Goal: Task Accomplishment & Management: Use online tool/utility

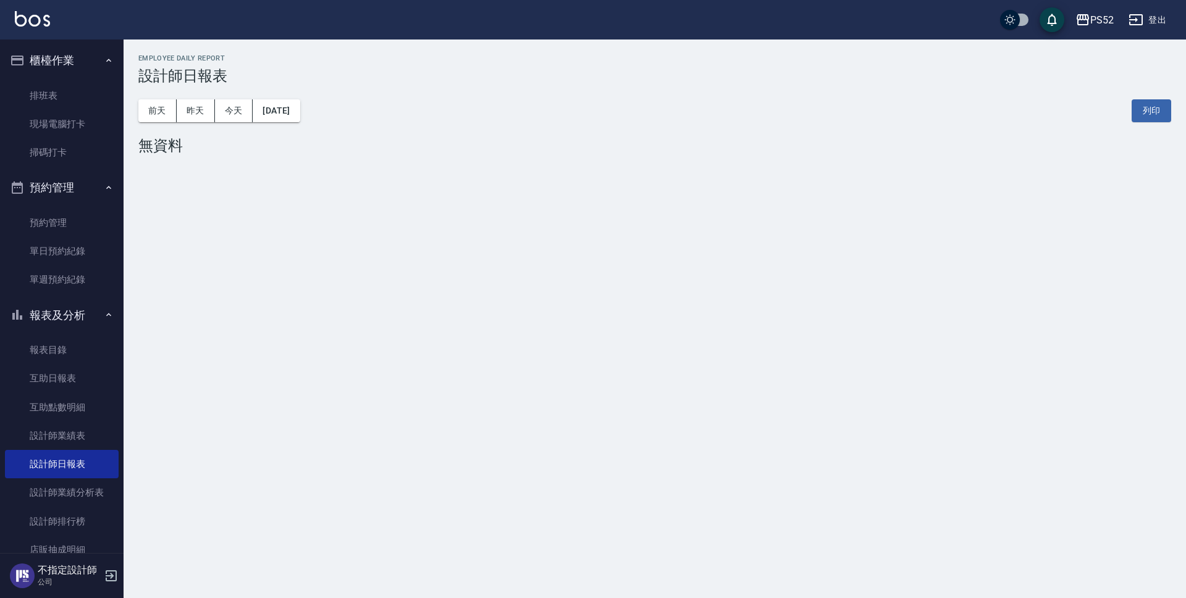
click at [40, 249] on link "單日預約紀錄" at bounding box center [62, 251] width 114 height 28
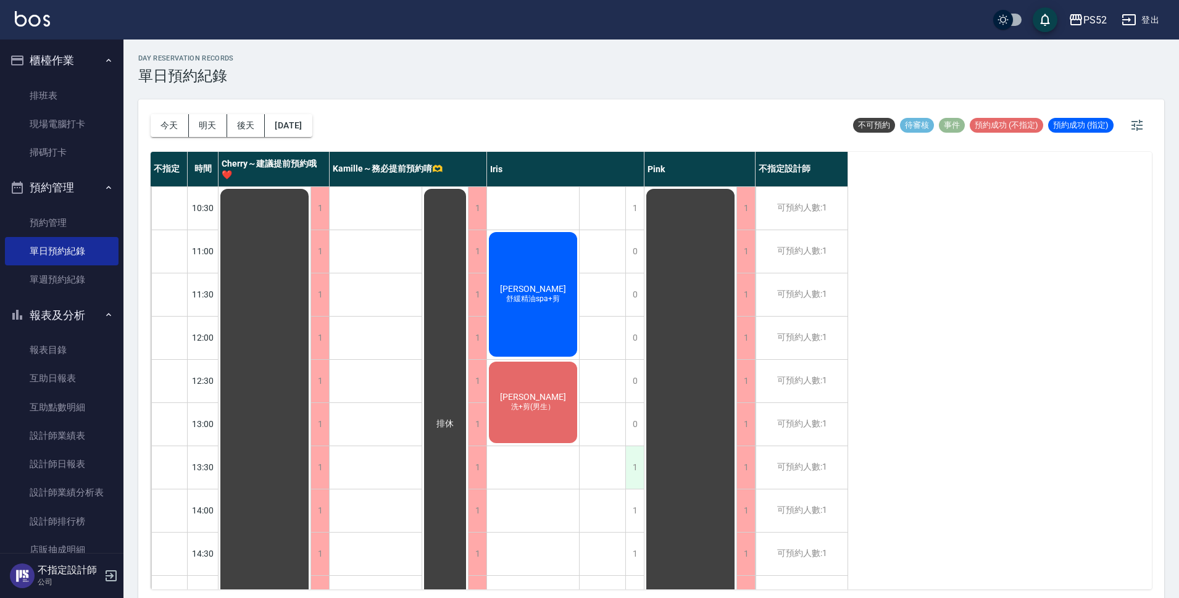
click at [630, 471] on div "1" at bounding box center [635, 467] width 19 height 43
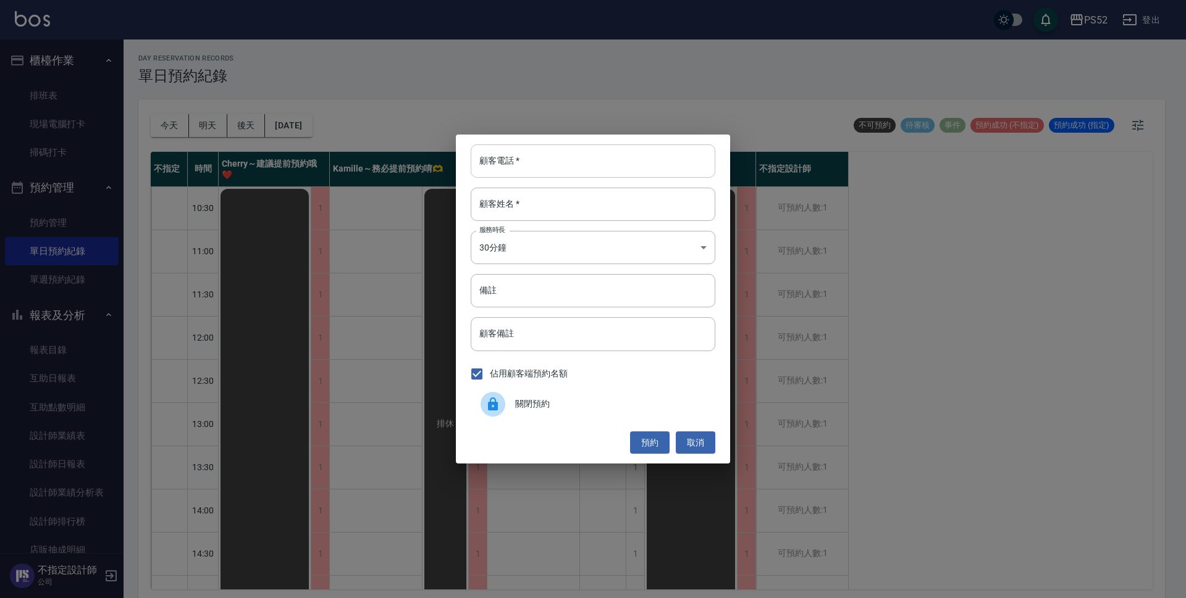
click at [514, 169] on input "顧客電話   *" at bounding box center [593, 160] width 245 height 33
type input "00"
click at [504, 193] on div "顧客姓名   * 顧客姓名   *" at bounding box center [593, 204] width 245 height 33
type input "無"
click at [525, 246] on body "PS52 登出 櫃檯作業 排班表 現場電腦打卡 掃碼打卡 預約管理 預約管理 單日預約紀錄 單週預約紀錄 報表及分析 報表目錄 互助日報表 互助點數明細 設計…" at bounding box center [593, 301] width 1186 height 602
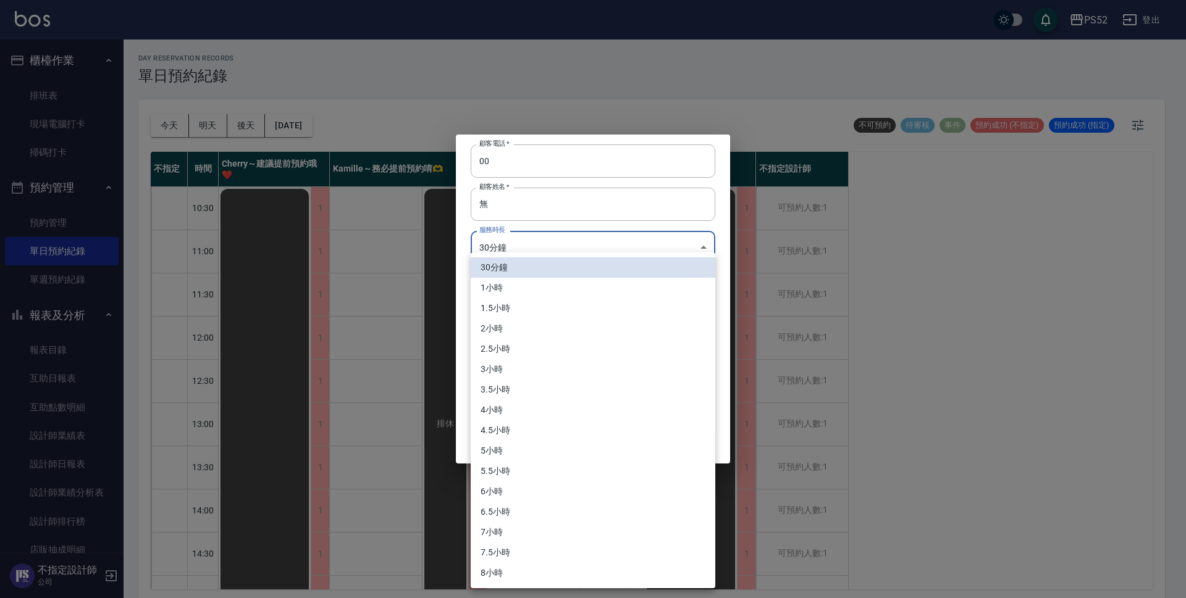
click at [498, 283] on li "1小時" at bounding box center [593, 288] width 245 height 20
type input "2"
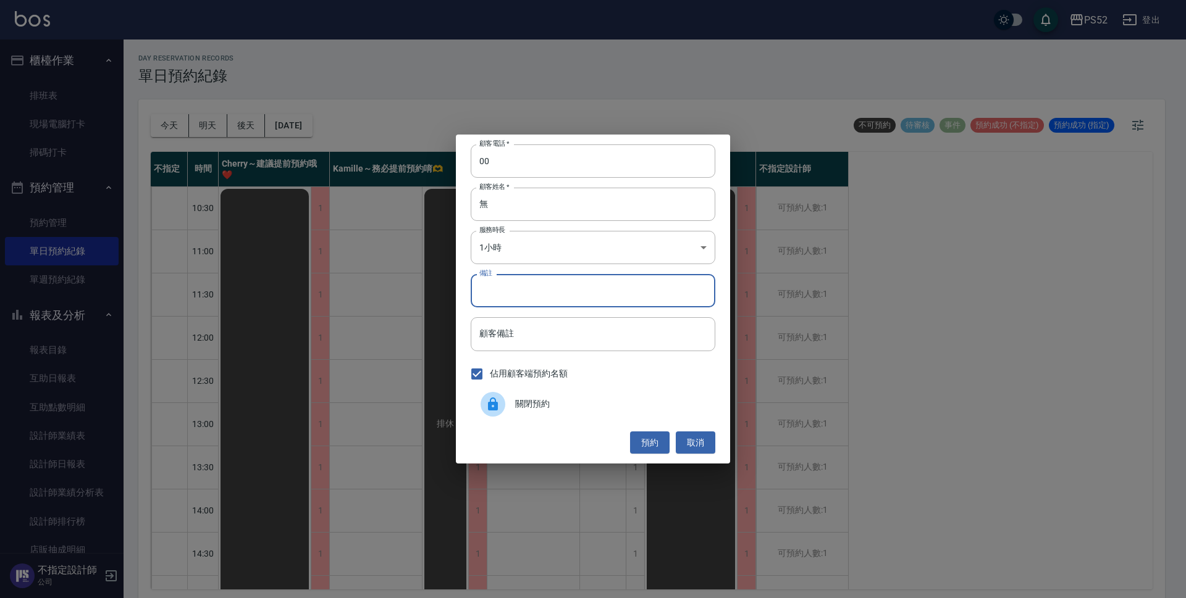
click at [514, 298] on input "備註" at bounding box center [593, 290] width 245 height 33
type input "＿"
type input "sc"
click at [651, 438] on button "預約" at bounding box center [650, 443] width 40 height 23
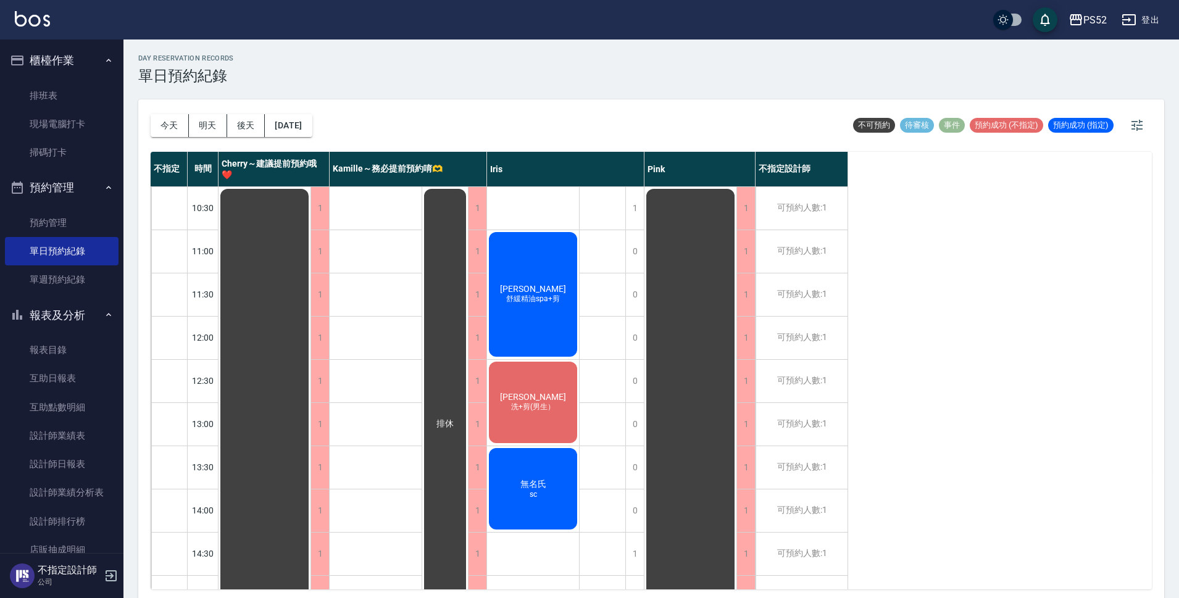
click at [521, 493] on div "無名氏 sc" at bounding box center [533, 488] width 92 height 85
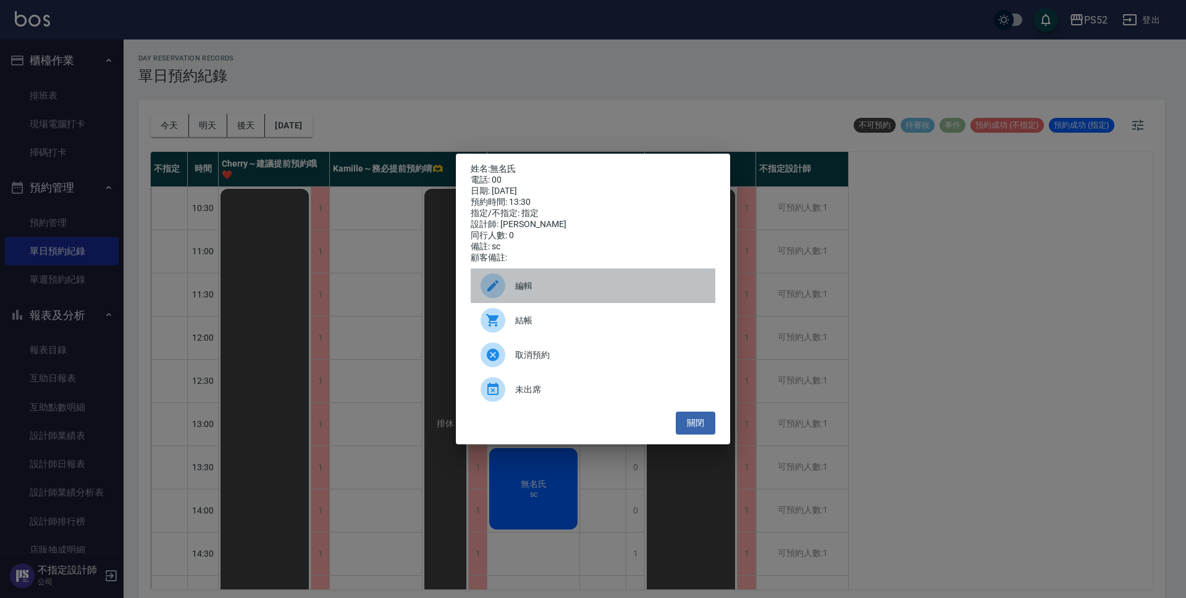
click at [549, 290] on span "編輯" at bounding box center [610, 286] width 190 height 13
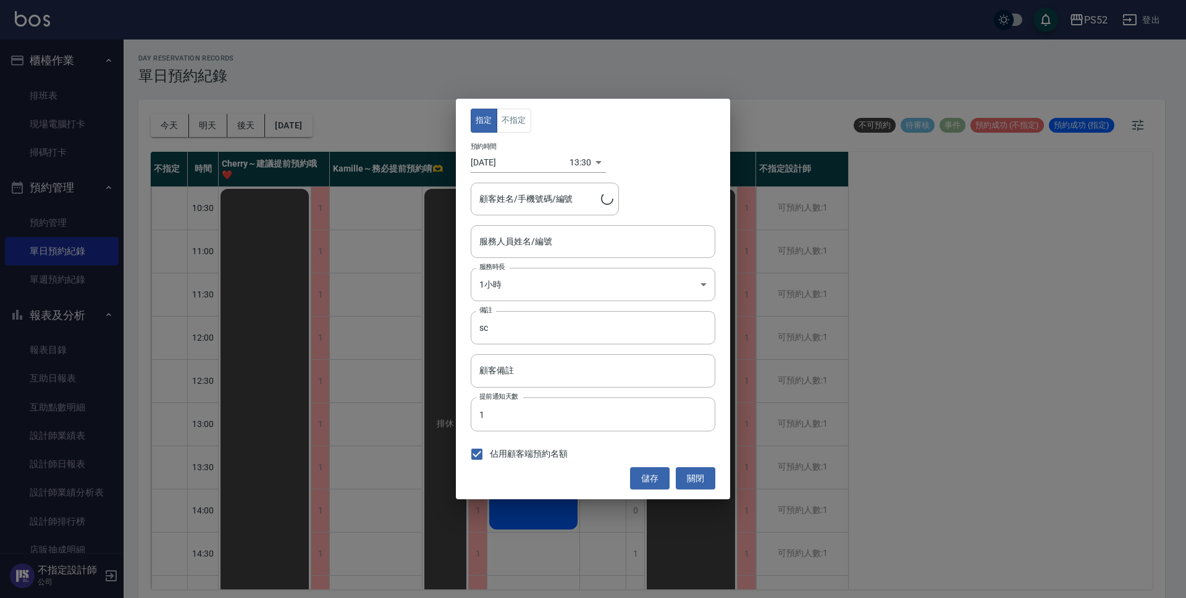
type input "Iris-10"
type input "無名氏/00/PS00"
click at [512, 109] on button "不指定" at bounding box center [513, 121] width 35 height 24
click at [653, 479] on button "儲存" at bounding box center [650, 478] width 40 height 23
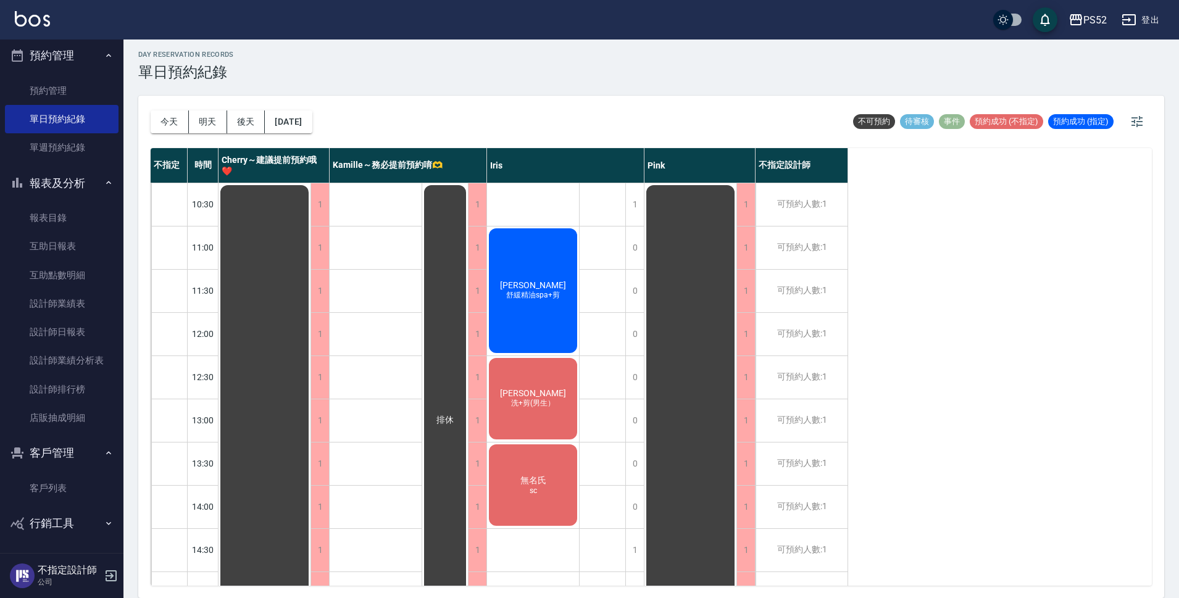
scroll to position [133, 0]
click at [62, 485] on link "客戶列表" at bounding box center [62, 488] width 114 height 28
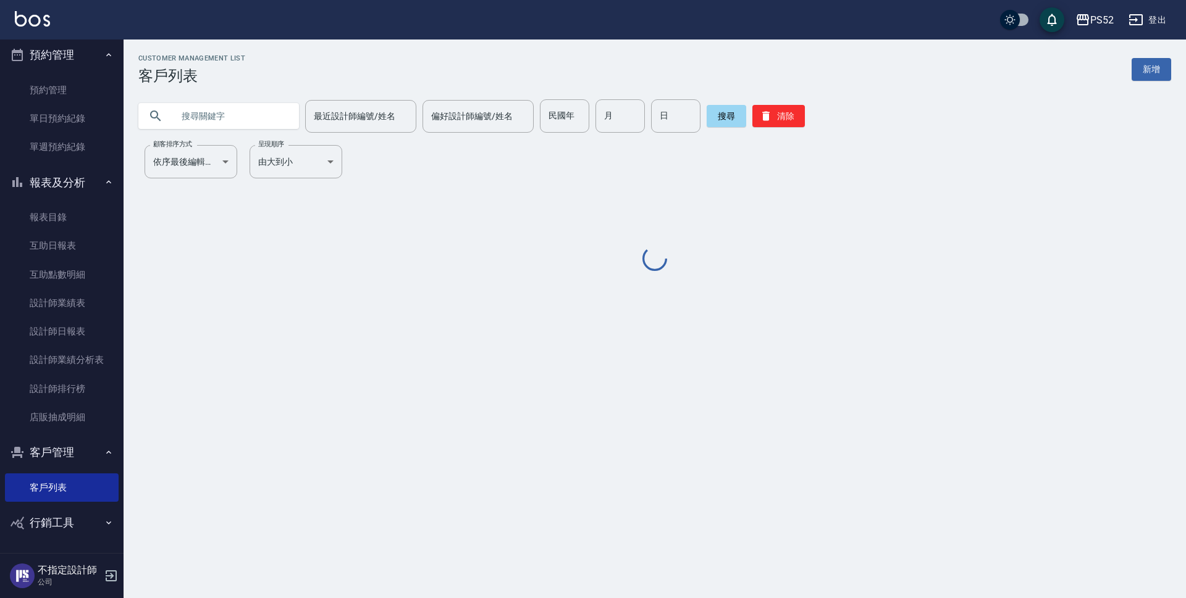
click at [195, 125] on input "text" at bounding box center [231, 115] width 116 height 33
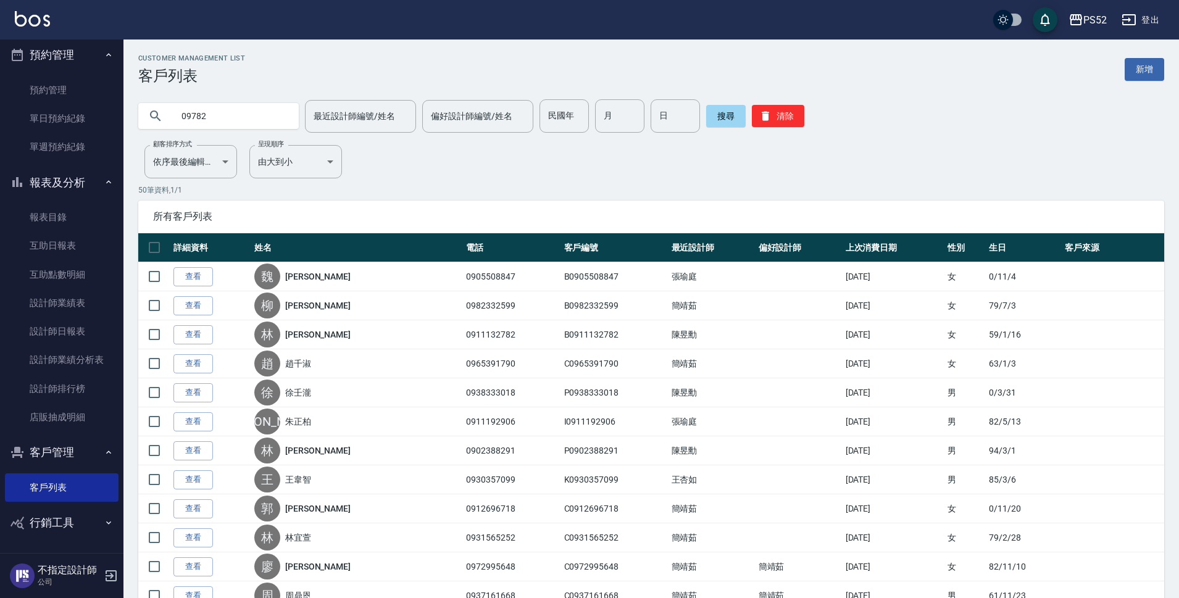
type input "09782"
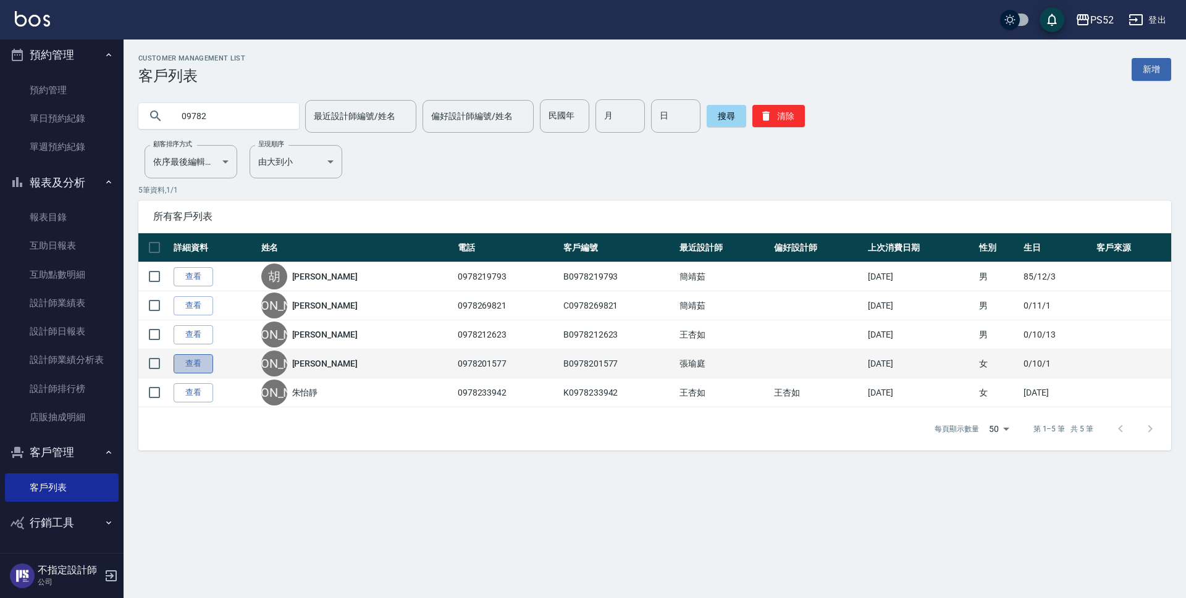
click at [206, 363] on link "查看" at bounding box center [194, 363] width 40 height 19
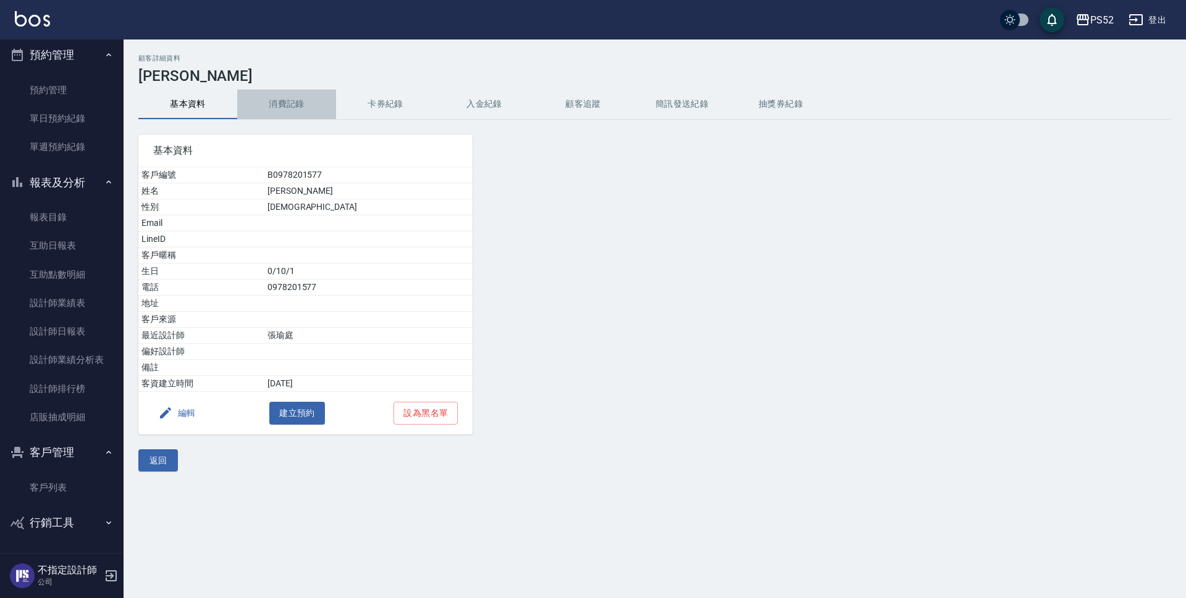
click at [274, 108] on button "消費記錄" at bounding box center [286, 105] width 99 height 30
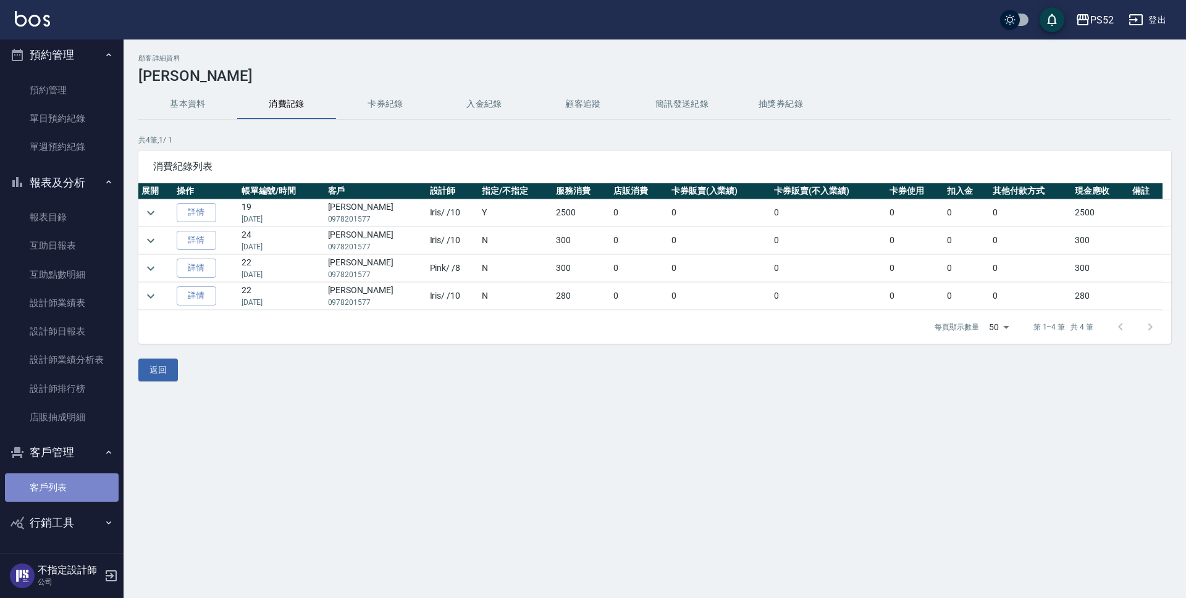
click at [72, 489] on link "客戶列表" at bounding box center [62, 488] width 114 height 28
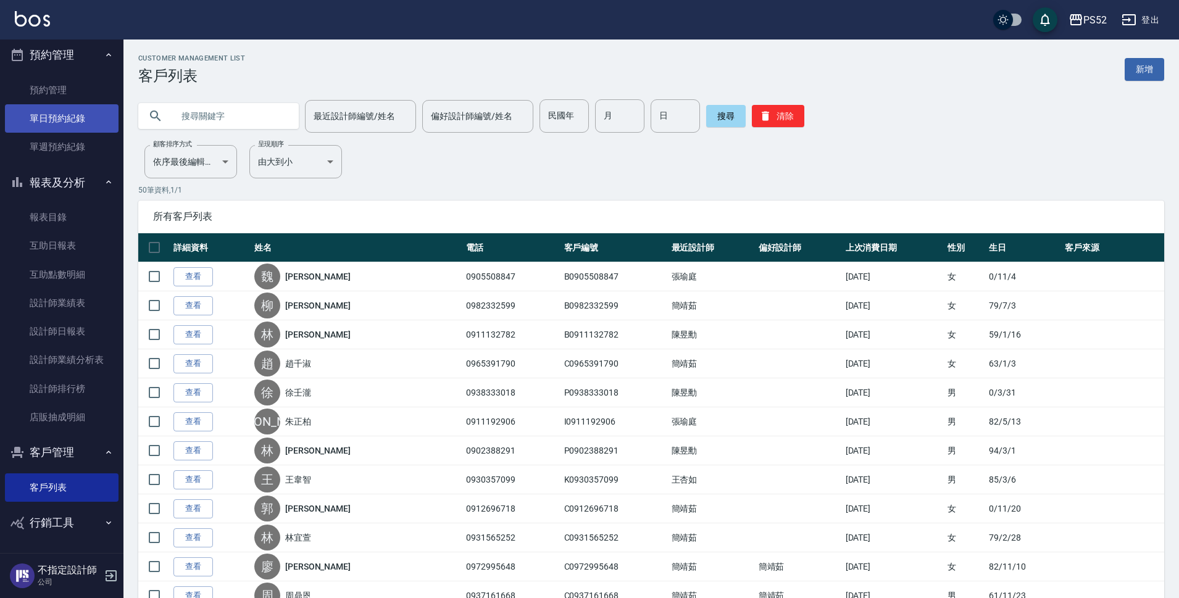
click at [52, 122] on link "單日預約紀錄" at bounding box center [62, 118] width 114 height 28
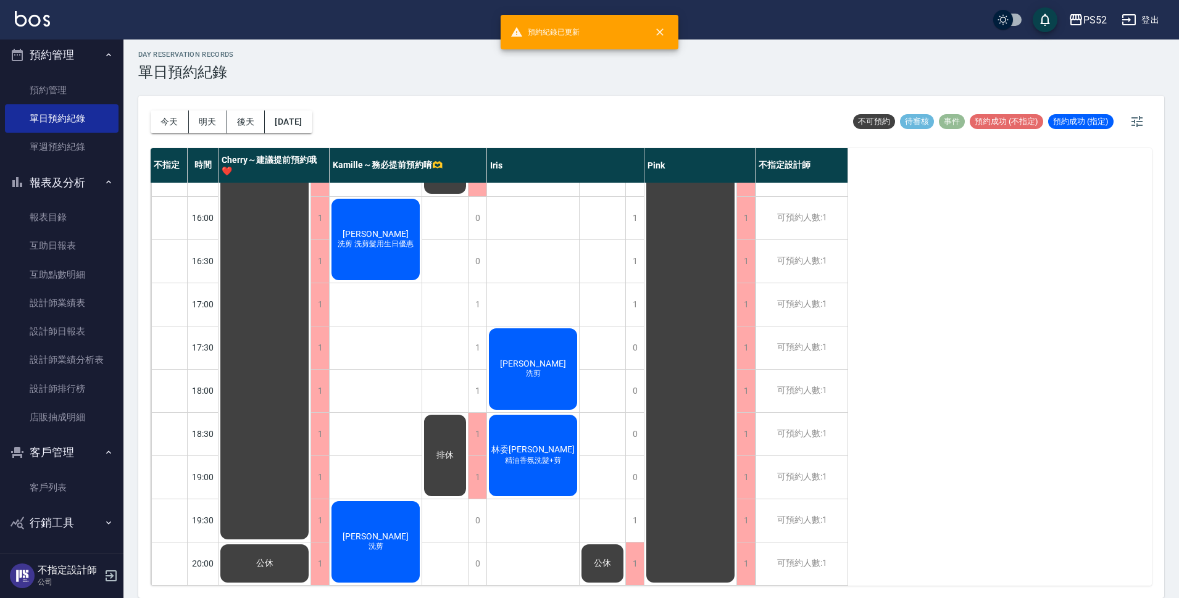
scroll to position [472, 0]
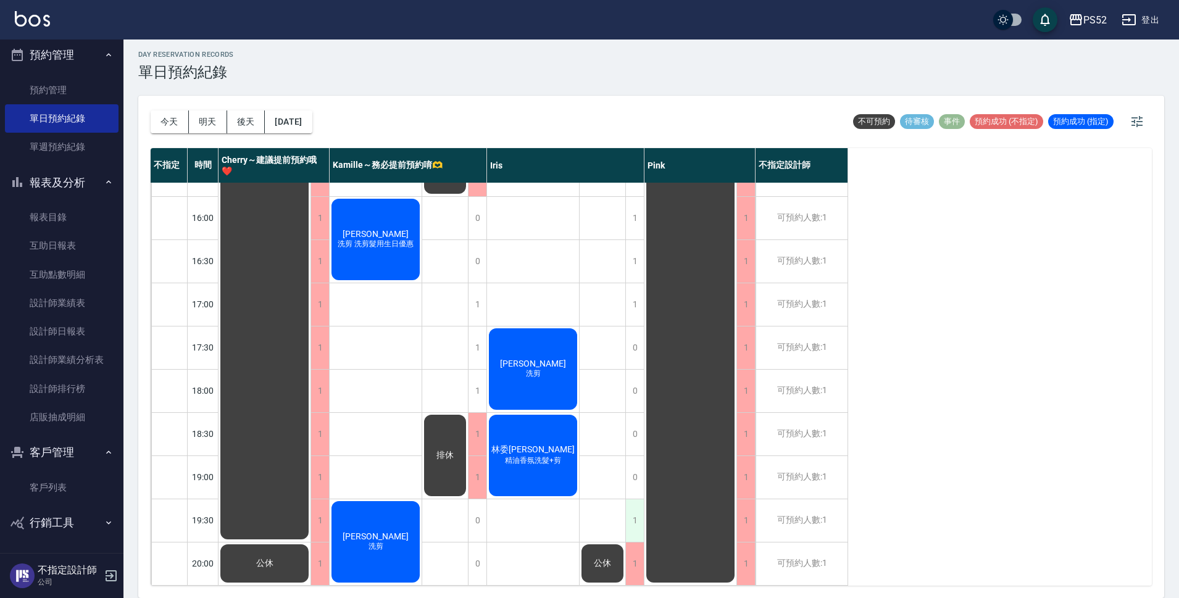
click at [632, 506] on div "1" at bounding box center [635, 521] width 19 height 43
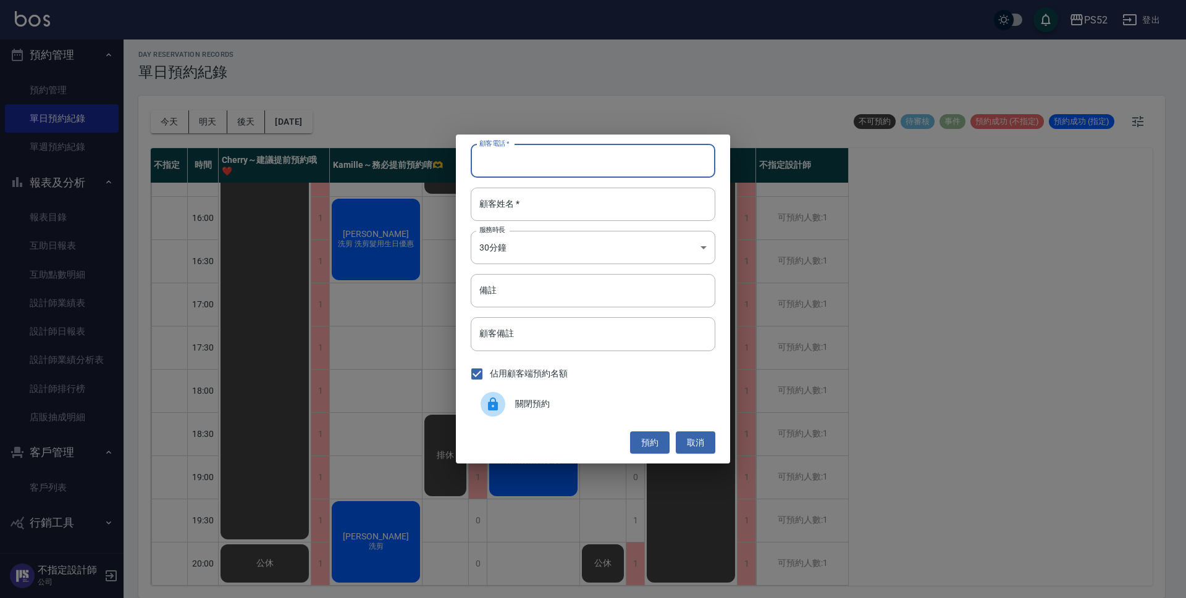
click at [506, 169] on input "顧客電話   *" at bounding box center [593, 160] width 245 height 33
click at [536, 161] on input "0921960130" at bounding box center [593, 160] width 245 height 33
type input "0921960130"
click at [687, 411] on div "關閉預約" at bounding box center [593, 404] width 245 height 35
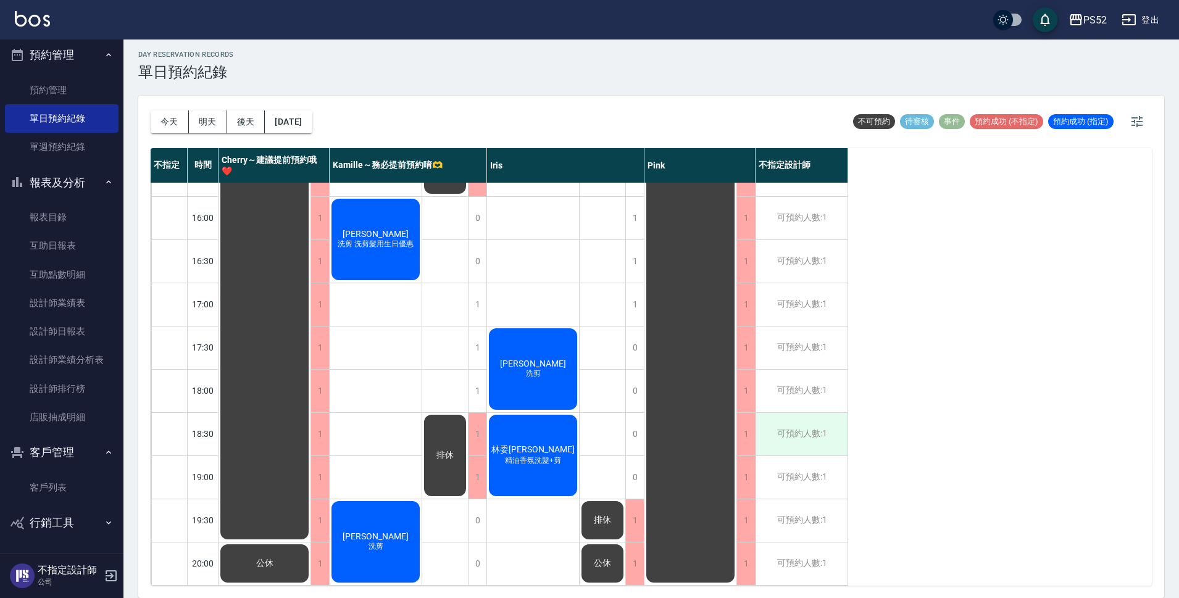
click at [827, 427] on div "可預約人數:1" at bounding box center [802, 434] width 92 height 43
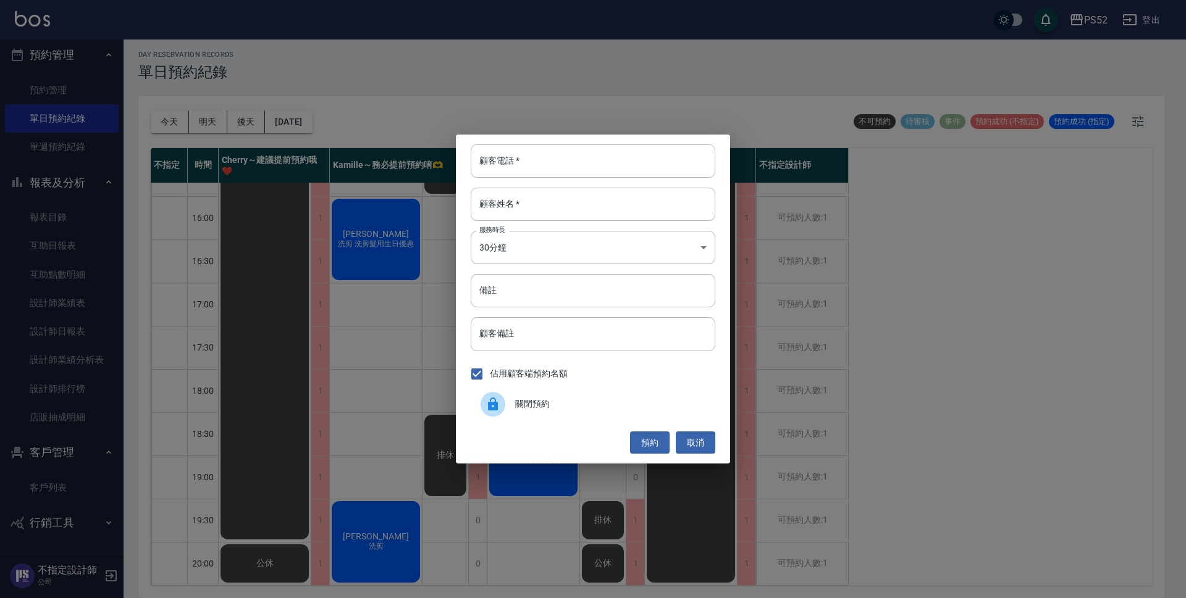
click at [558, 409] on span "關閉預約" at bounding box center [610, 404] width 190 height 13
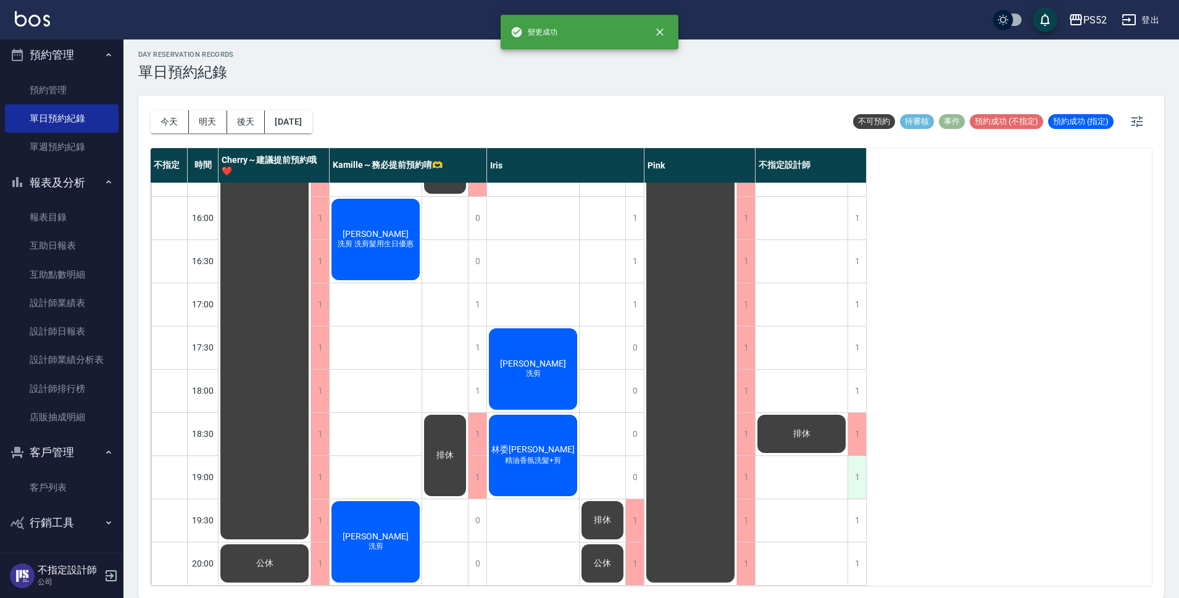
click at [855, 457] on div "1" at bounding box center [857, 477] width 19 height 43
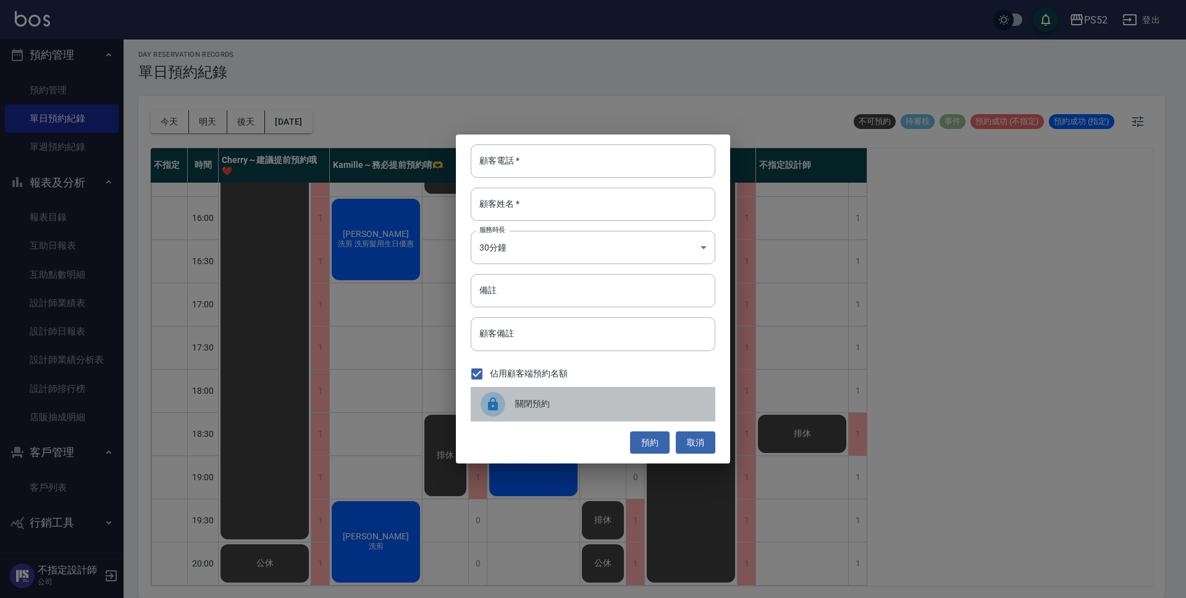
click at [548, 410] on span "關閉預約" at bounding box center [610, 404] width 190 height 13
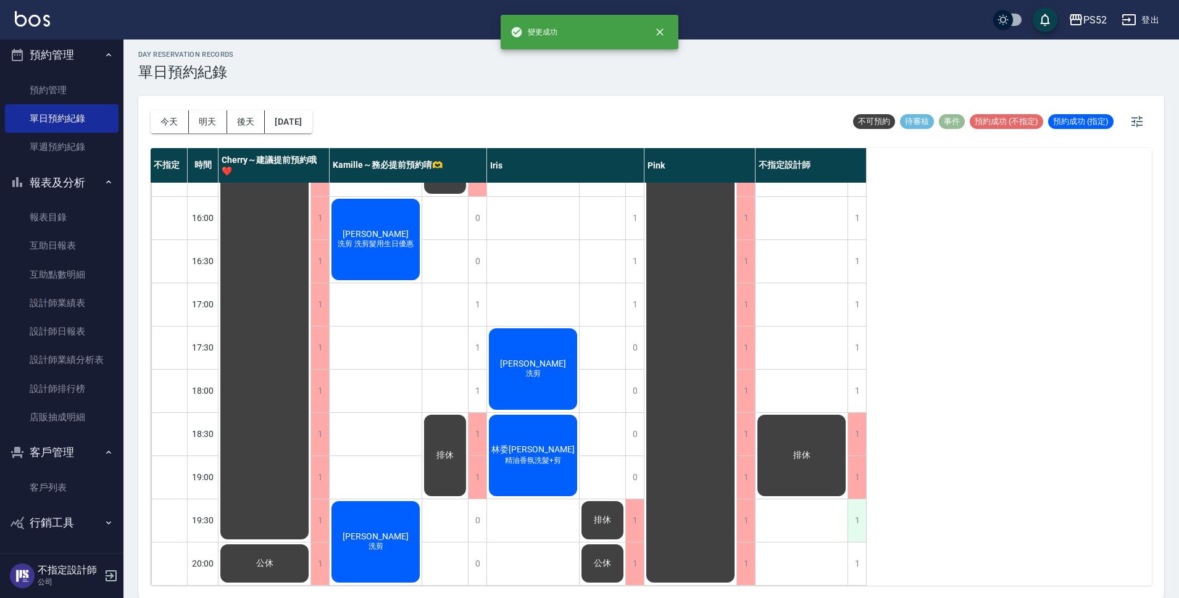
click at [856, 522] on div "1" at bounding box center [857, 521] width 19 height 43
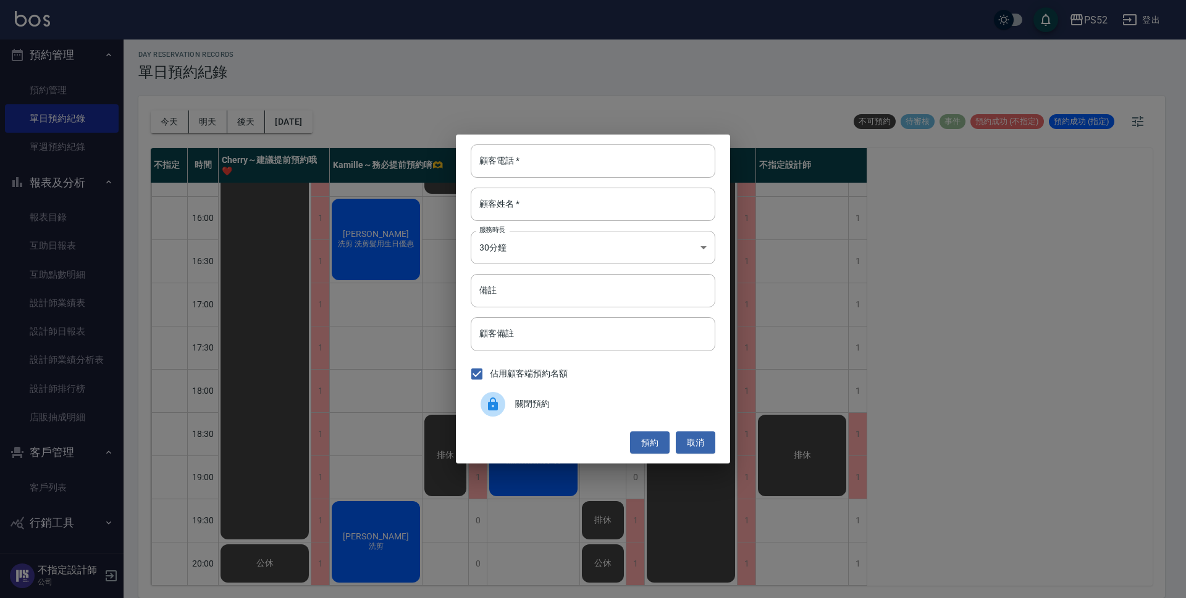
click at [524, 414] on div "關閉預約" at bounding box center [593, 404] width 245 height 35
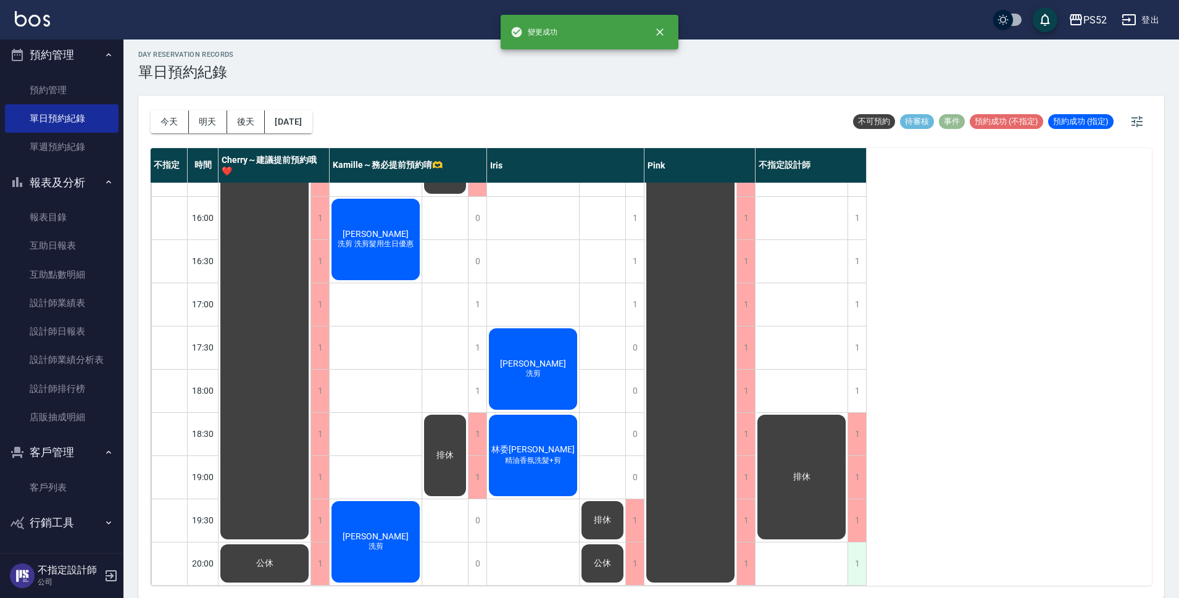
click at [858, 557] on div "1" at bounding box center [857, 564] width 19 height 43
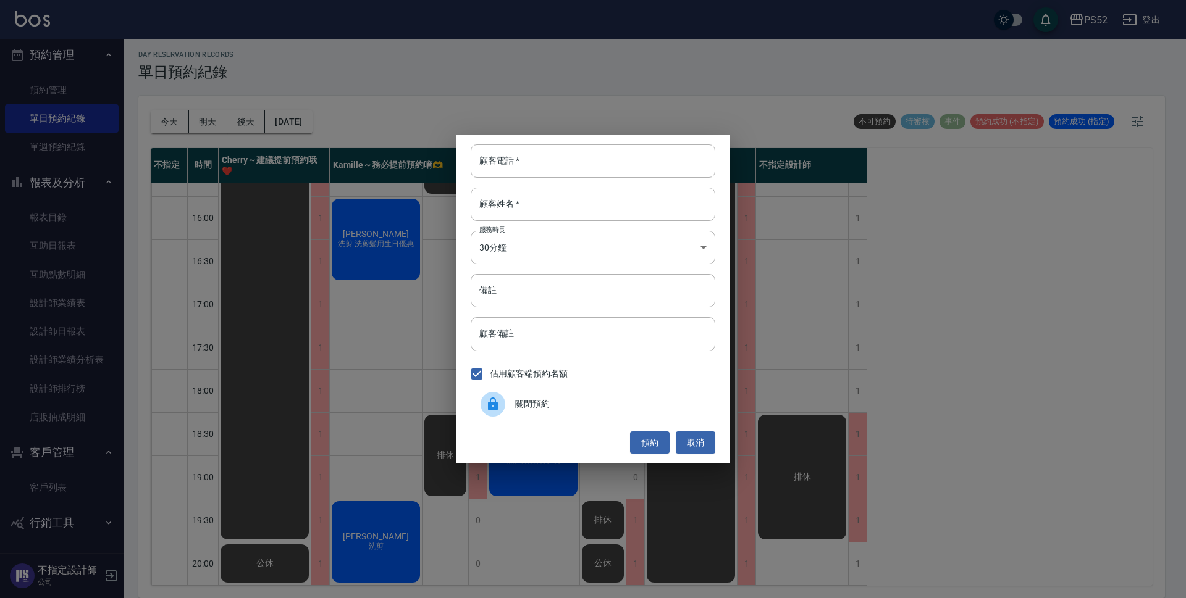
click at [533, 411] on span "關閉預約" at bounding box center [610, 404] width 190 height 13
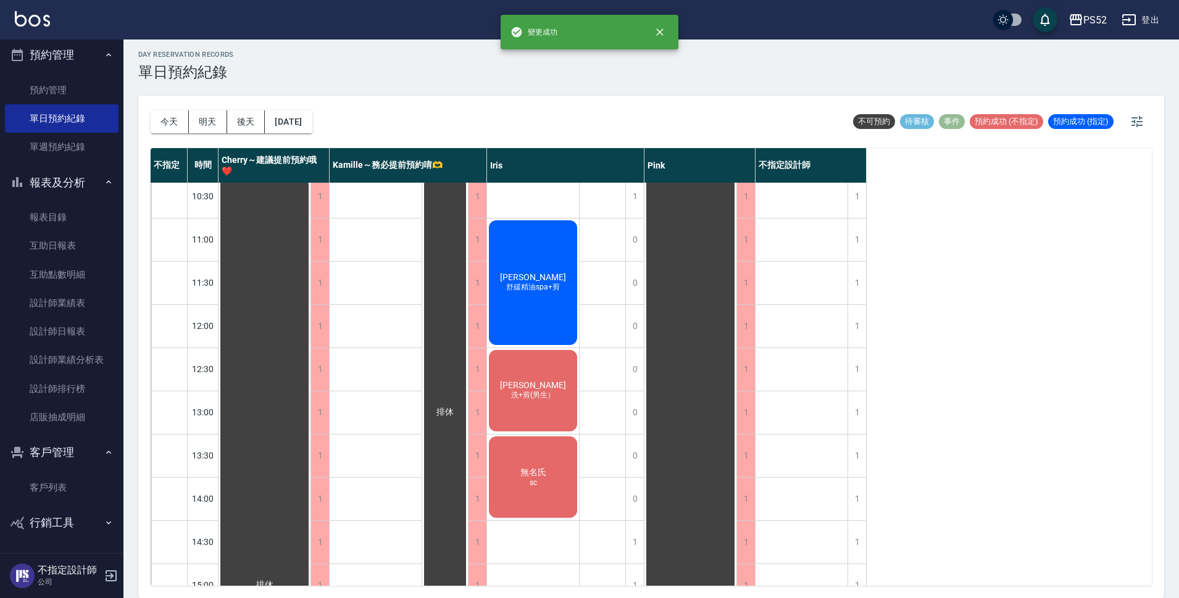
scroll to position [0, 0]
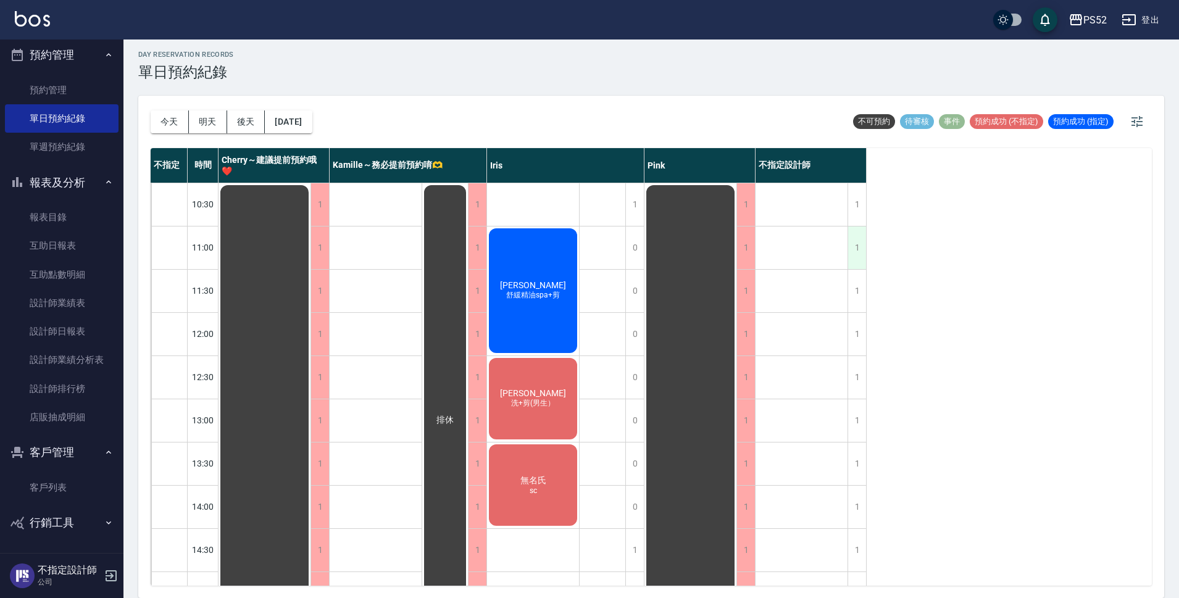
click at [852, 253] on div "1" at bounding box center [857, 248] width 19 height 43
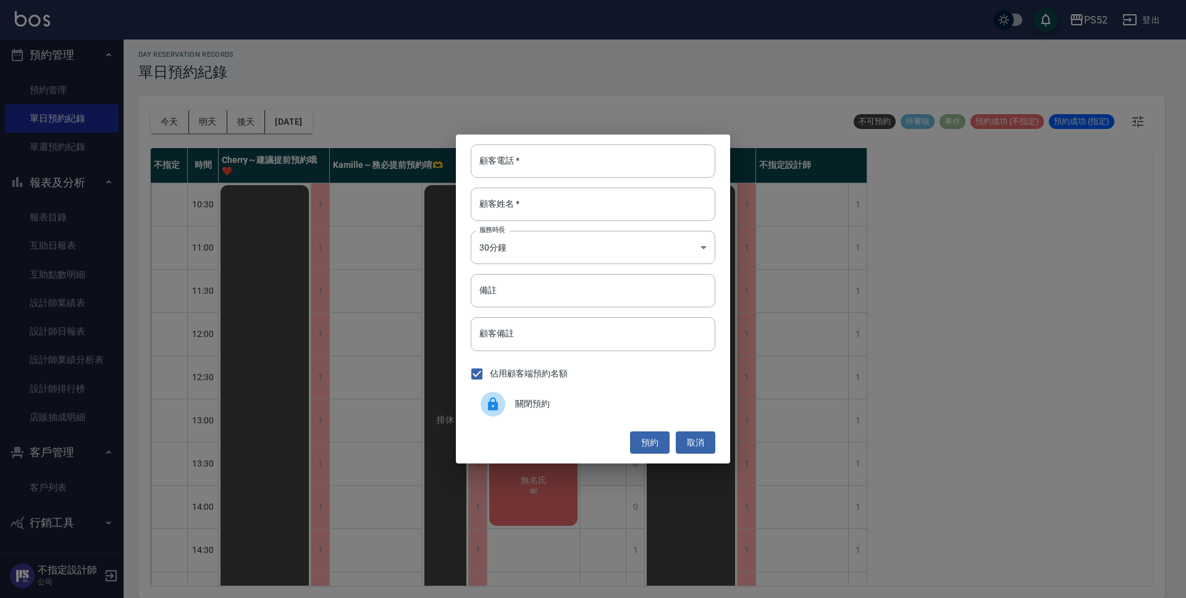
click at [509, 417] on div "關閉預約" at bounding box center [593, 404] width 245 height 35
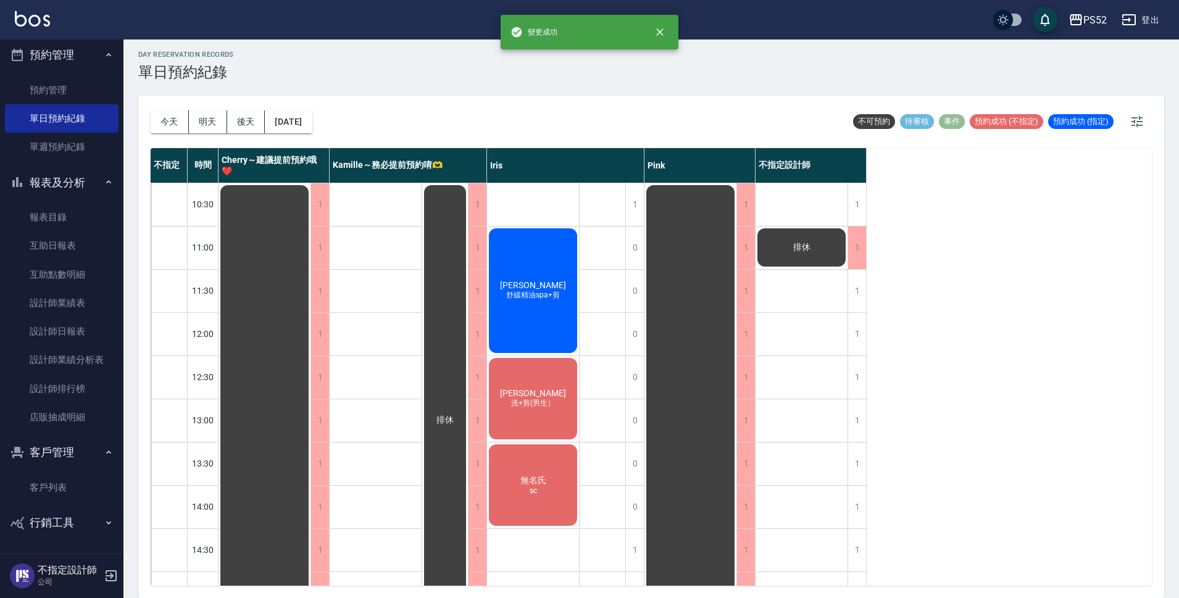
drag, startPoint x: 865, startPoint y: 300, endPoint x: 818, endPoint y: 291, distance: 48.3
click at [868, 299] on div "不指定 時間 Cherry～建議提前預約哦❤️ Kamille～務必提前預約唷🫶 Iris Pink 不指定設計師 10:30 11:00 11:30 12:…" at bounding box center [652, 367] width 1002 height 438
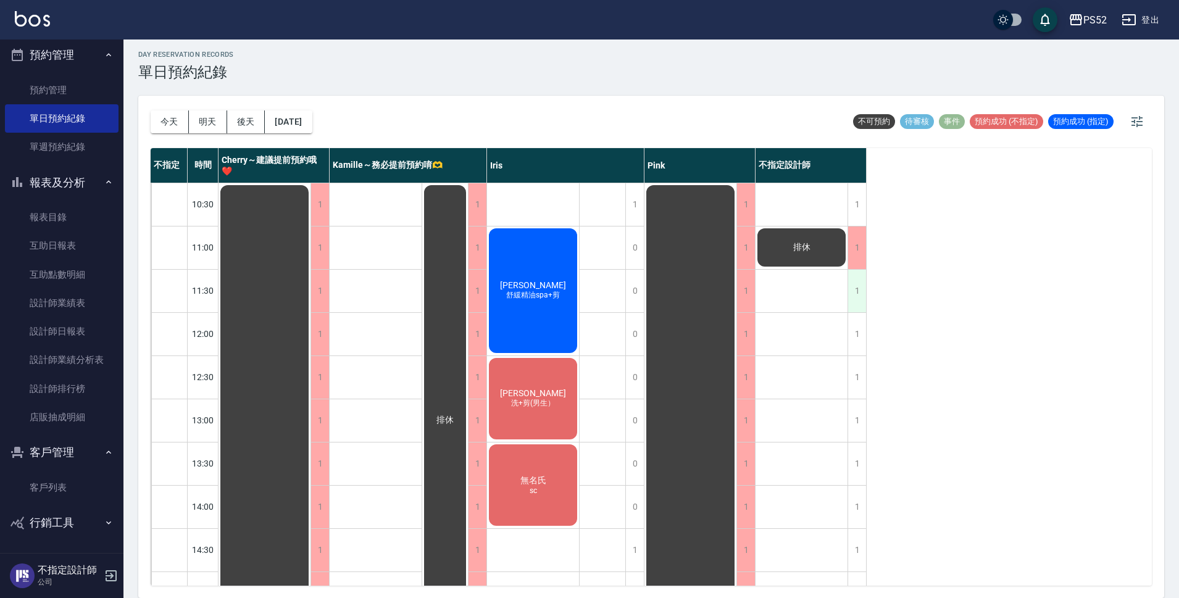
click at [853, 285] on div "1" at bounding box center [857, 291] width 19 height 43
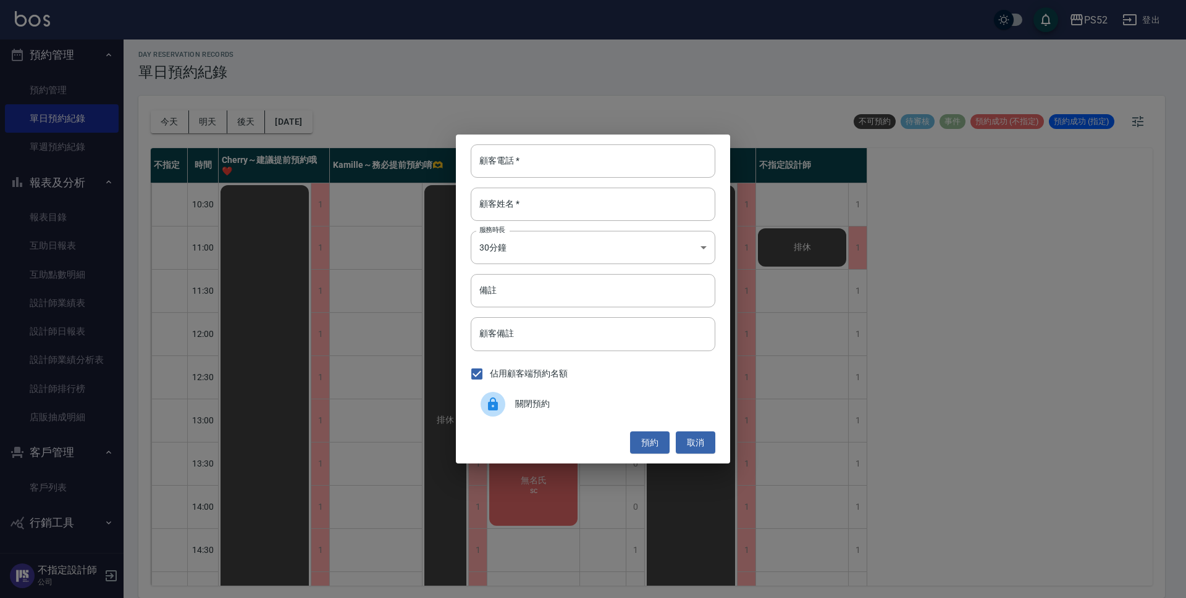
click at [514, 400] on div at bounding box center [497, 404] width 35 height 25
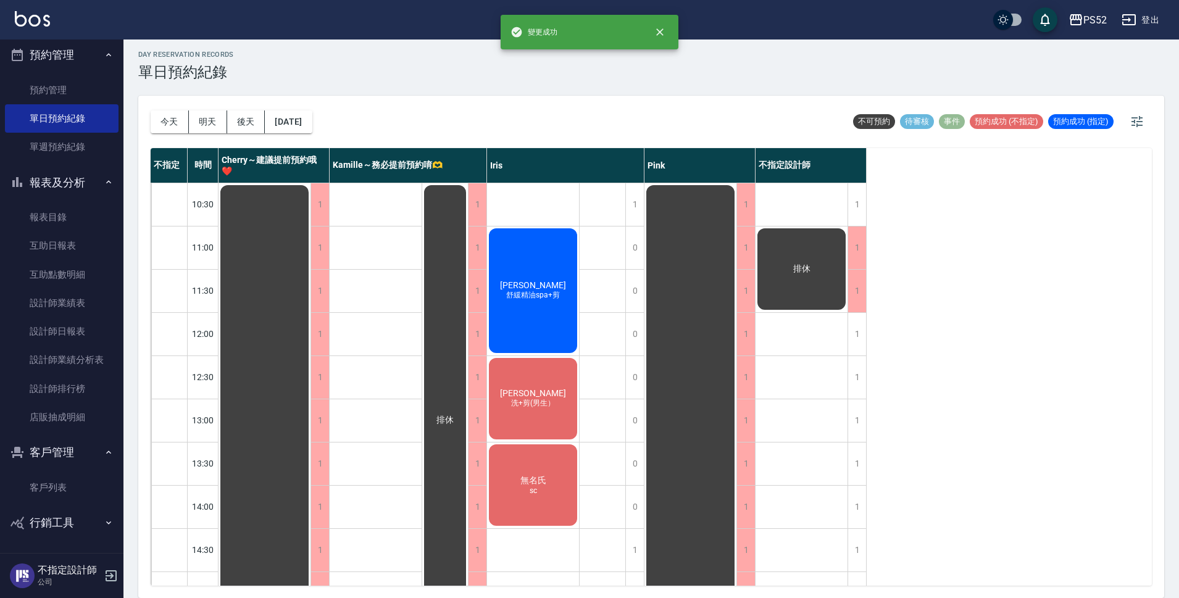
click at [1147, 18] on button "登出" at bounding box center [1141, 20] width 48 height 23
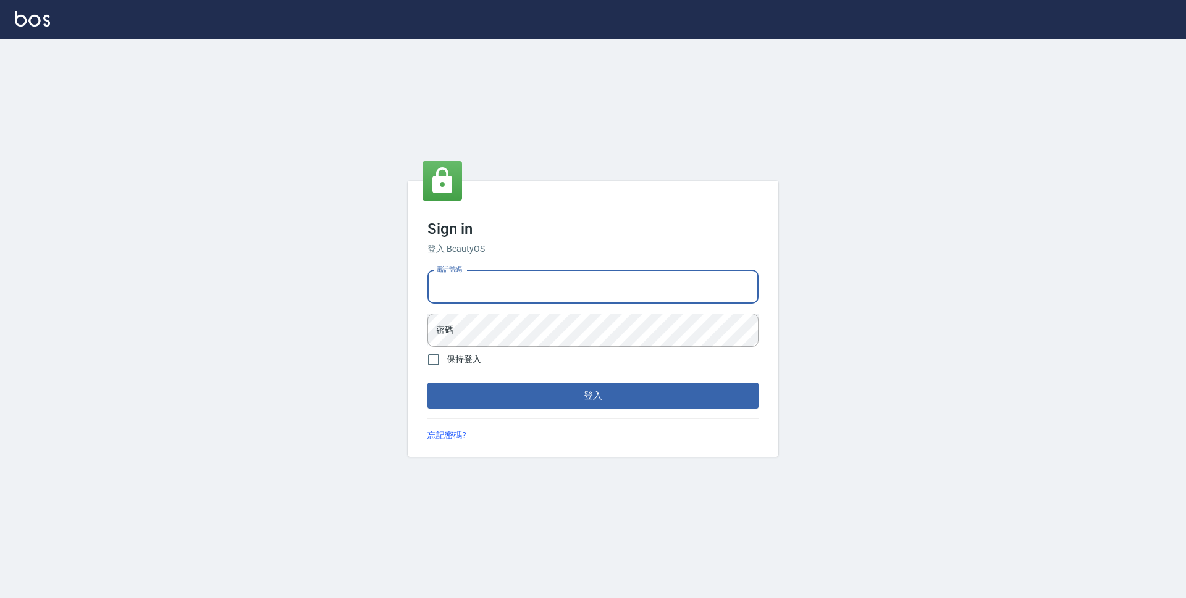
click at [467, 289] on input "電話號碼" at bounding box center [592, 286] width 331 height 33
type input "0923939755"
click at [427, 383] on button "登入" at bounding box center [592, 396] width 331 height 26
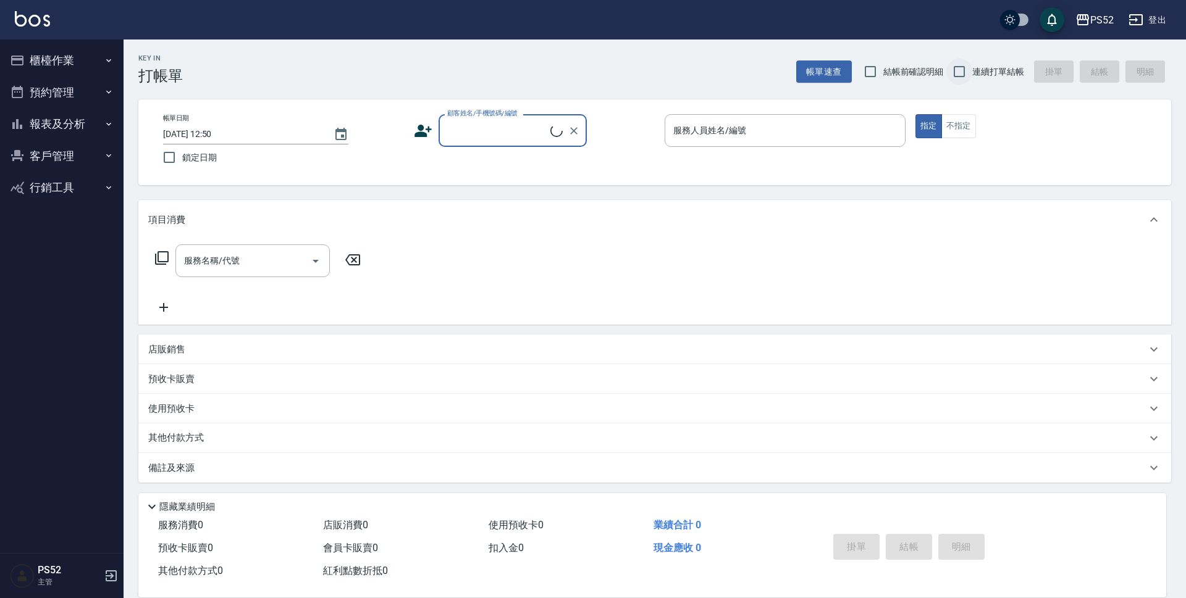
click at [955, 74] on input "連續打單結帳" at bounding box center [959, 72] width 26 height 26
checkbox input "true"
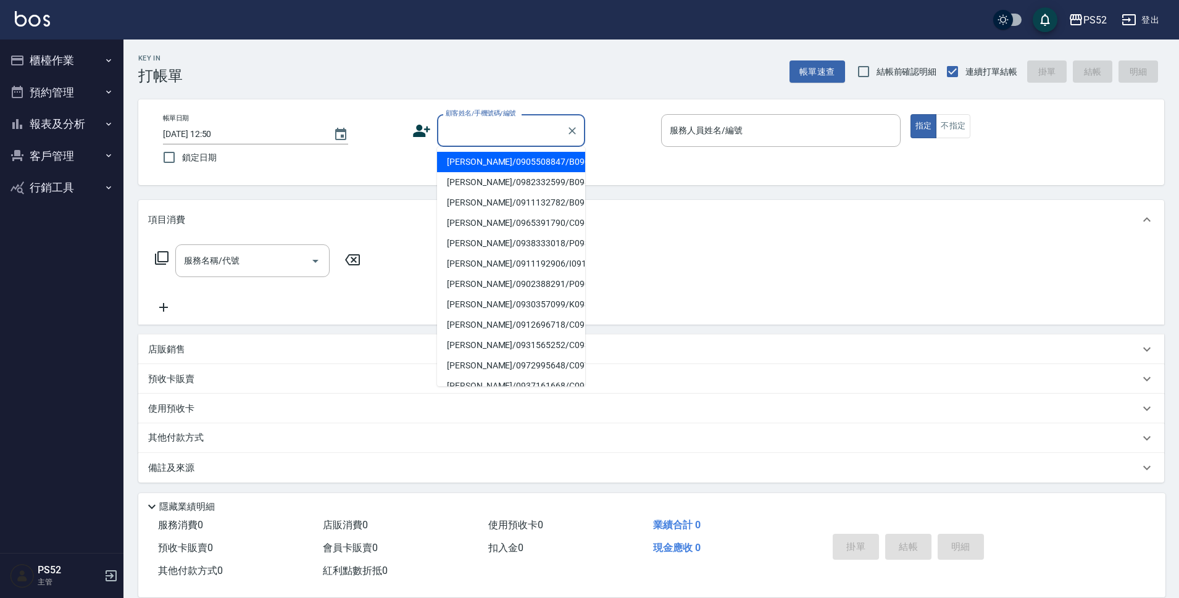
click at [558, 140] on input "顧客姓名/手機號碼/編號" at bounding box center [502, 131] width 119 height 22
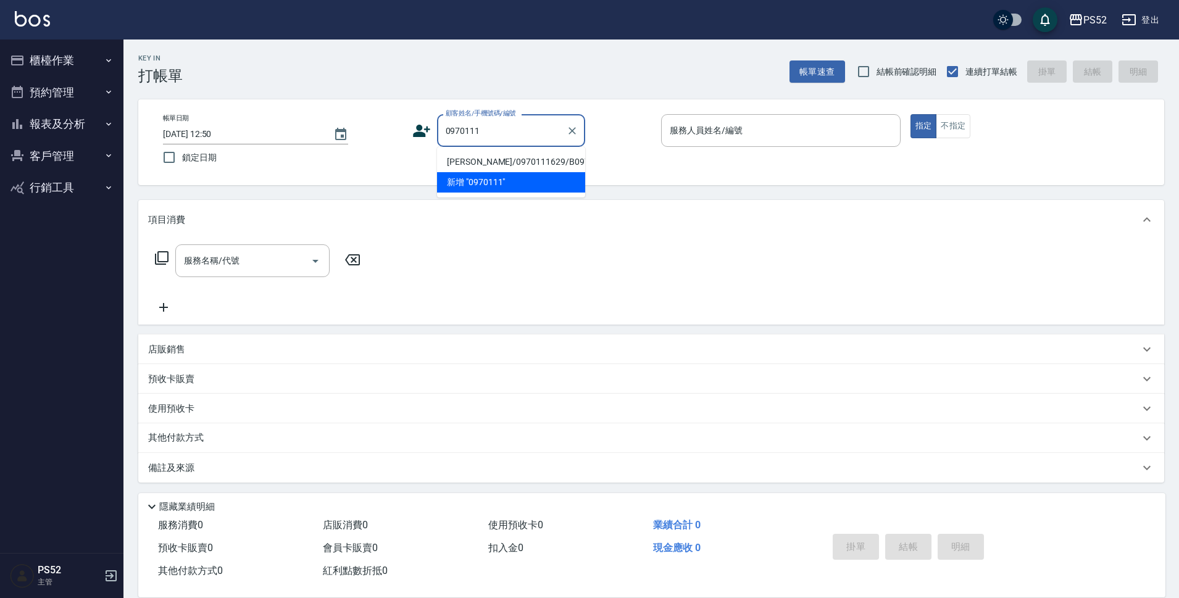
click at [538, 172] on li "[PERSON_NAME]/0970111629/B0970111629" at bounding box center [511, 162] width 148 height 20
type input "[PERSON_NAME]/0970111629/B0970111629"
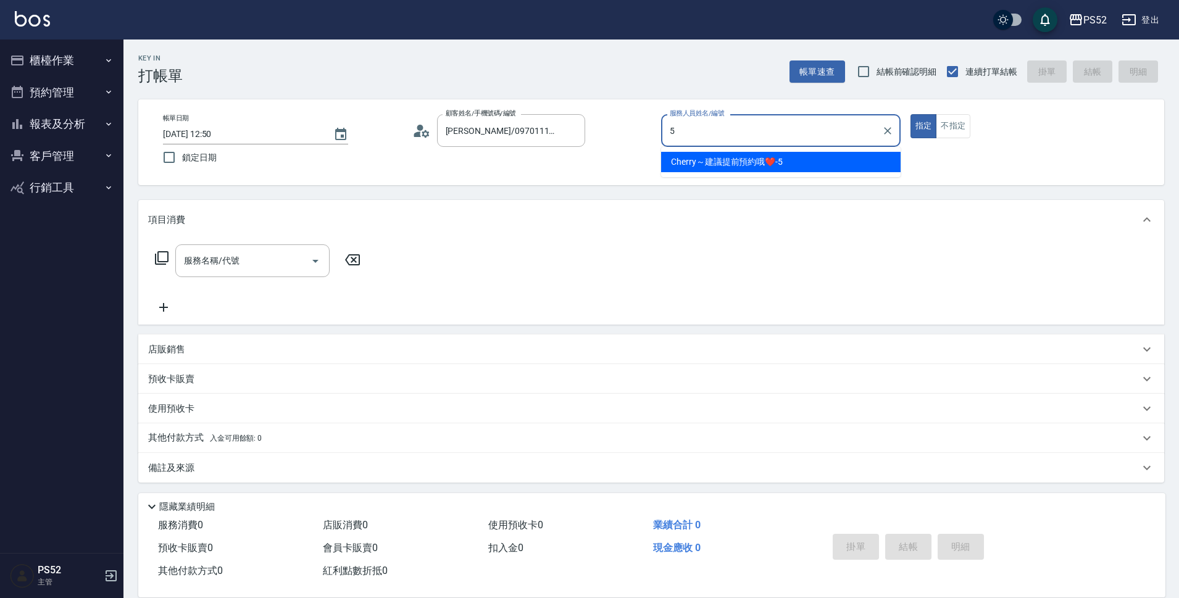
type input "Cherry～建議提前預約哦❤️-5"
type button "true"
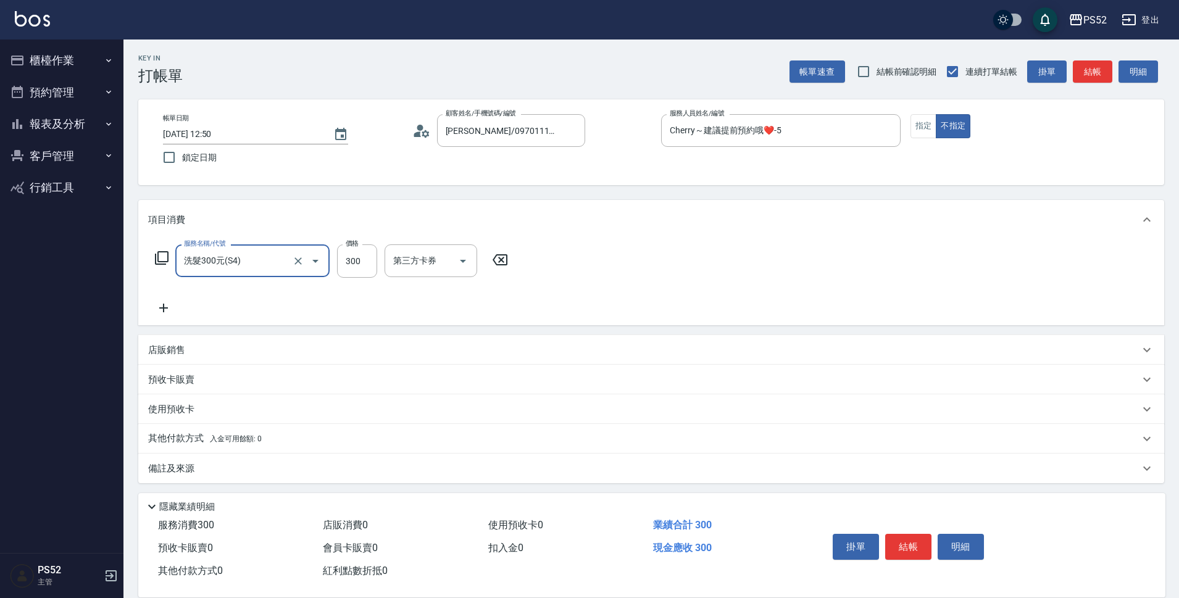
type input "洗髮300元(S4)"
click at [916, 543] on button "結帳" at bounding box center [909, 547] width 46 height 26
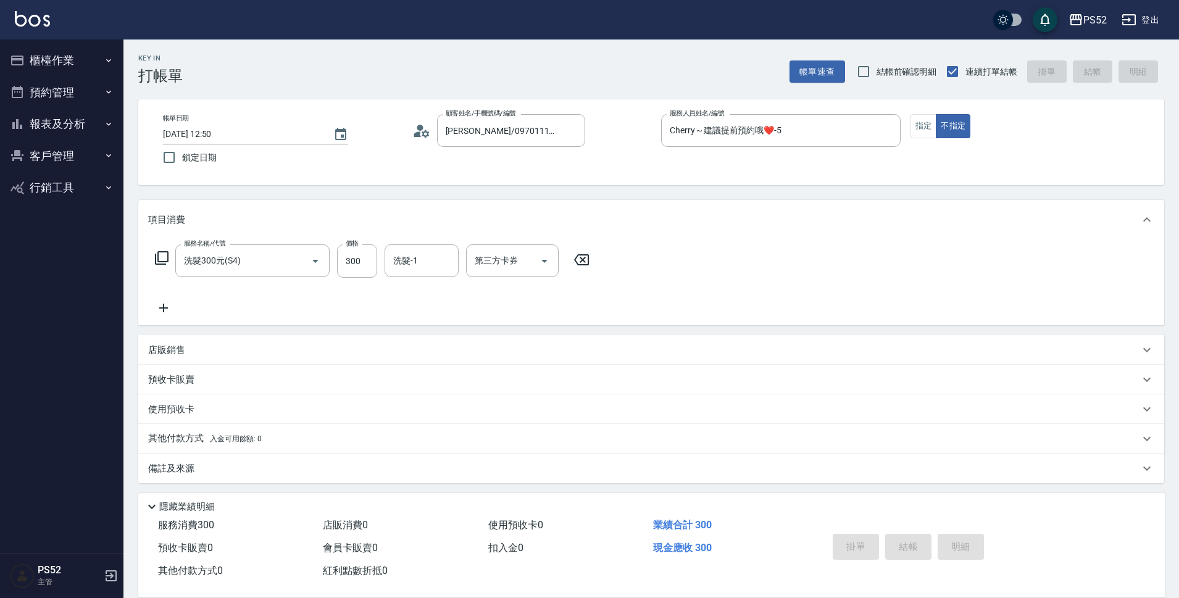
type input "[DATE] 12:51"
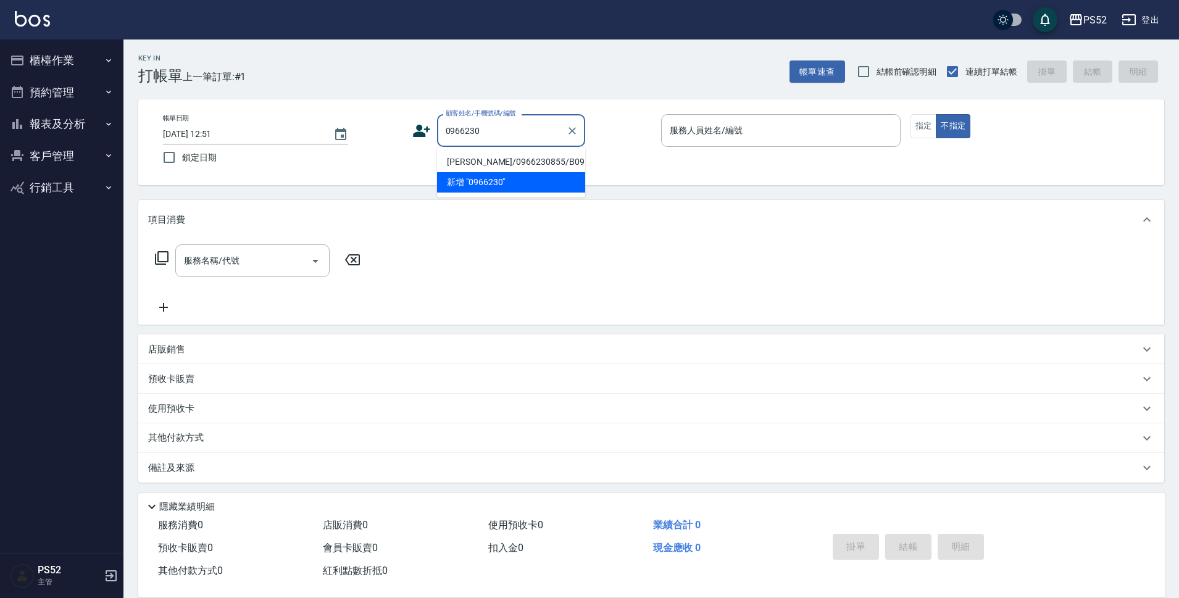
click at [544, 162] on li "[PERSON_NAME]/0966230855/B0966230855" at bounding box center [511, 162] width 148 height 20
type input "[PERSON_NAME]/0966230855/B0966230855"
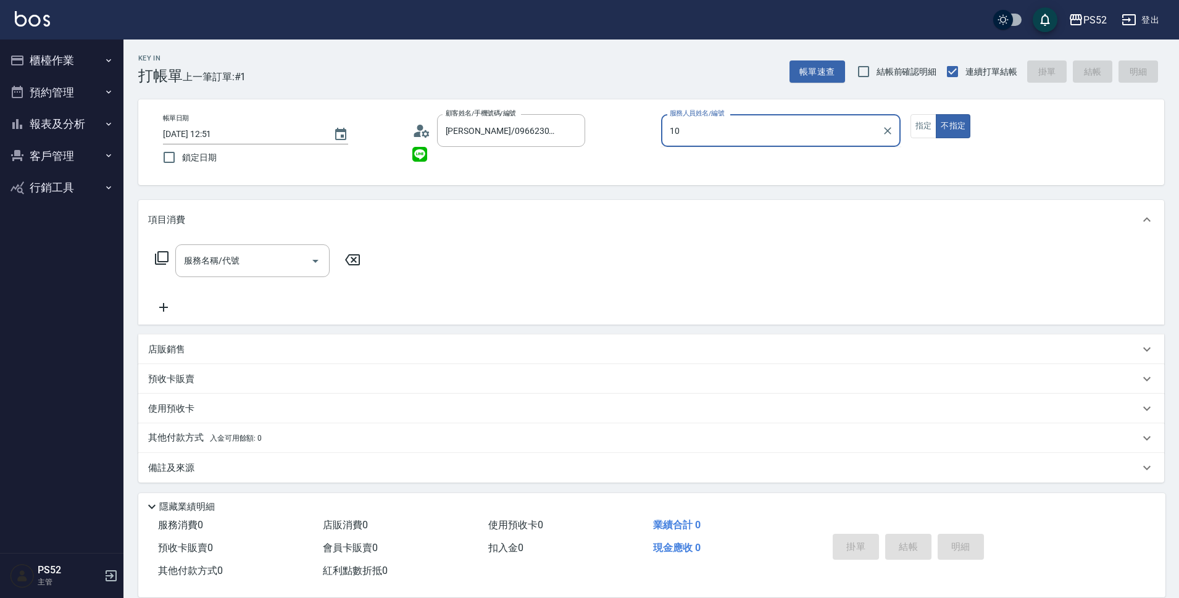
type input "Iris-10"
type button "false"
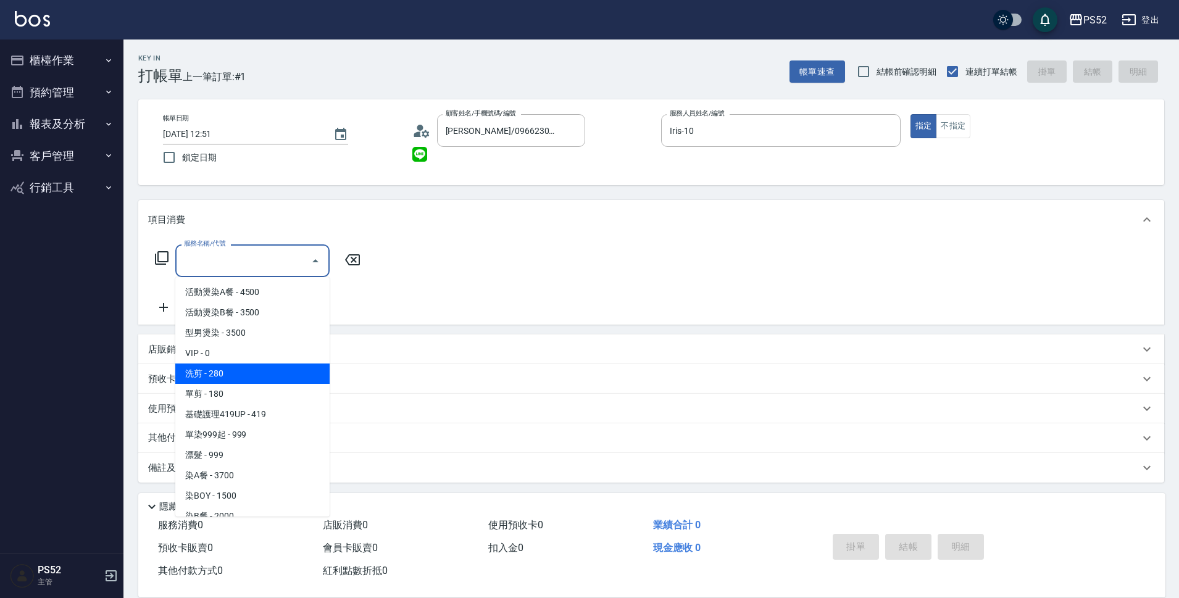
type input "洗剪(C1)"
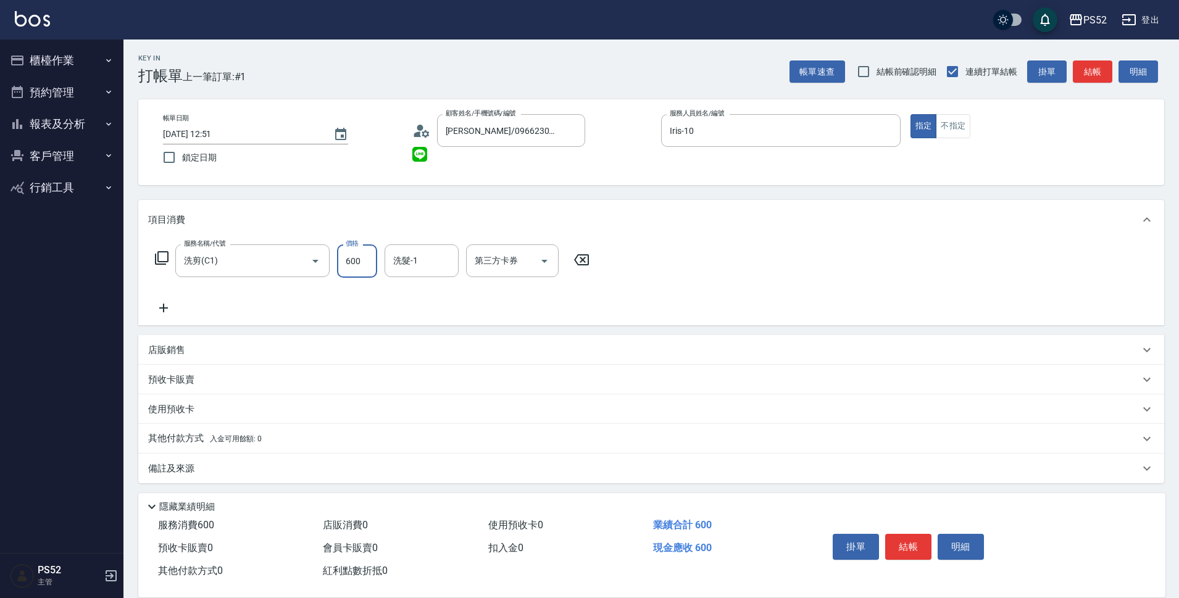
type input "600"
click at [373, 351] on div "店販銷售" at bounding box center [644, 350] width 992 height 13
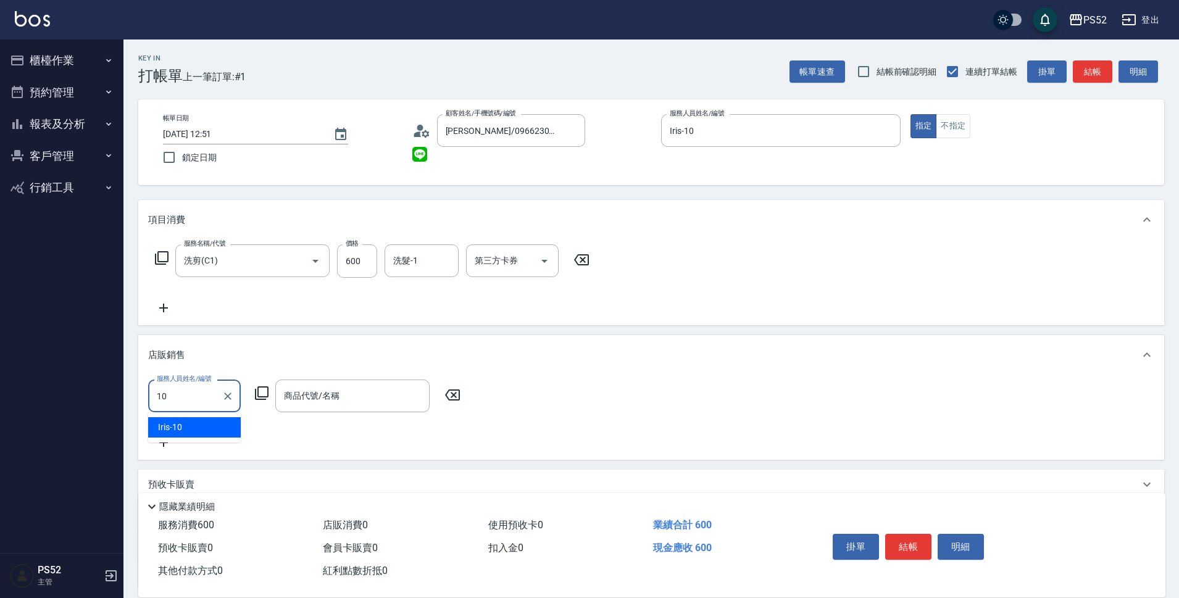
type input "Iris-10"
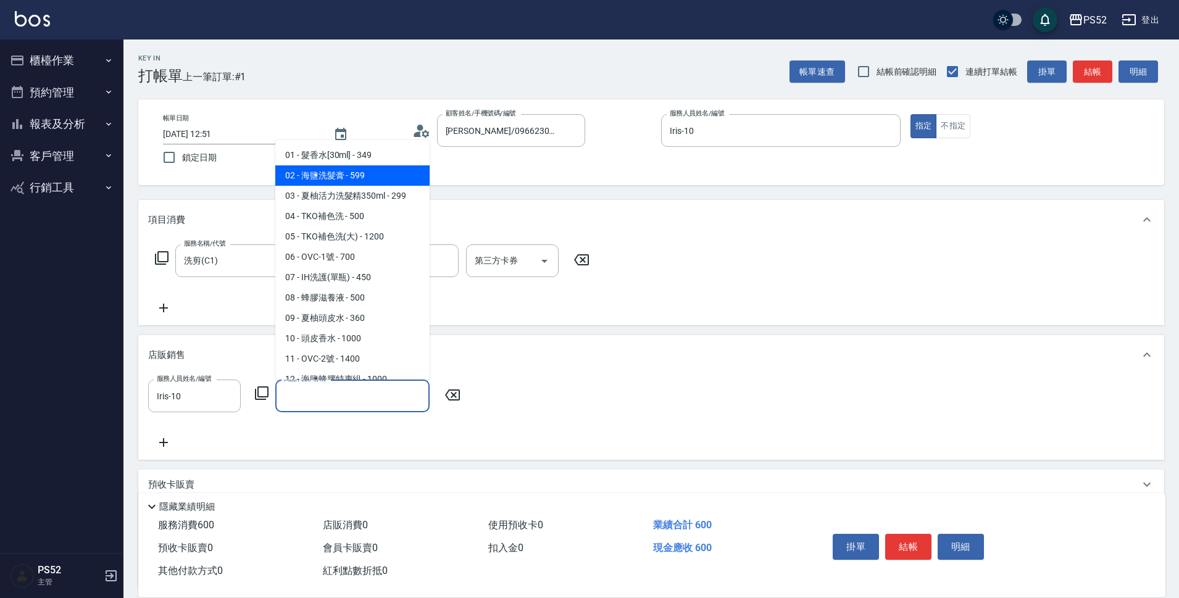
click at [350, 175] on span "02 - 海鹽洗髮膏 - 599" at bounding box center [352, 175] width 154 height 20
type input "海鹽洗髮膏"
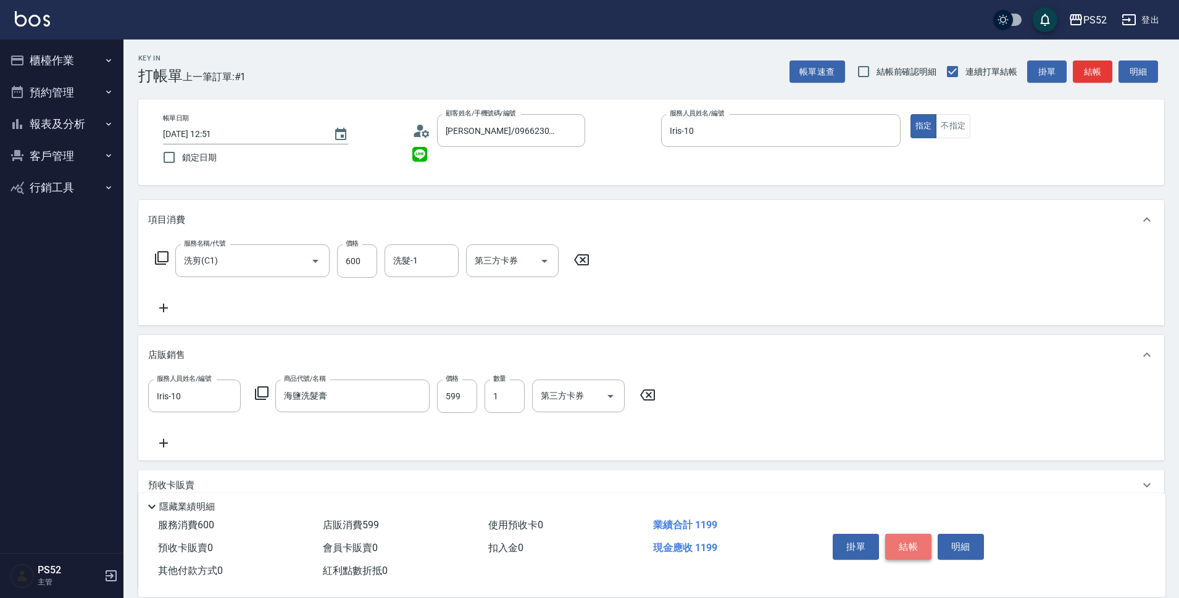
click at [900, 534] on button "結帳" at bounding box center [909, 547] width 46 height 26
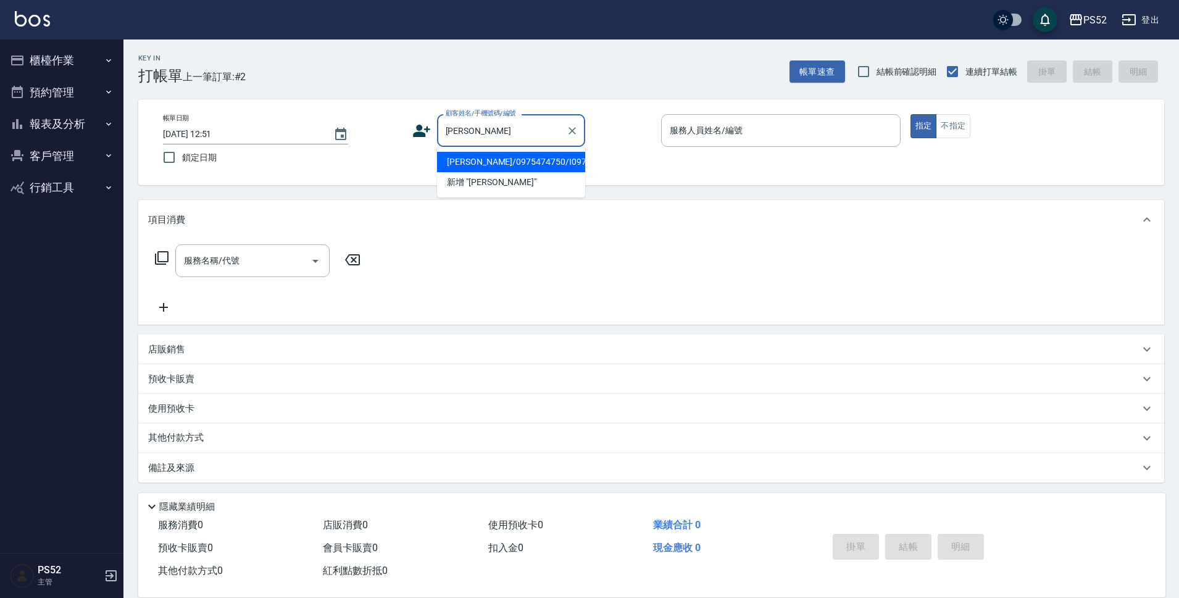
click at [558, 172] on li "[PERSON_NAME]/0975474750/I0975414750" at bounding box center [511, 162] width 148 height 20
type input "[PERSON_NAME]/0975474750/I0975414750"
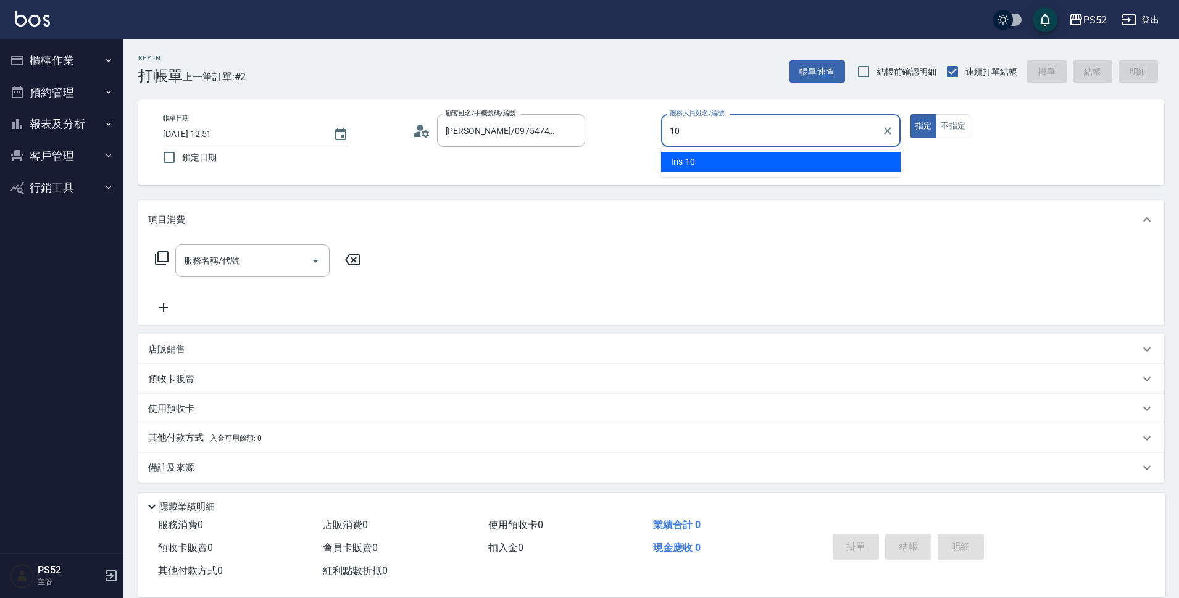
type input "Iris-10"
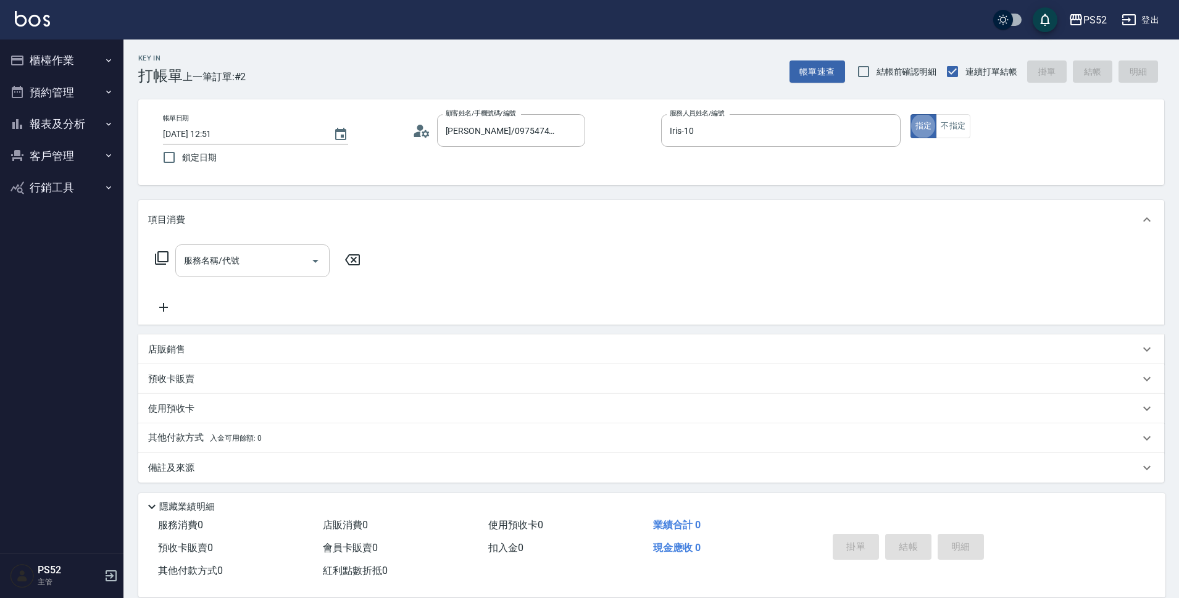
click at [188, 263] on div "服務名稱/代號 服務名稱/代號" at bounding box center [252, 261] width 154 height 33
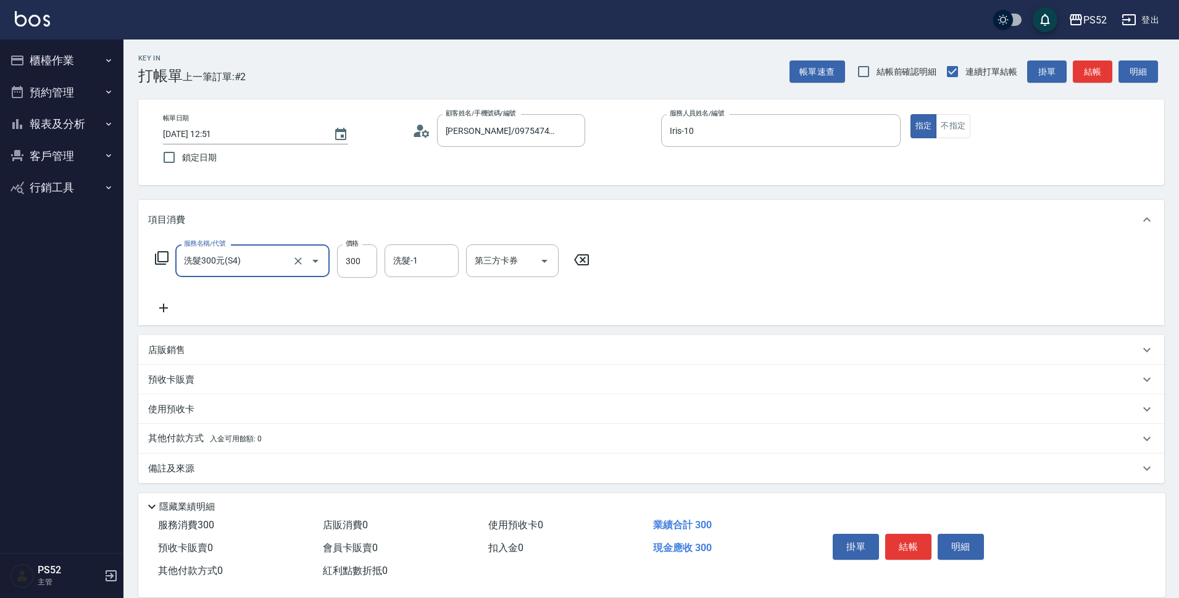
type input "洗髮300元(S4)"
click at [162, 308] on icon at bounding box center [163, 308] width 9 height 9
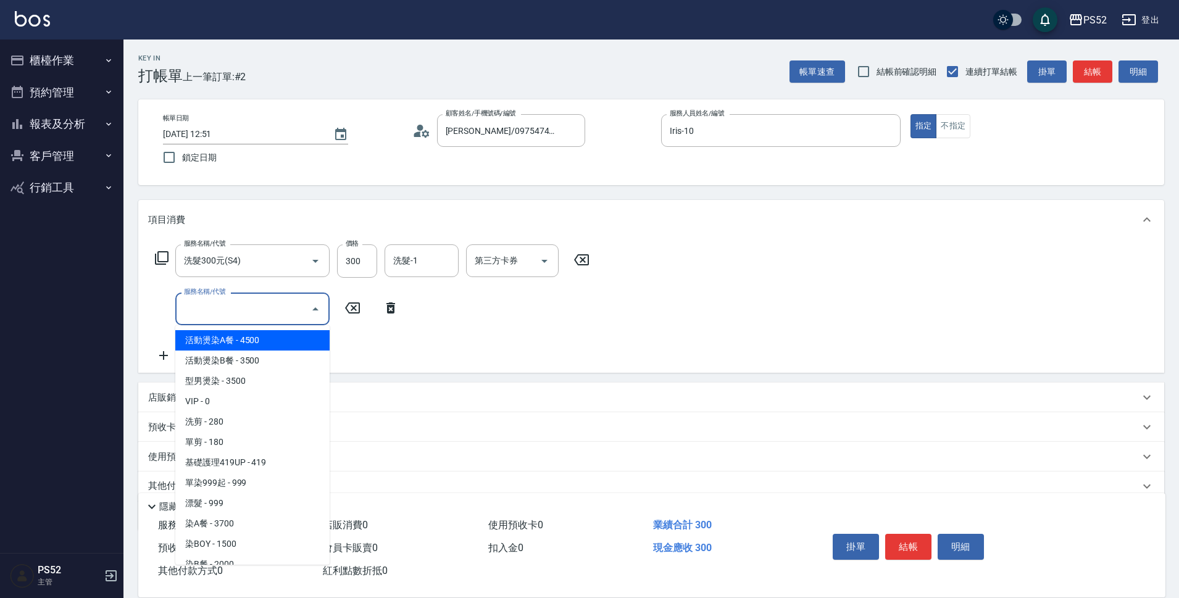
click at [185, 307] on input "服務名稱/代號" at bounding box center [243, 309] width 125 height 22
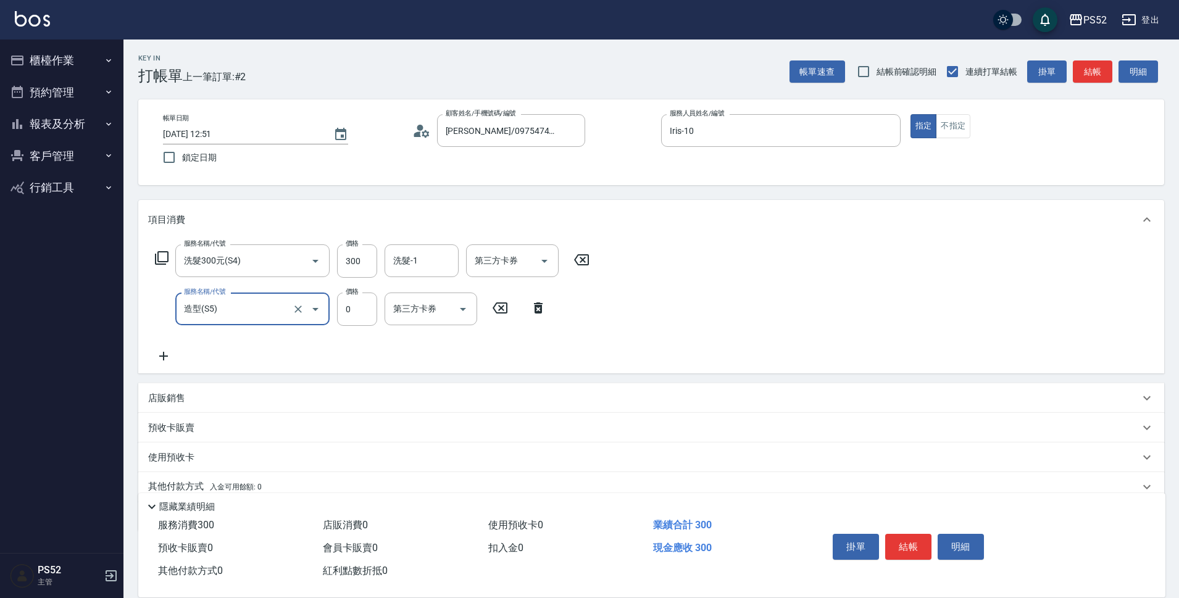
type input "造型(S5)"
type input "100"
click at [890, 542] on button "結帳" at bounding box center [909, 547] width 46 height 26
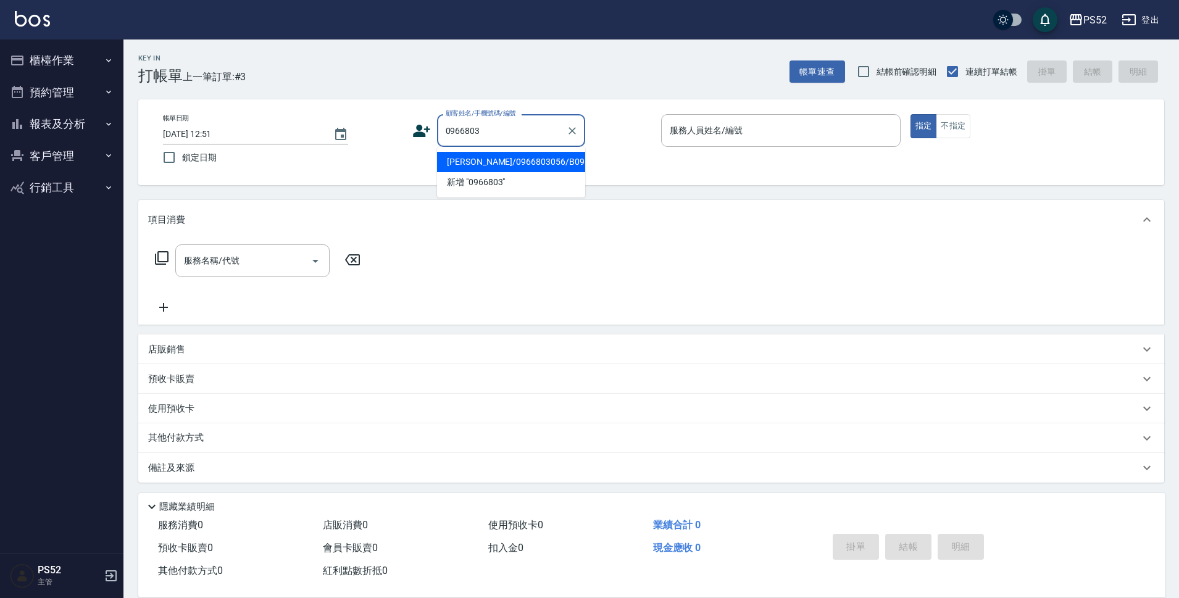
type input "[PERSON_NAME]/0966803056/B0966803096"
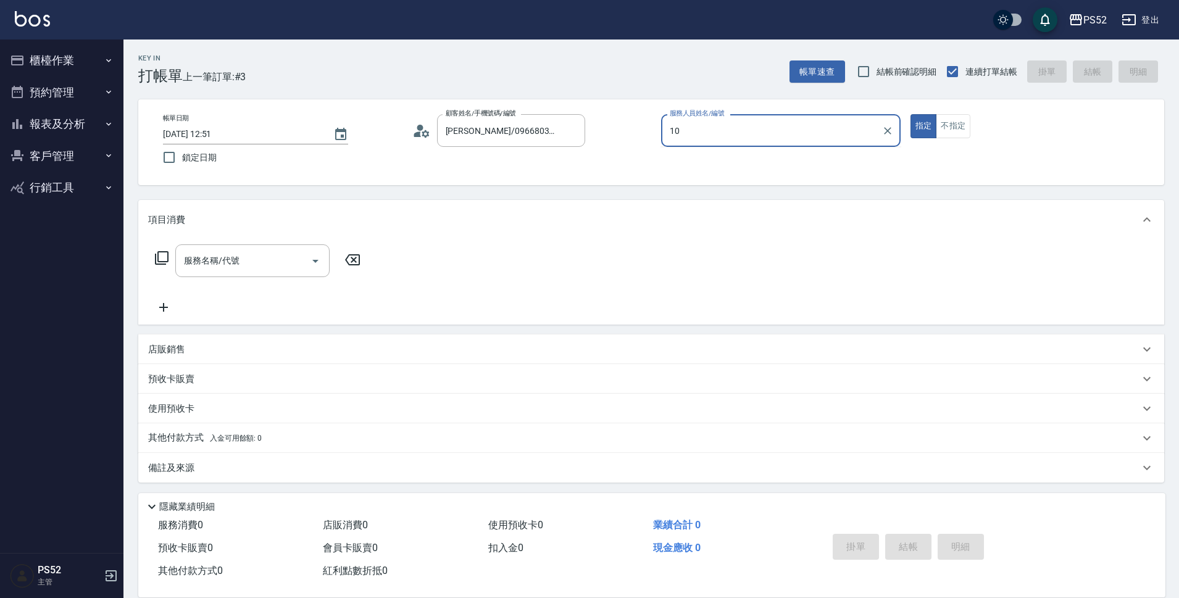
type input "Iris-10"
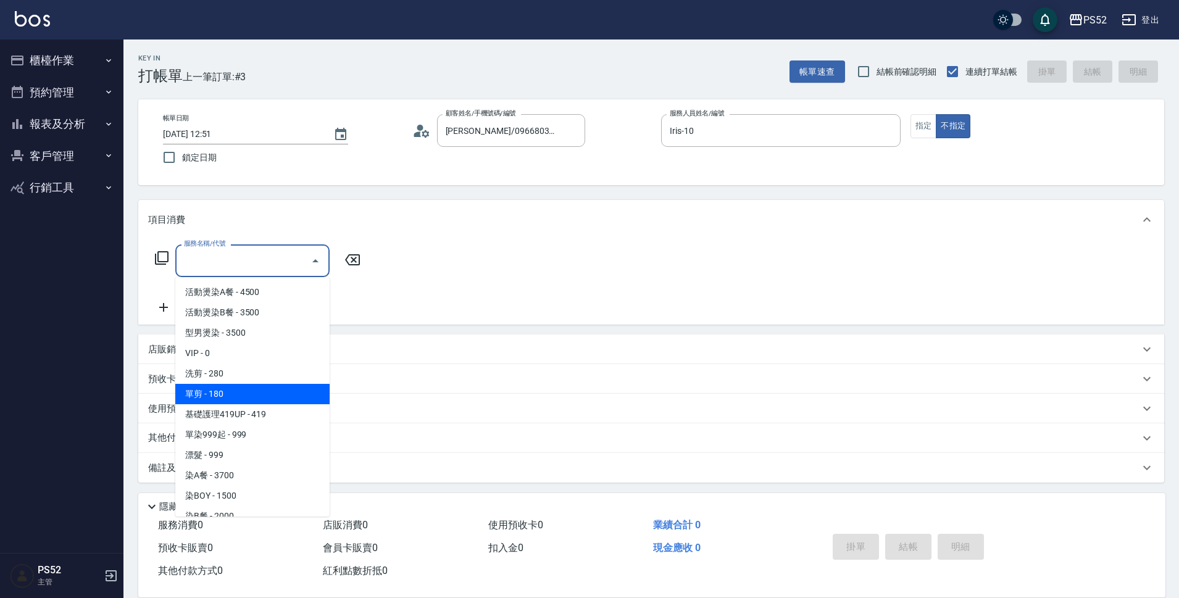
type input "單剪(C2)"
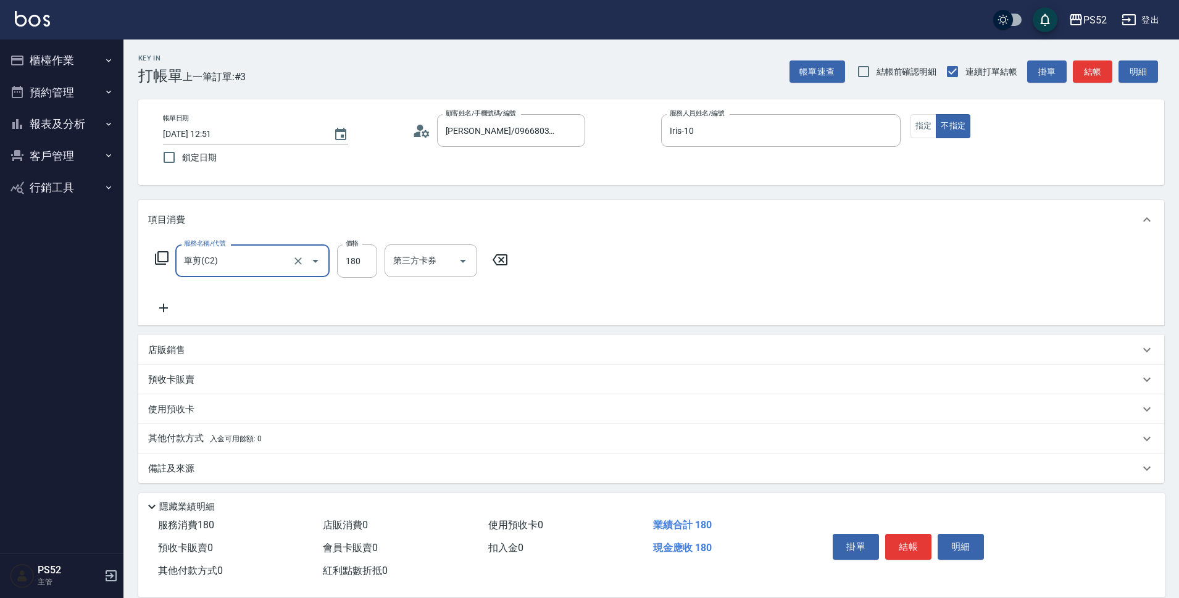
click at [891, 549] on button "結帳" at bounding box center [909, 547] width 46 height 26
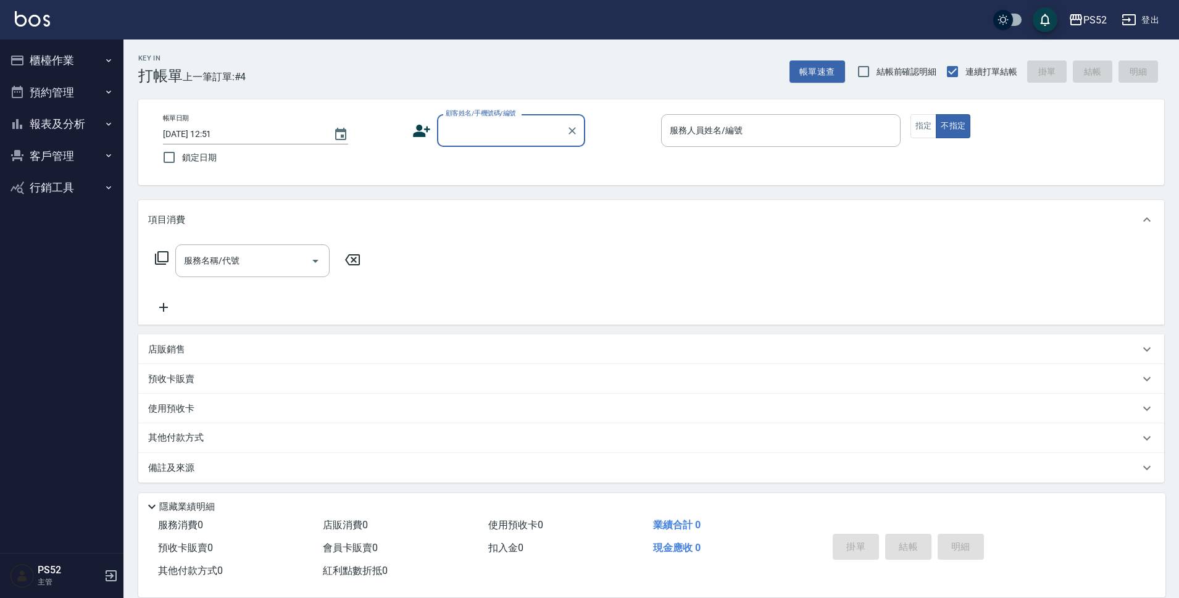
click at [63, 153] on button "客戶管理" at bounding box center [62, 156] width 114 height 32
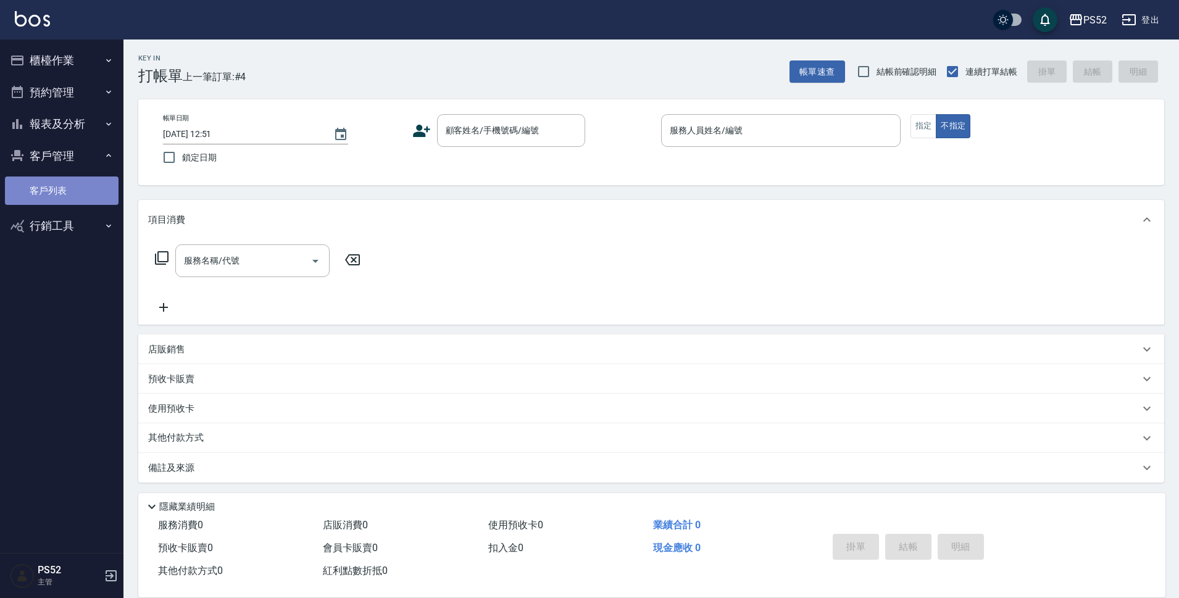
click at [76, 186] on link "客戶列表" at bounding box center [62, 191] width 114 height 28
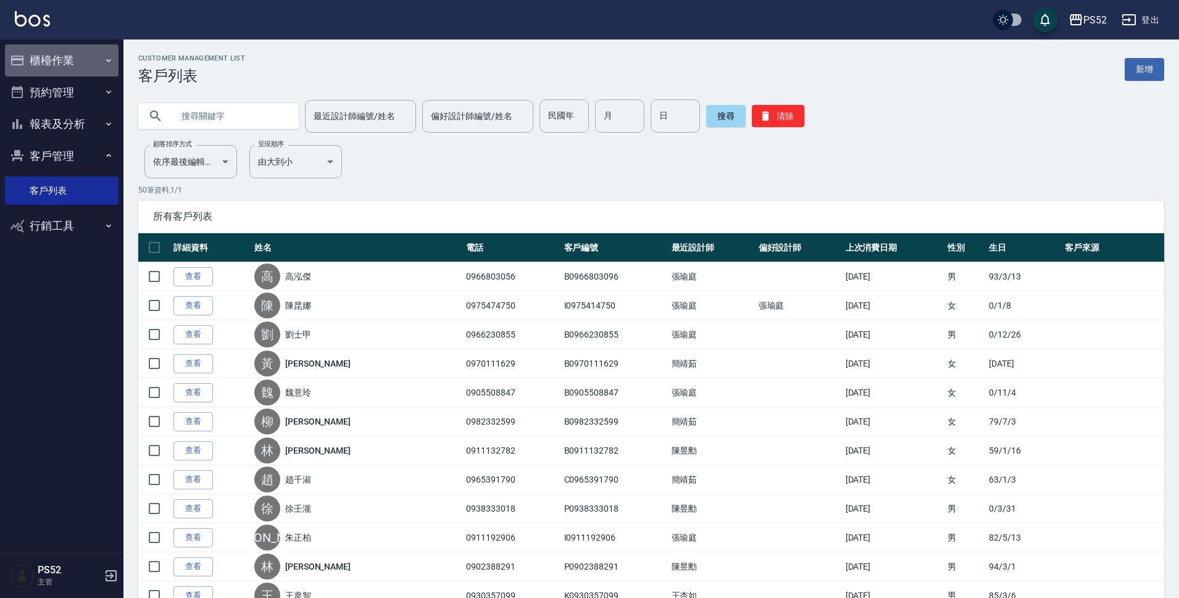
click at [59, 61] on button "櫃檯作業" at bounding box center [62, 60] width 114 height 32
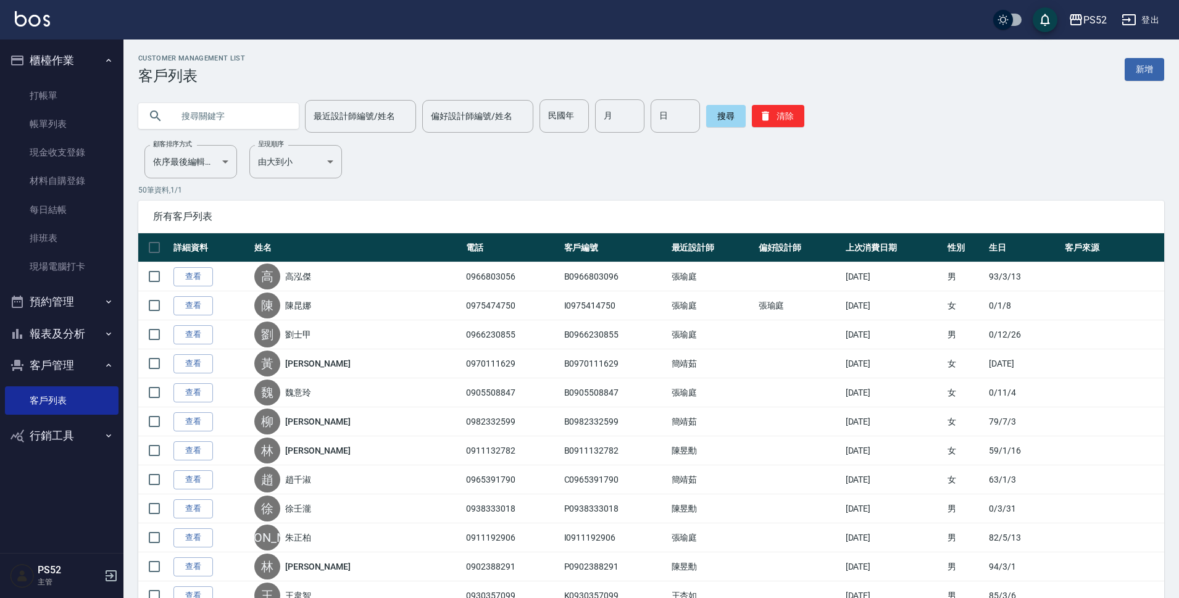
click at [225, 110] on input "text" at bounding box center [231, 115] width 116 height 33
type input "09098"
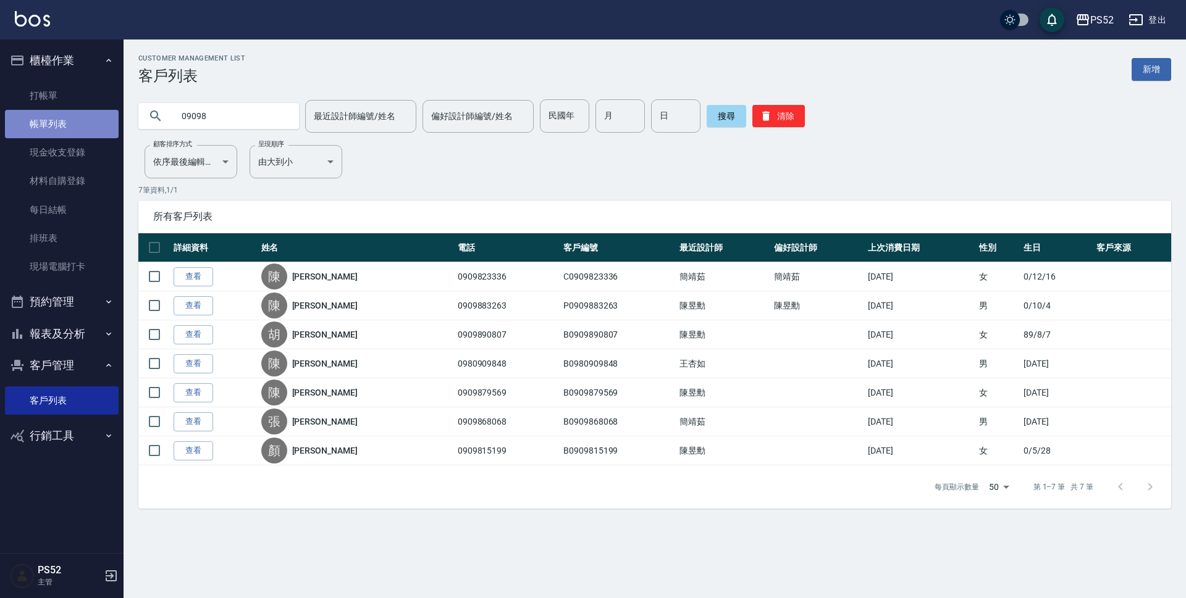
click at [64, 123] on link "帳單列表" at bounding box center [62, 124] width 114 height 28
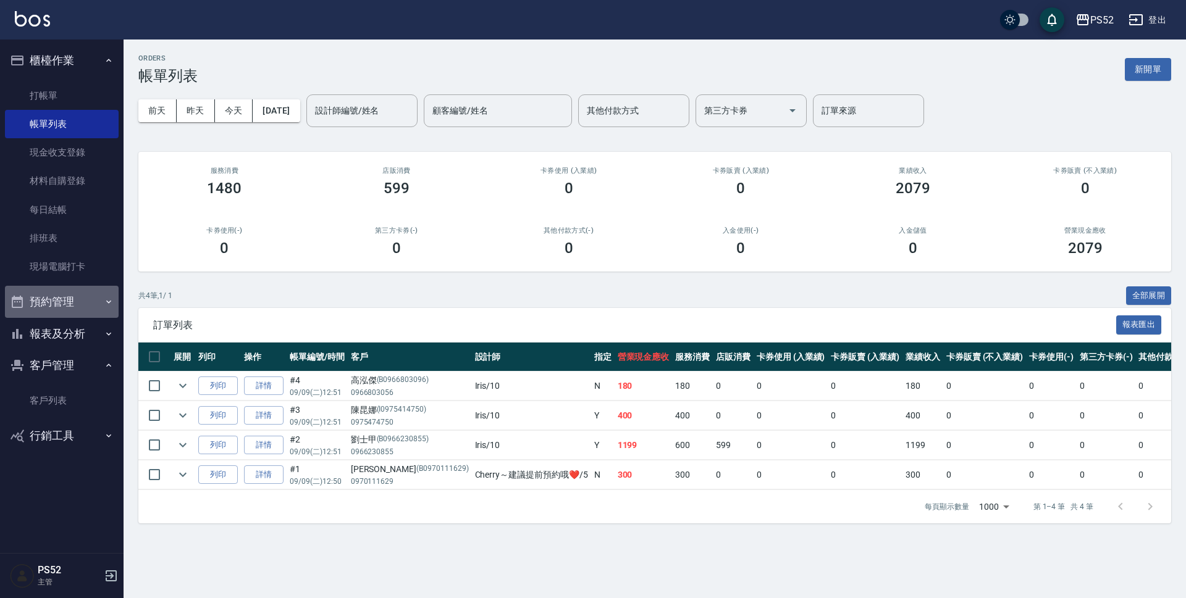
click at [43, 304] on button "預約管理" at bounding box center [62, 302] width 114 height 32
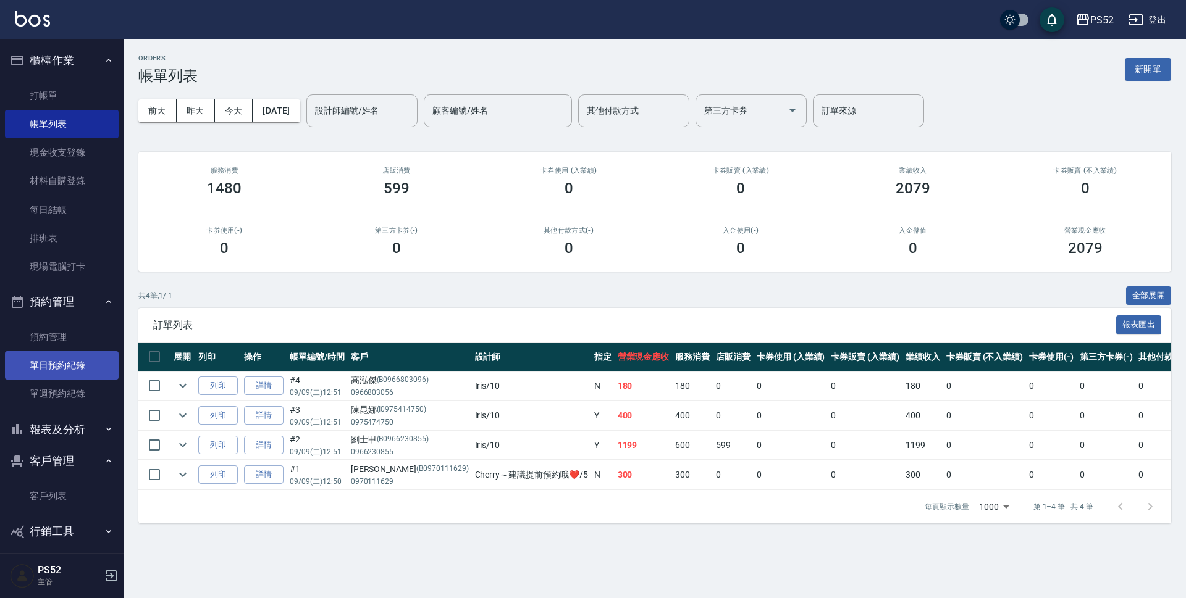
click at [67, 379] on link "單日預約紀錄" at bounding box center [62, 365] width 114 height 28
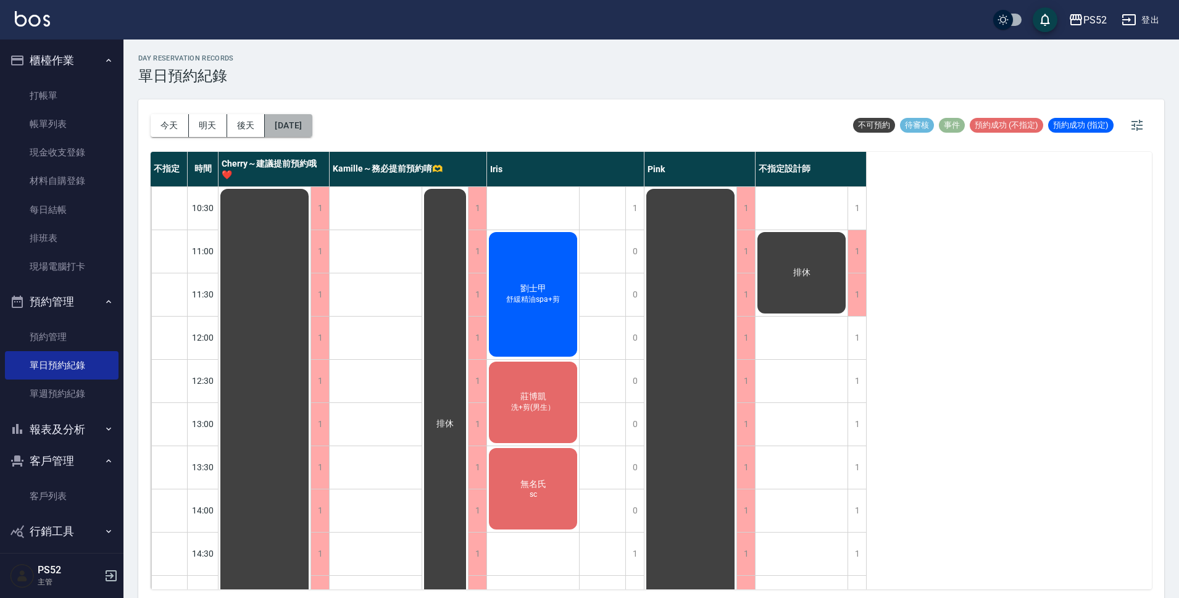
click at [312, 132] on button "[DATE]" at bounding box center [288, 125] width 47 height 23
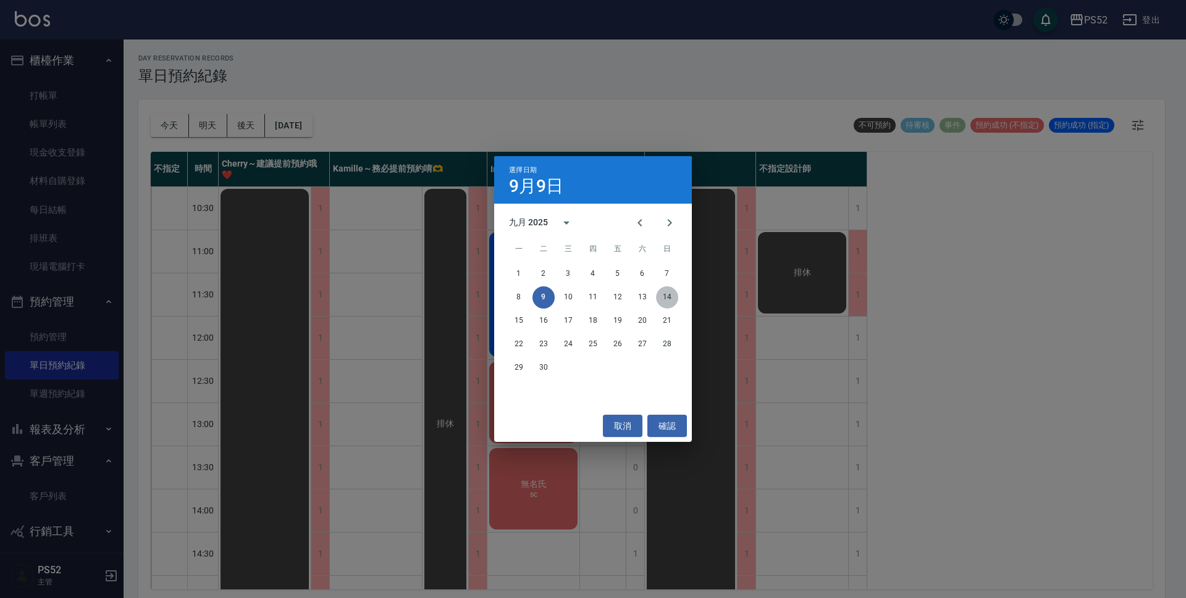
click at [668, 293] on button "14" at bounding box center [667, 298] width 22 height 22
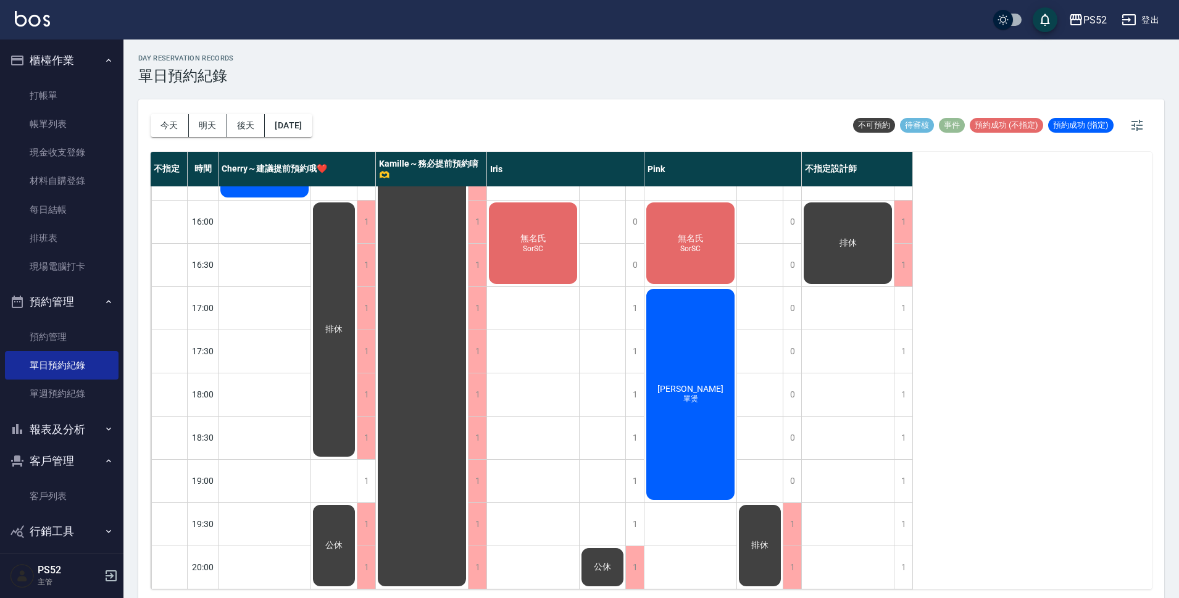
scroll to position [472, 0]
click at [48, 90] on link "打帳單" at bounding box center [62, 96] width 114 height 28
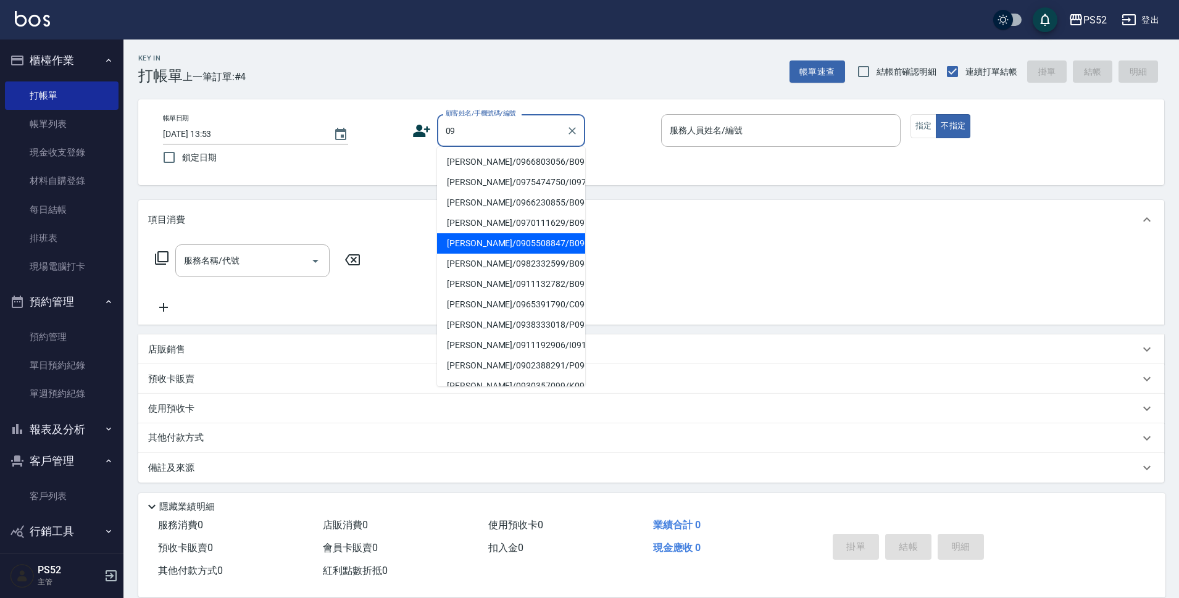
type input "0"
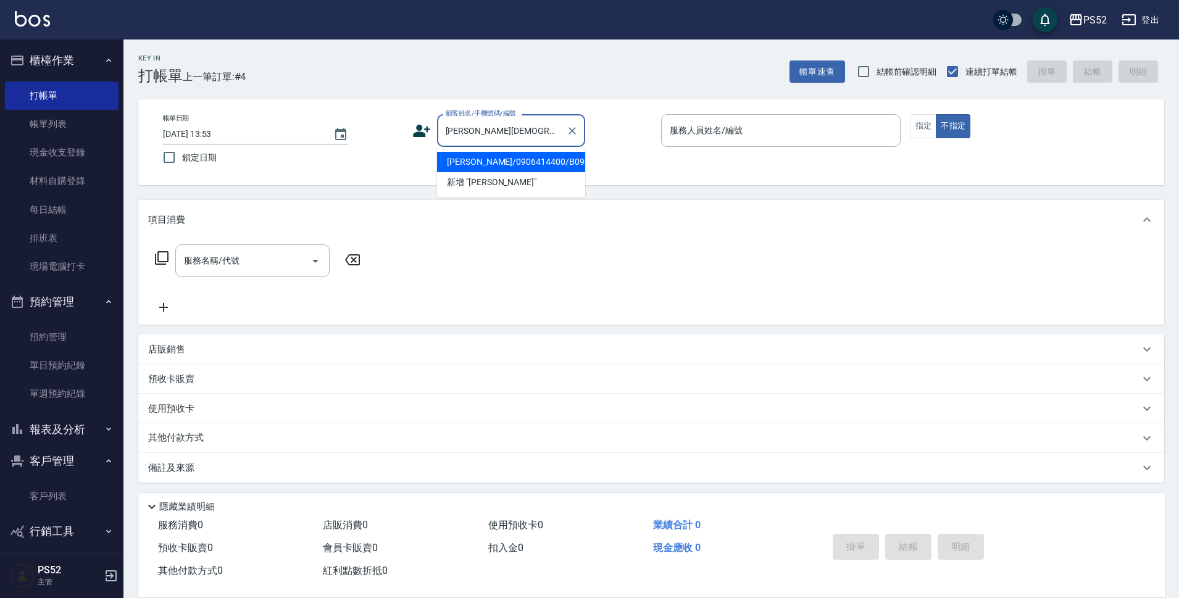
click at [453, 165] on li "[PERSON_NAME]/0906414400/B0906414400" at bounding box center [511, 162] width 148 height 20
type input "[PERSON_NAME]/0906414400/B0906414400"
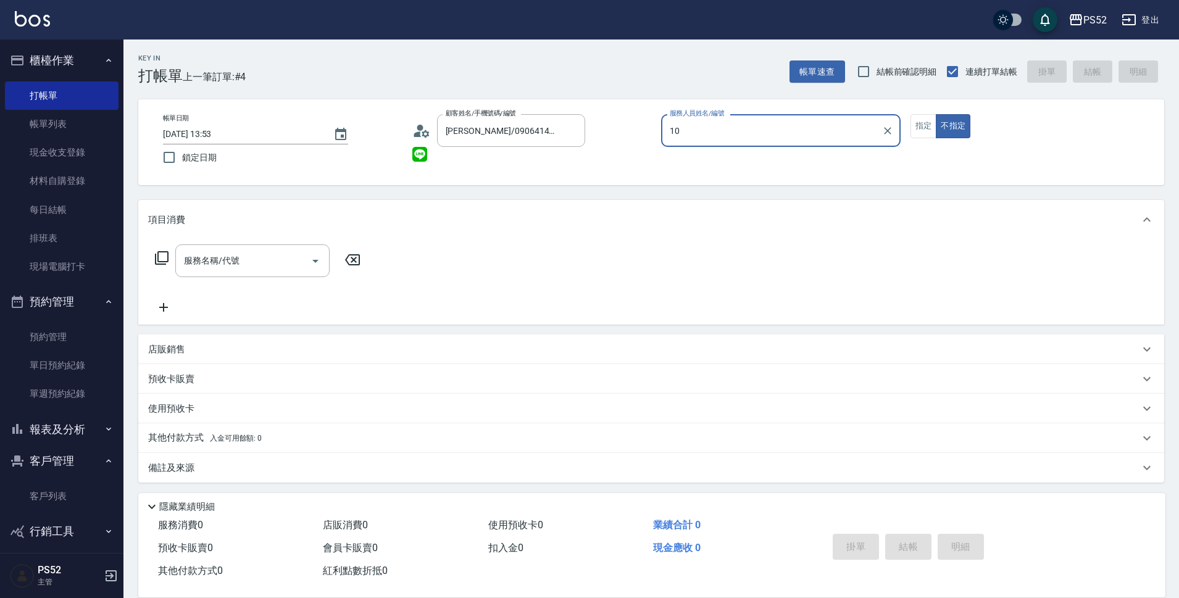
type input "Iris-10"
type button "false"
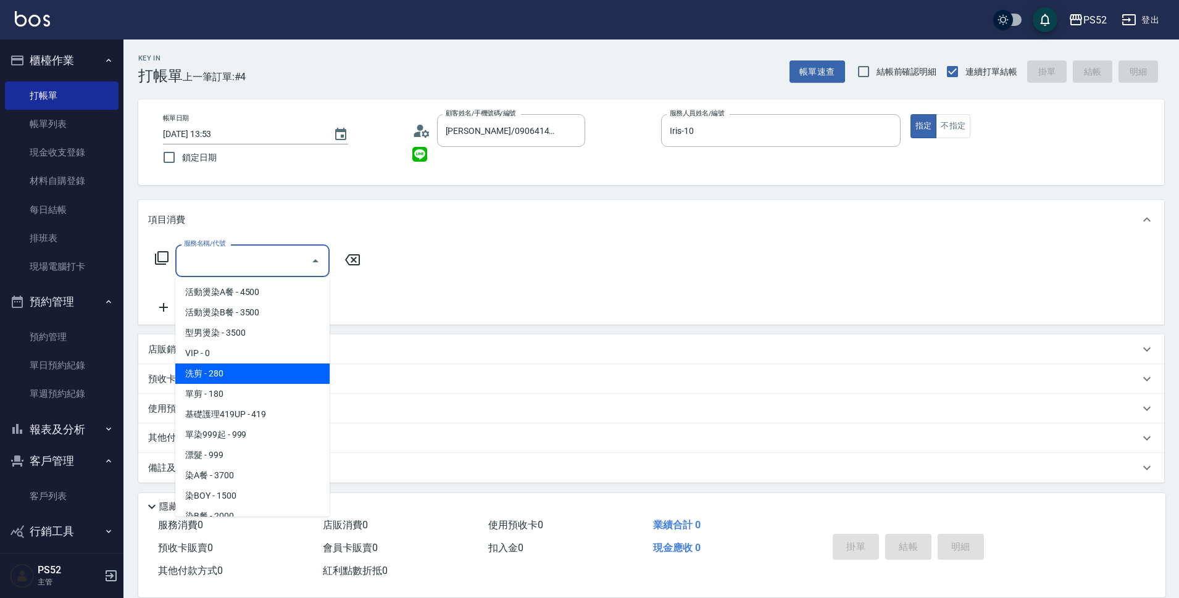
type input "洗剪(C1)"
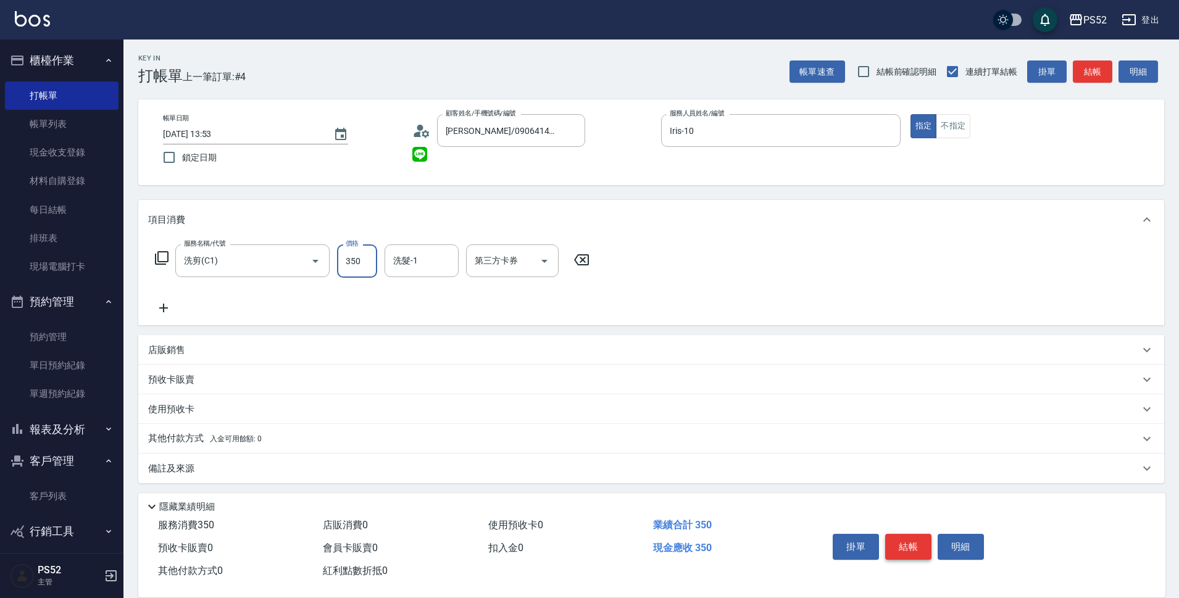
type input "350"
click at [910, 540] on button "結帳" at bounding box center [909, 547] width 46 height 26
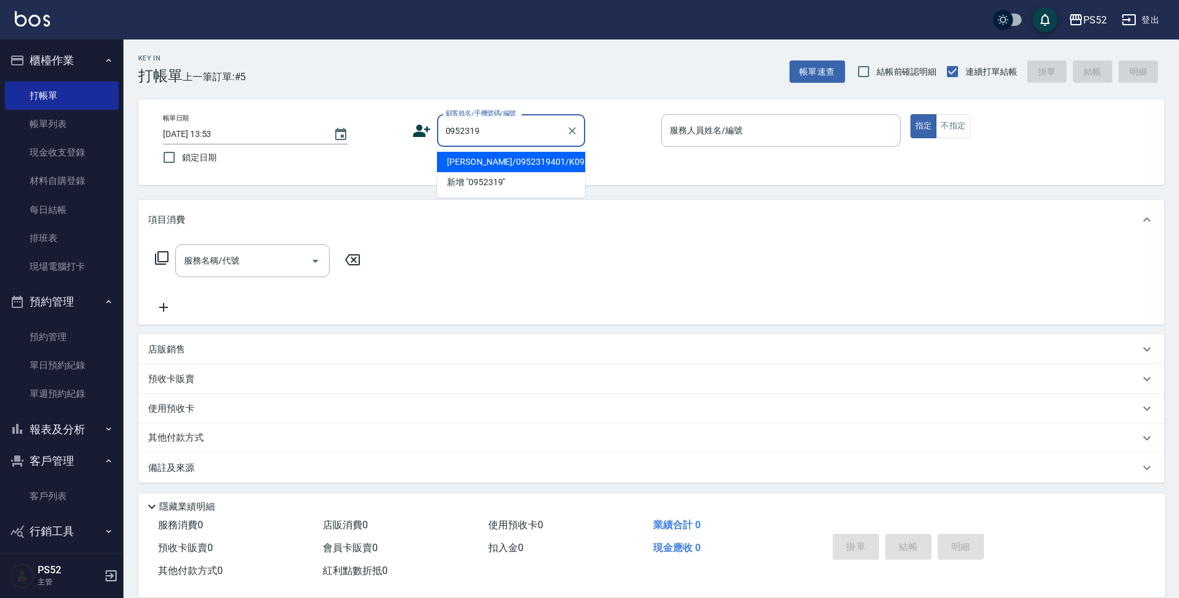
type input "[PERSON_NAME]/0952319401/K0952319401"
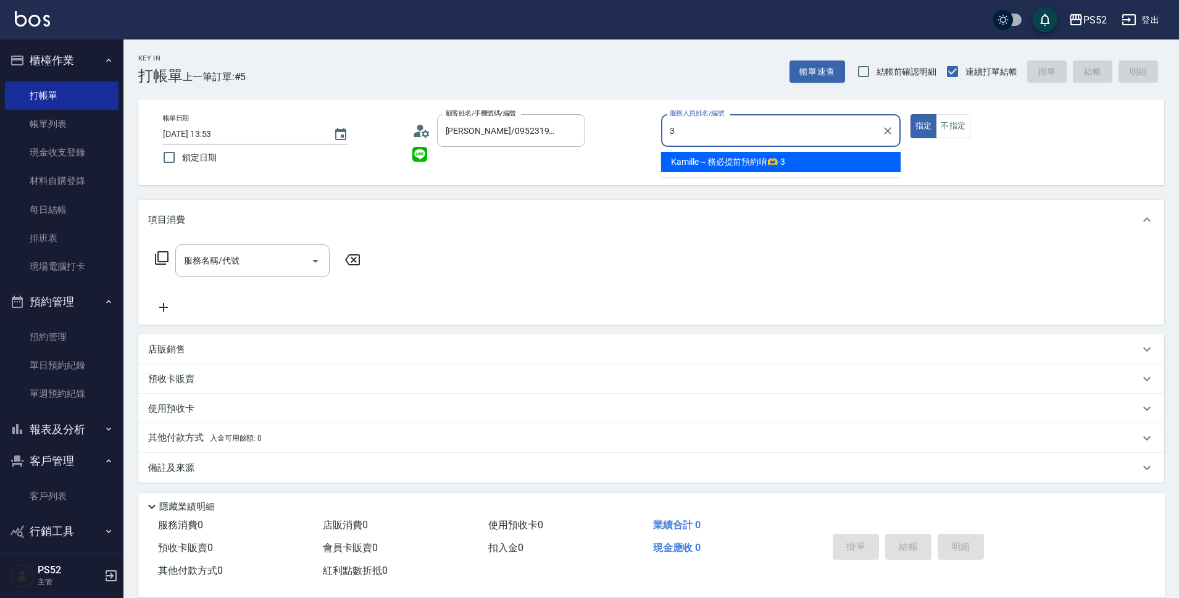
type input "3"
type button "true"
type input "Kamille～務必提前預約唷🫶-3"
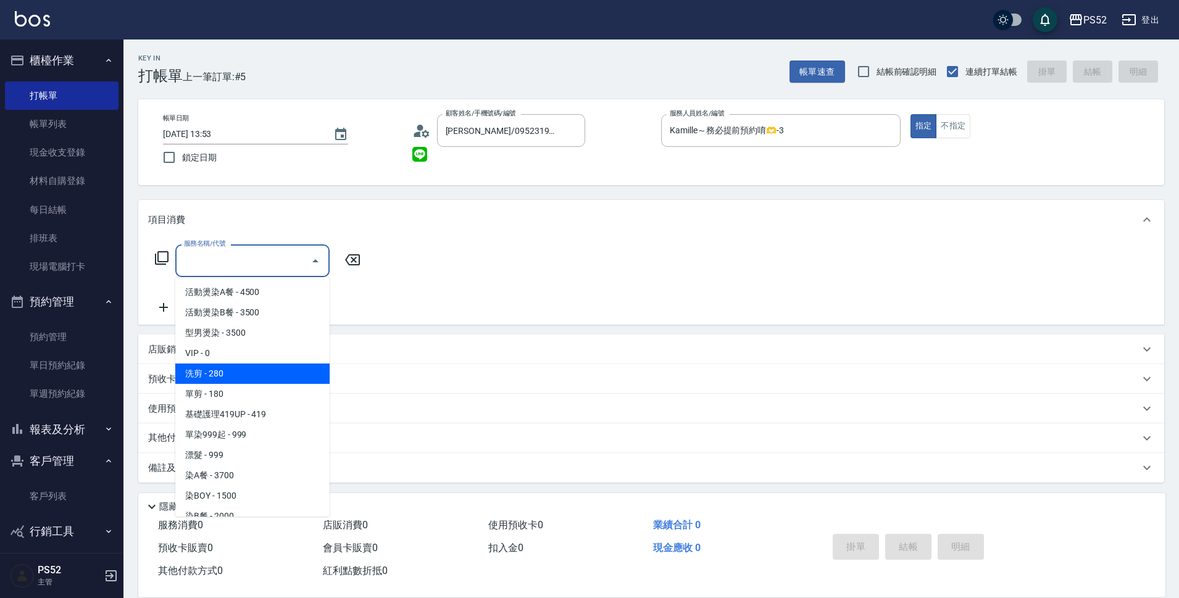
type input "洗剪(C1)"
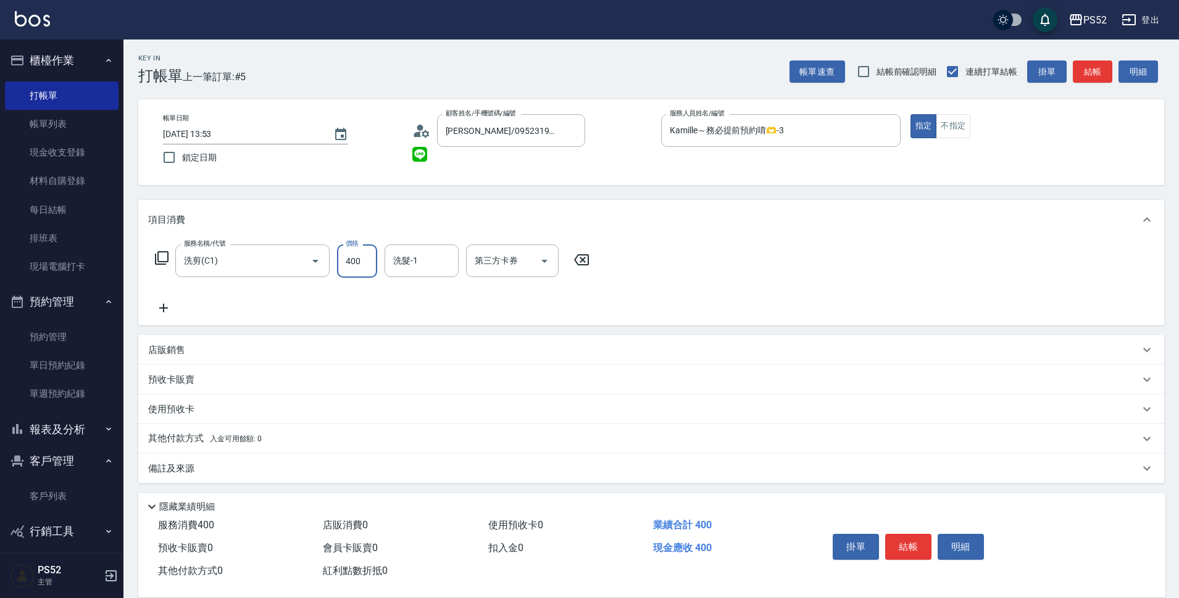
type input "400"
click at [910, 540] on button "結帳" at bounding box center [909, 547] width 46 height 26
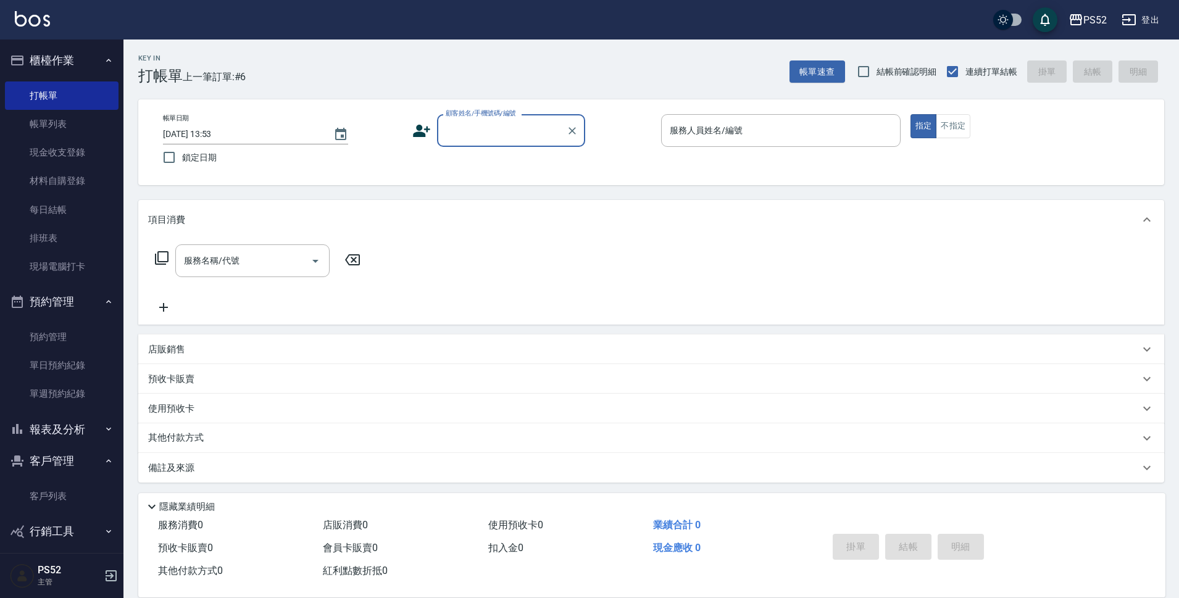
click at [78, 459] on button "客戶管理" at bounding box center [62, 461] width 114 height 32
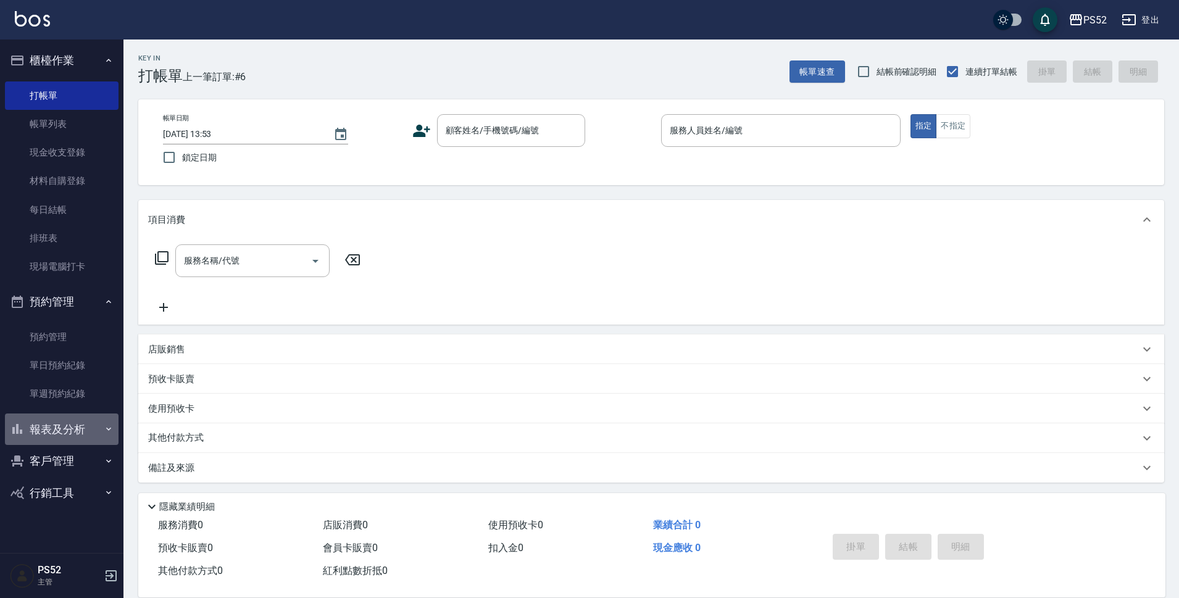
click at [77, 436] on button "報表及分析" at bounding box center [62, 430] width 114 height 32
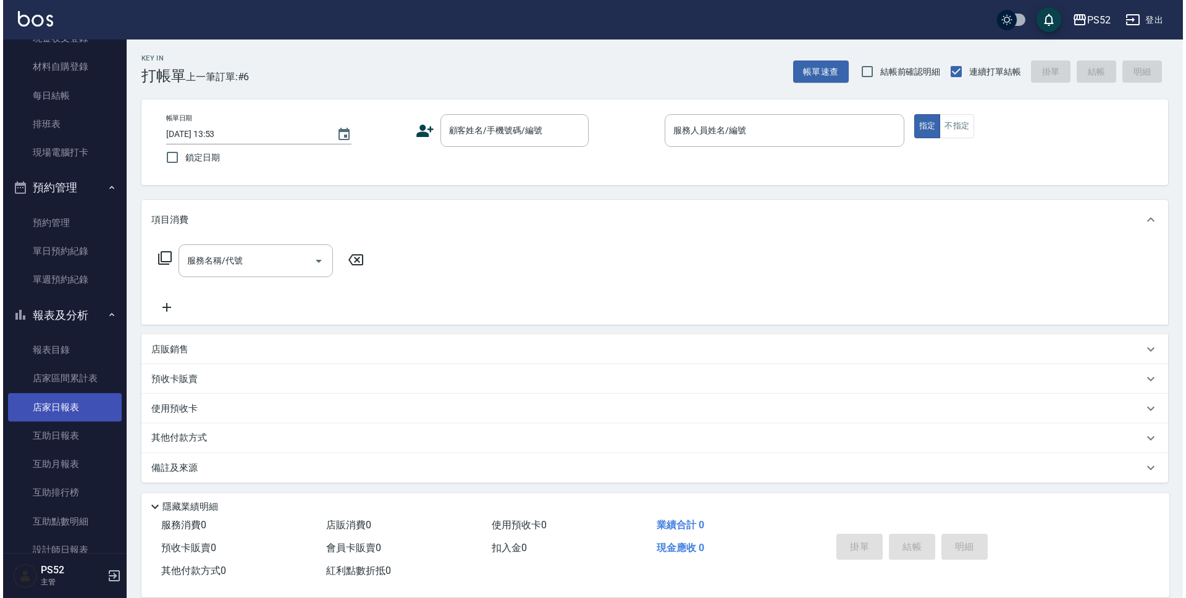
scroll to position [124, 0]
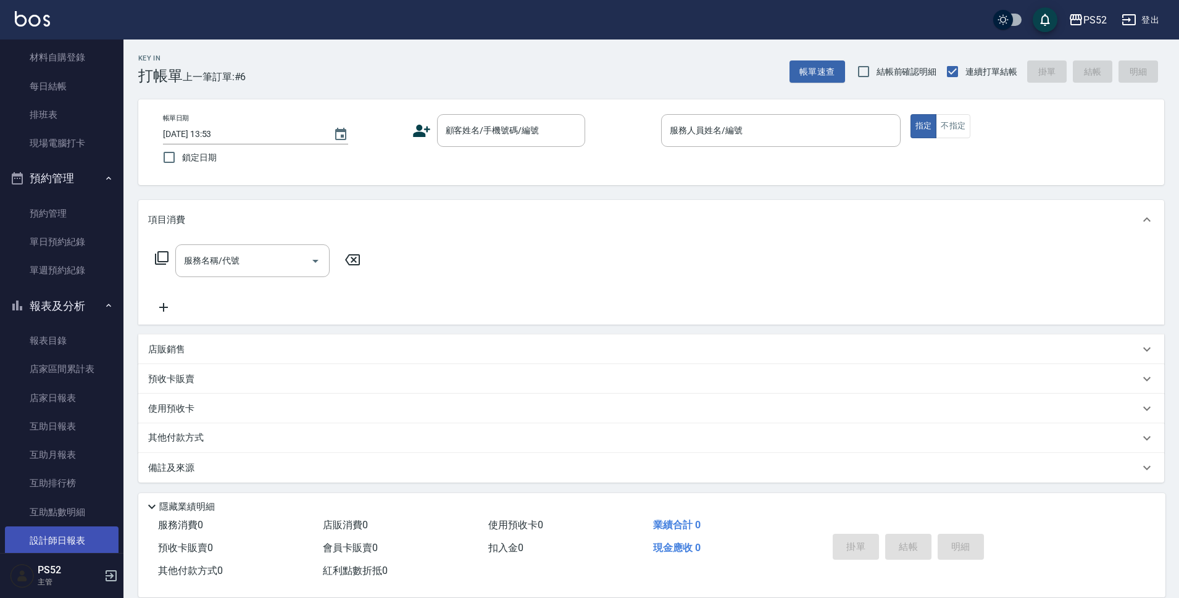
click at [87, 538] on link "設計師日報表" at bounding box center [62, 541] width 114 height 28
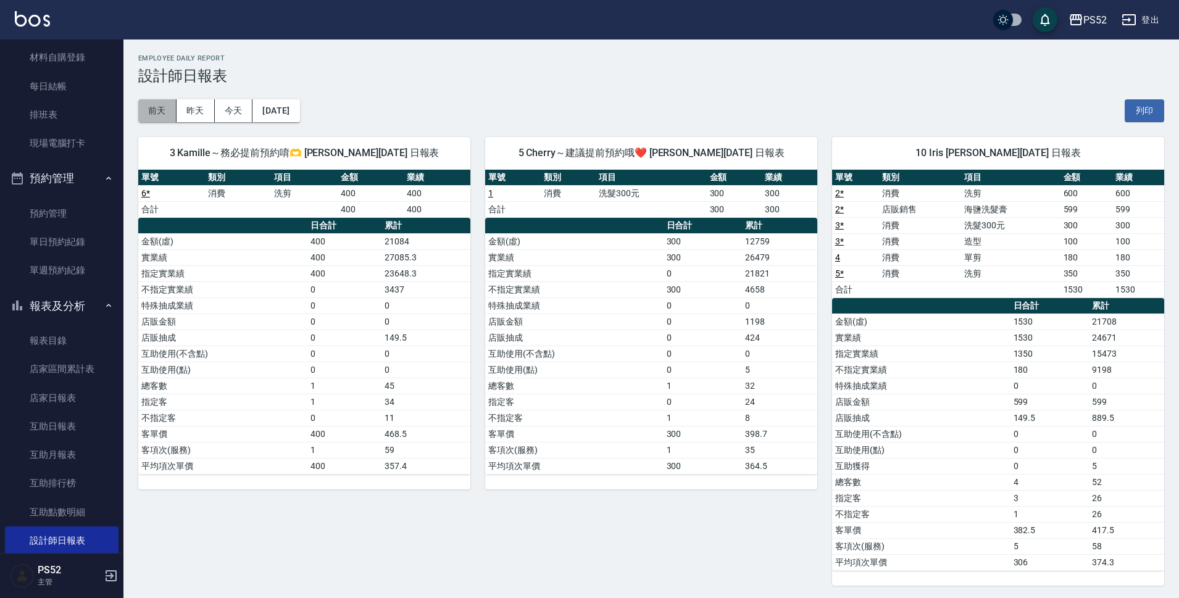
click at [165, 109] on button "前天" at bounding box center [157, 110] width 38 height 23
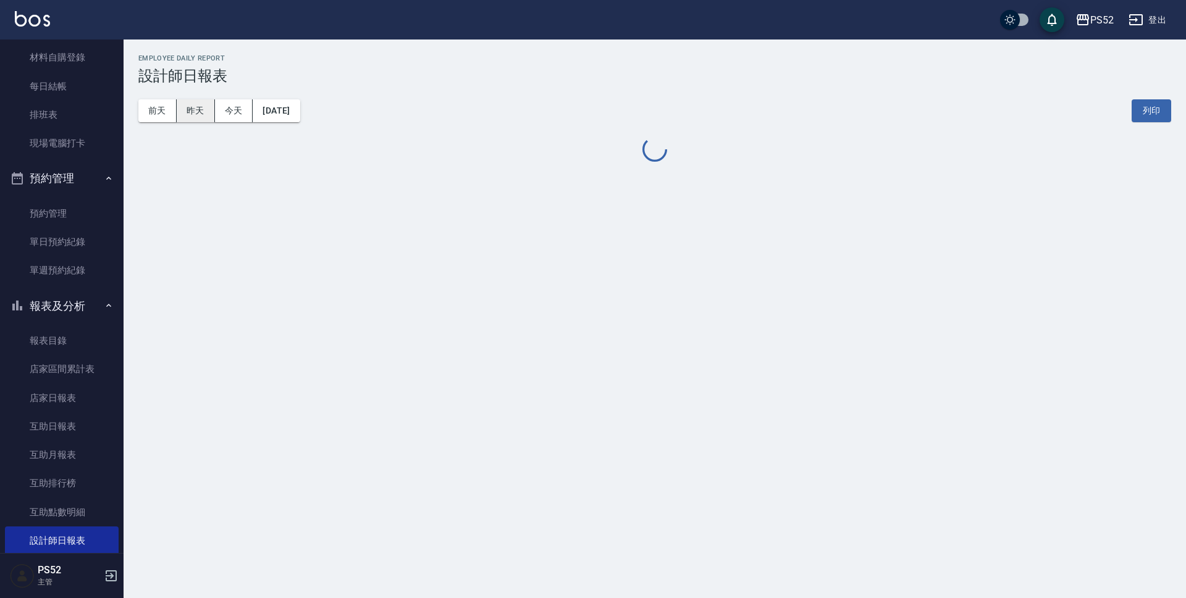
click at [188, 107] on button "昨天" at bounding box center [196, 110] width 38 height 23
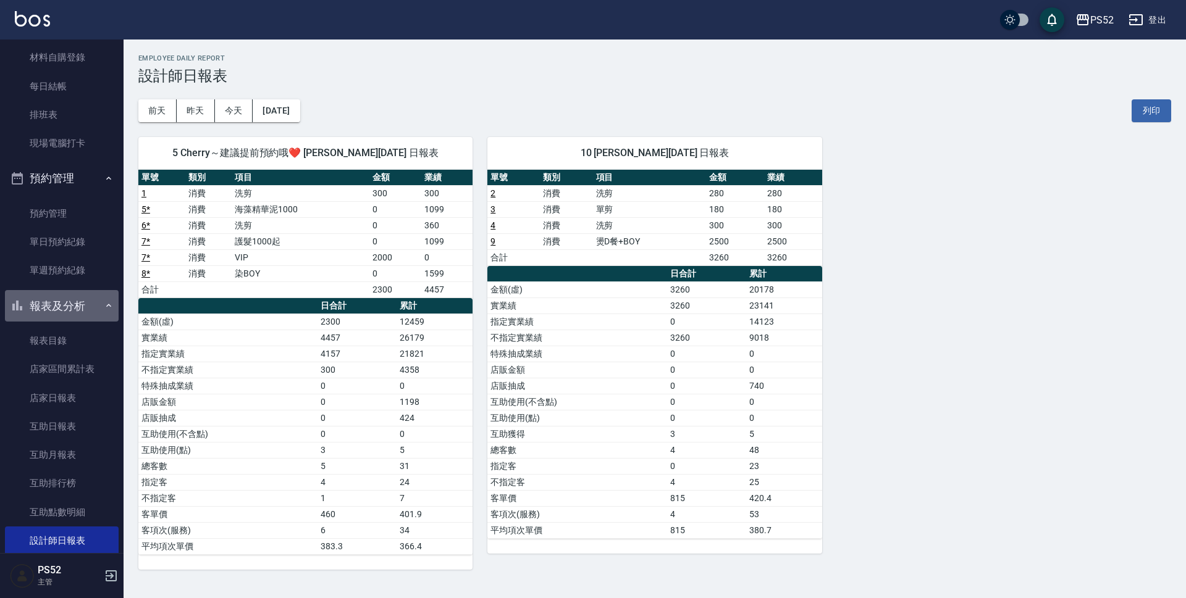
click at [72, 309] on button "報表及分析" at bounding box center [62, 306] width 114 height 32
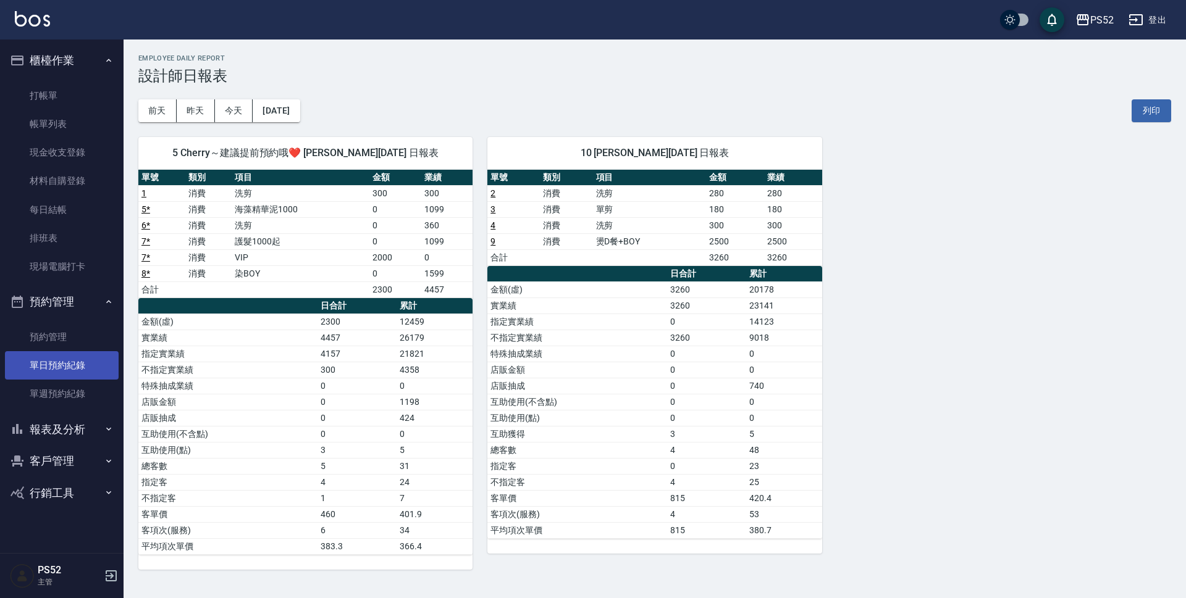
click at [90, 361] on link "單日預約紀錄" at bounding box center [62, 365] width 114 height 28
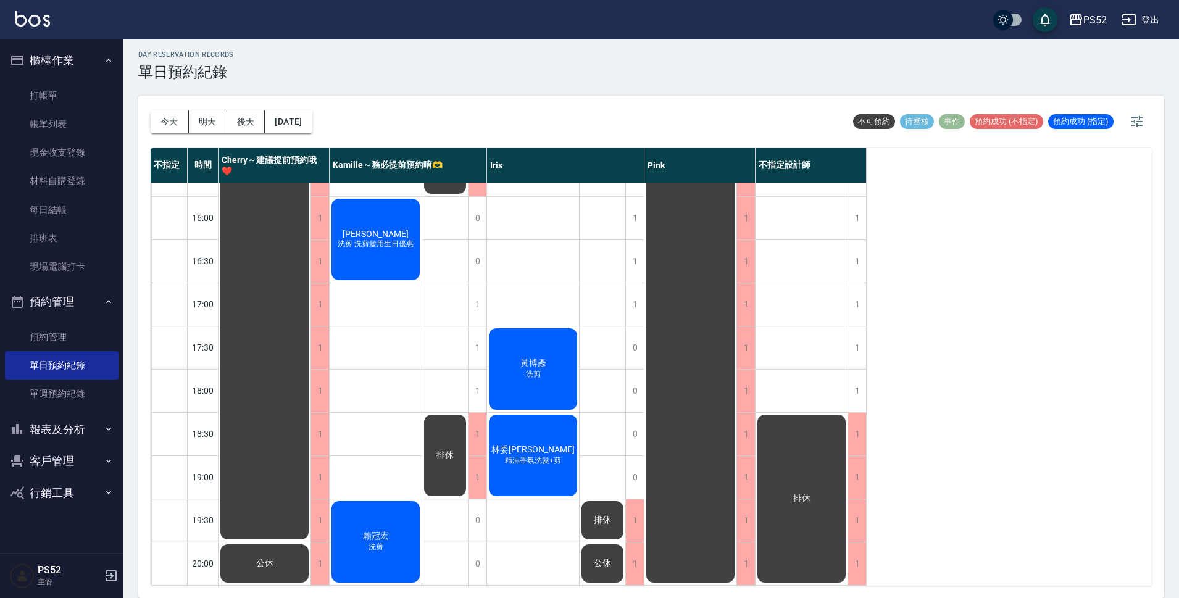
scroll to position [472, 0]
click at [207, 120] on button "明天" at bounding box center [208, 122] width 38 height 23
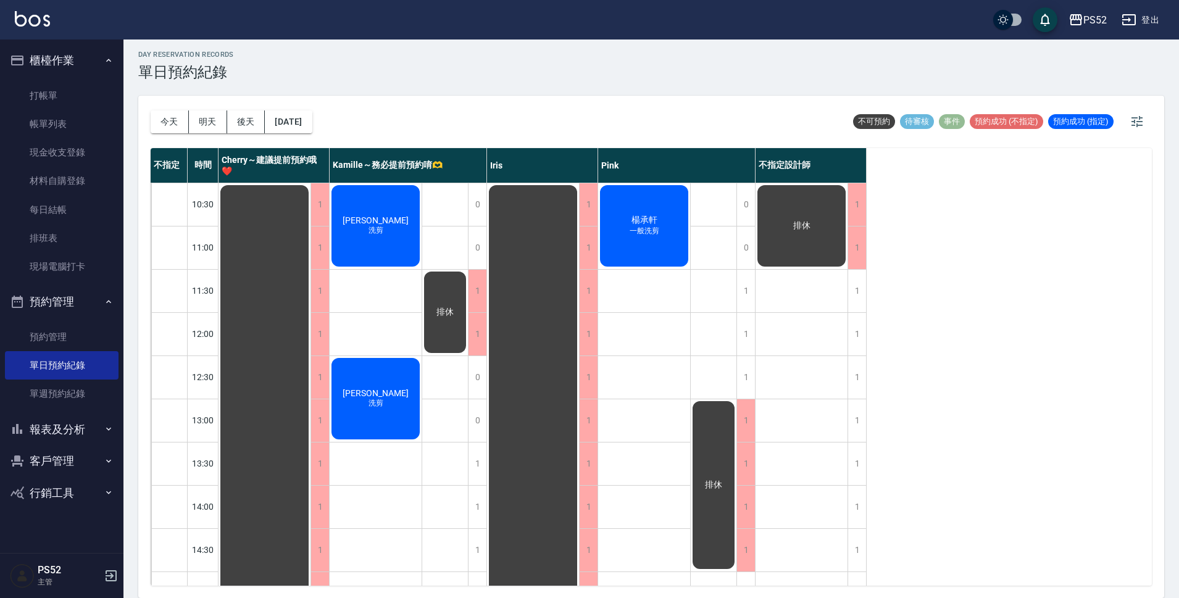
click at [872, 328] on div "不指定 時間 Cherry～建議提前預約哦❤️ [PERSON_NAME]～務必提前預約唷🫶 [PERSON_NAME] 不指定設計師 10:30 11:00…" at bounding box center [652, 367] width 1002 height 438
click at [856, 415] on div "1" at bounding box center [857, 421] width 19 height 43
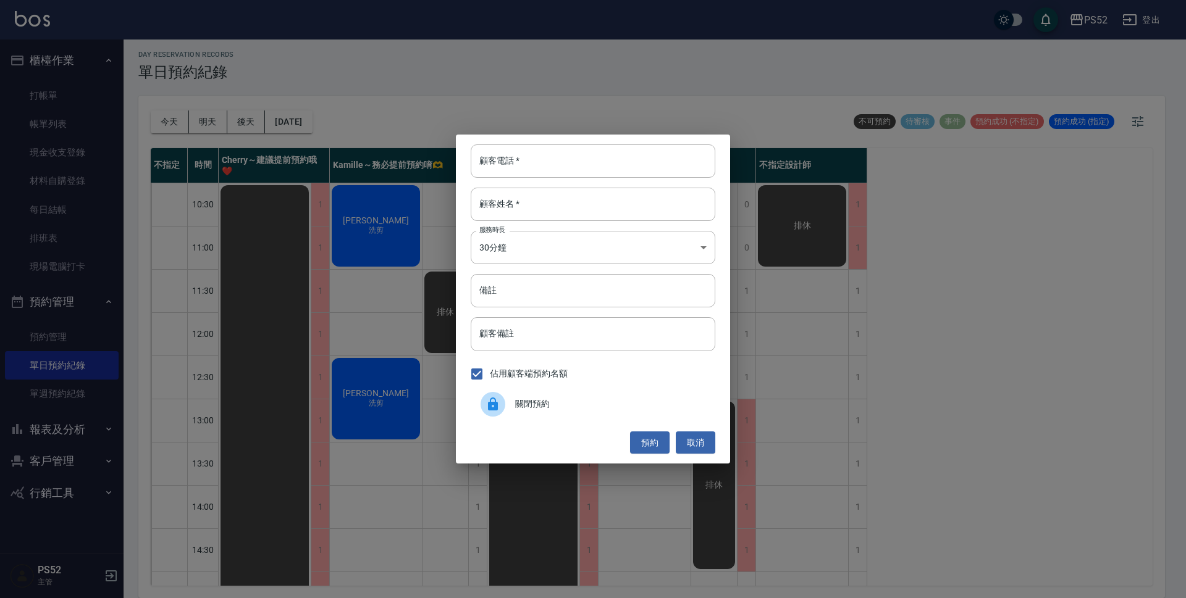
click at [545, 403] on span "關閉預約" at bounding box center [610, 404] width 190 height 13
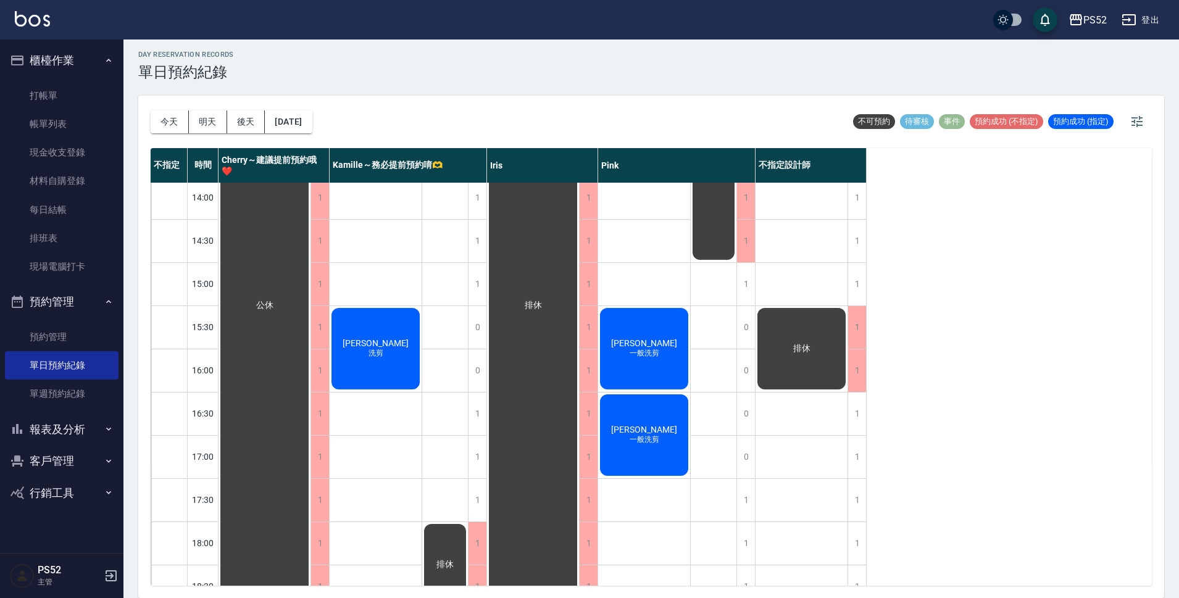
scroll to position [387, 0]
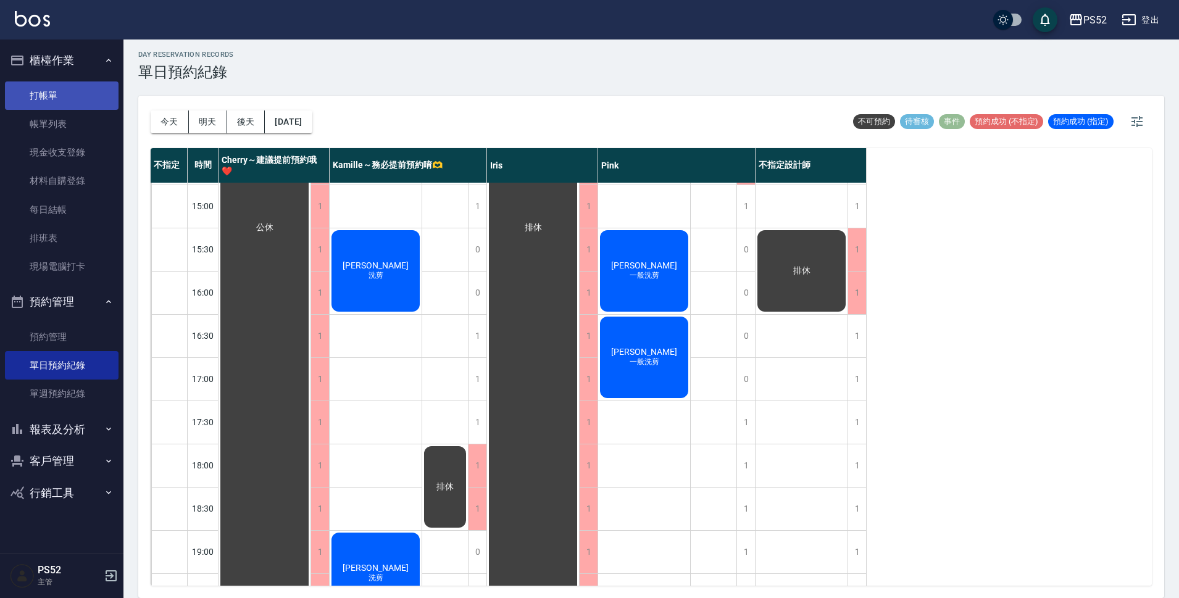
click at [83, 85] on link "打帳單" at bounding box center [62, 96] width 114 height 28
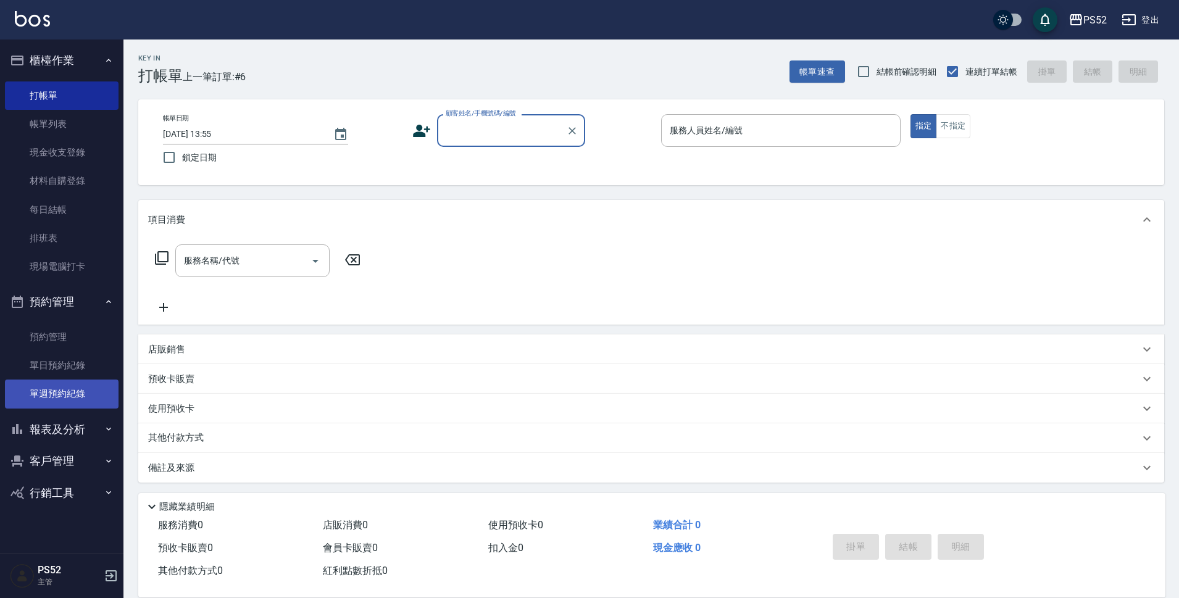
click at [52, 380] on link "單週預約紀錄" at bounding box center [62, 394] width 114 height 28
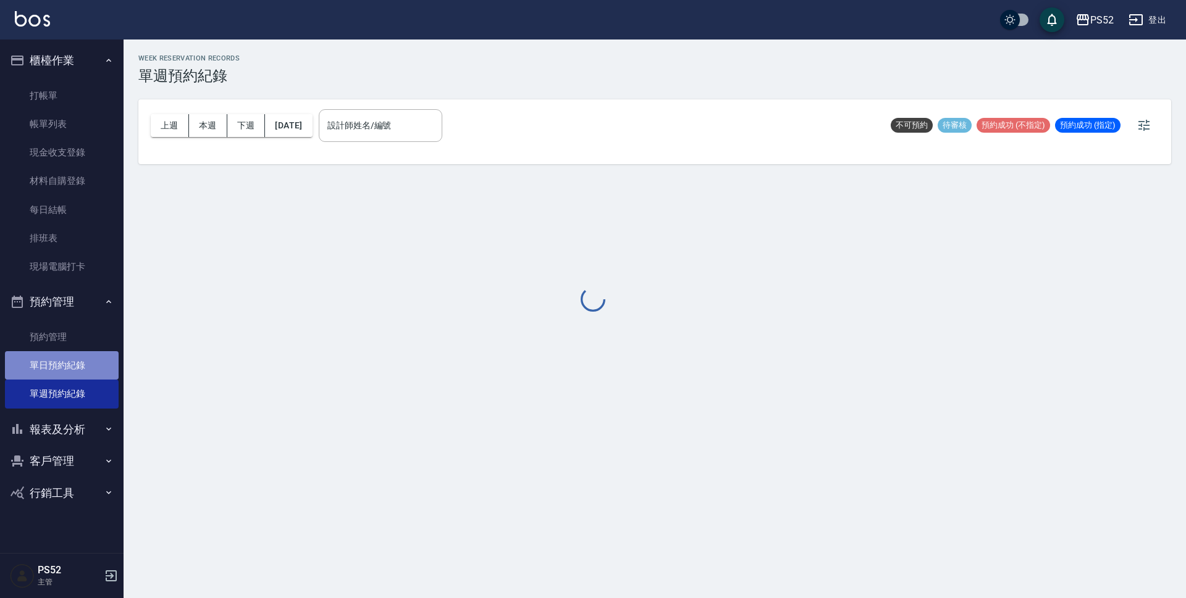
click at [52, 371] on link "單日預約紀錄" at bounding box center [62, 365] width 114 height 28
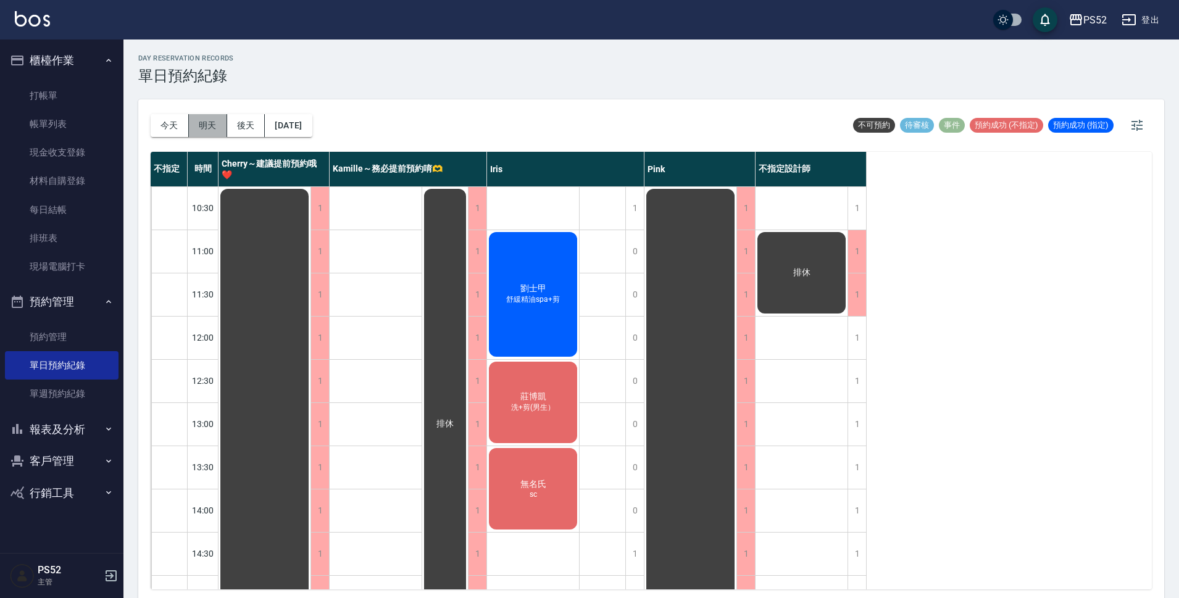
click at [206, 119] on button "明天" at bounding box center [208, 125] width 38 height 23
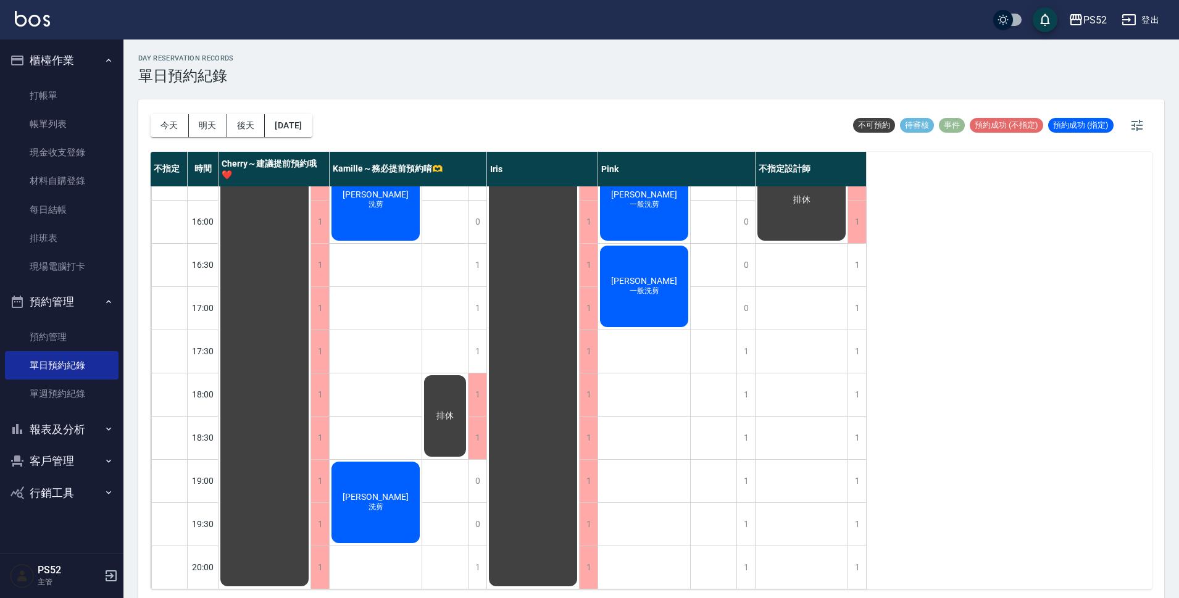
scroll to position [472, 0]
click at [245, 125] on button "後天" at bounding box center [246, 125] width 38 height 23
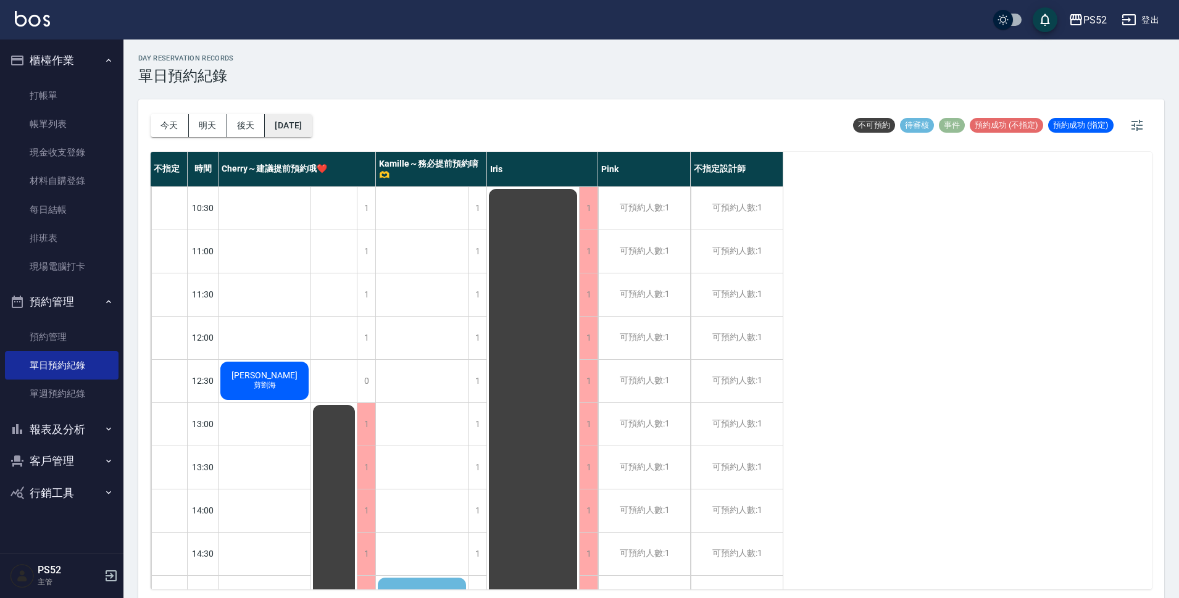
click at [312, 127] on button "[DATE]" at bounding box center [288, 125] width 47 height 23
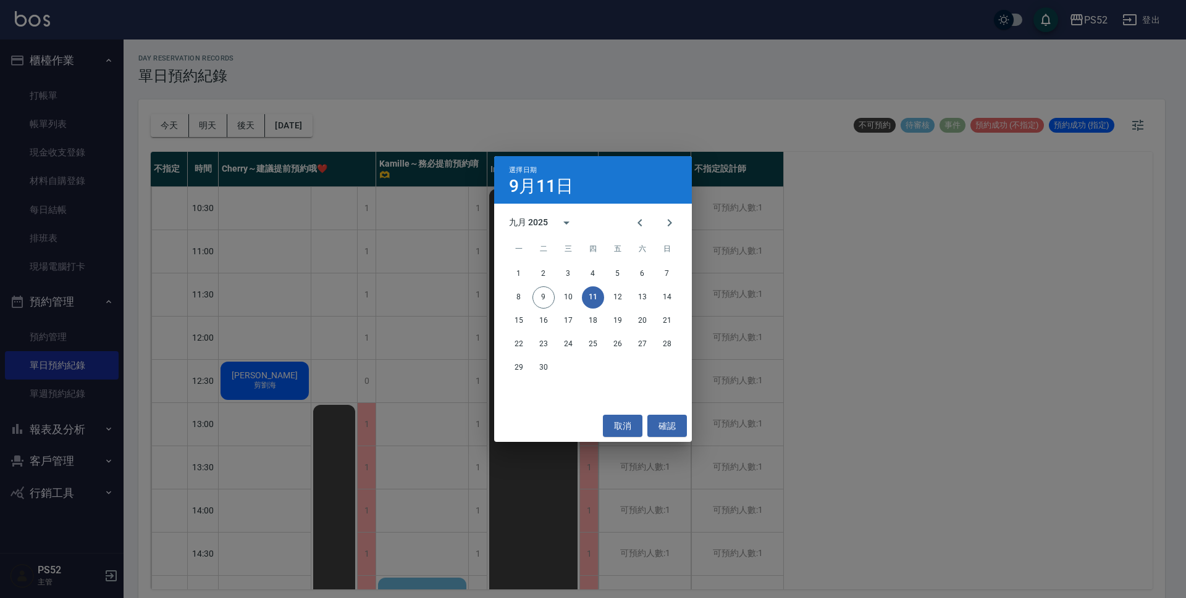
click at [603, 299] on button "11" at bounding box center [593, 298] width 22 height 22
click at [622, 299] on button "12" at bounding box center [617, 298] width 22 height 22
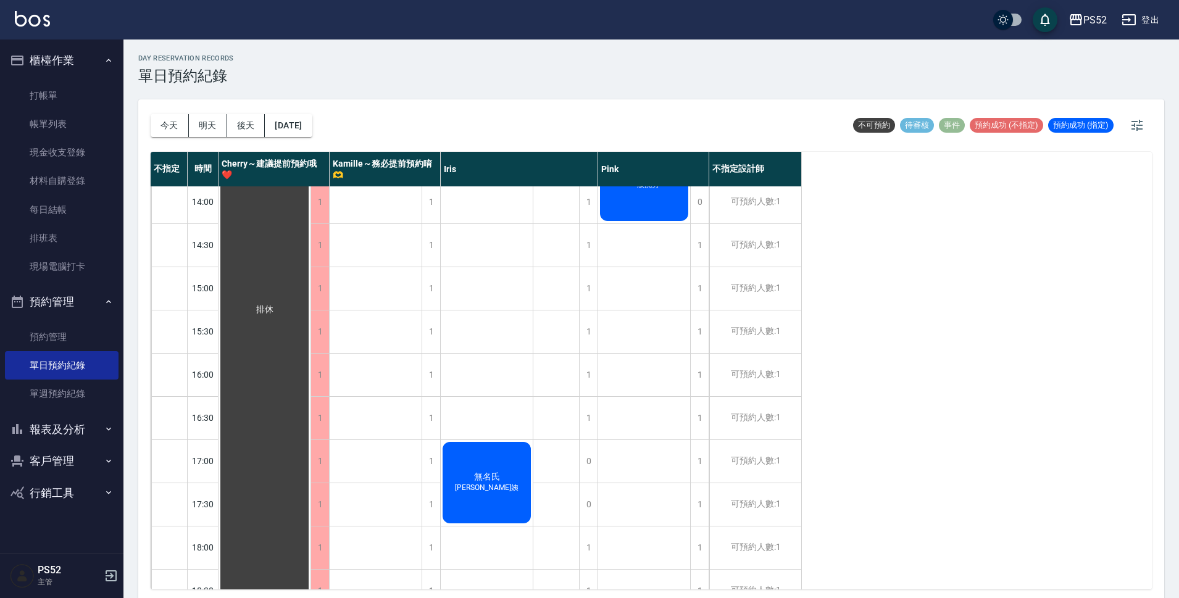
scroll to position [453, 0]
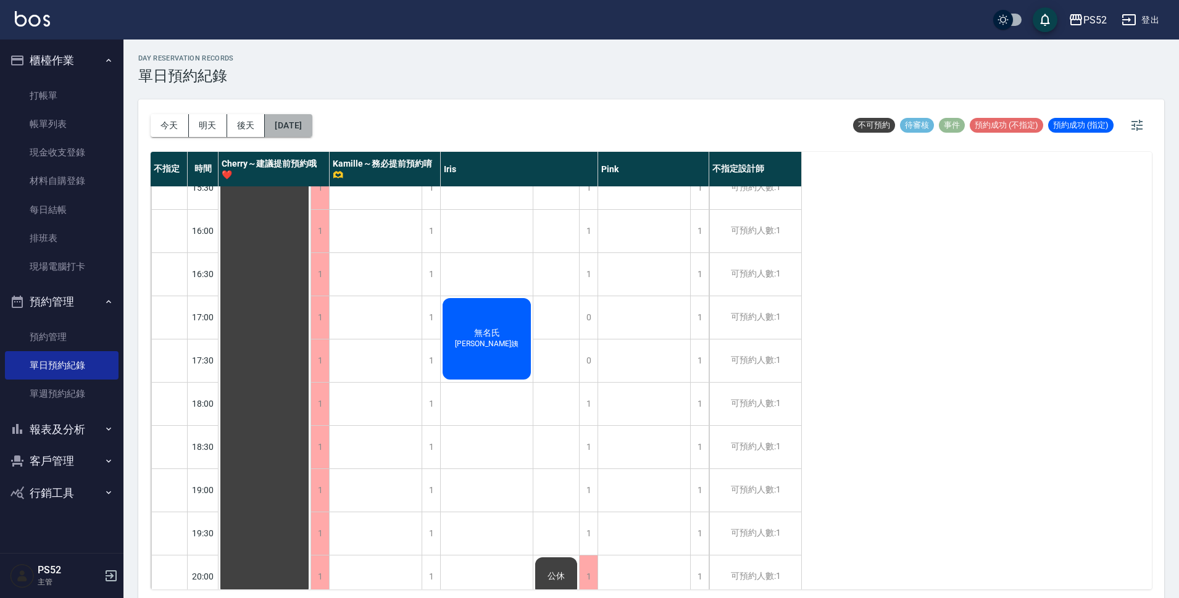
click at [310, 131] on button "[DATE]" at bounding box center [288, 125] width 47 height 23
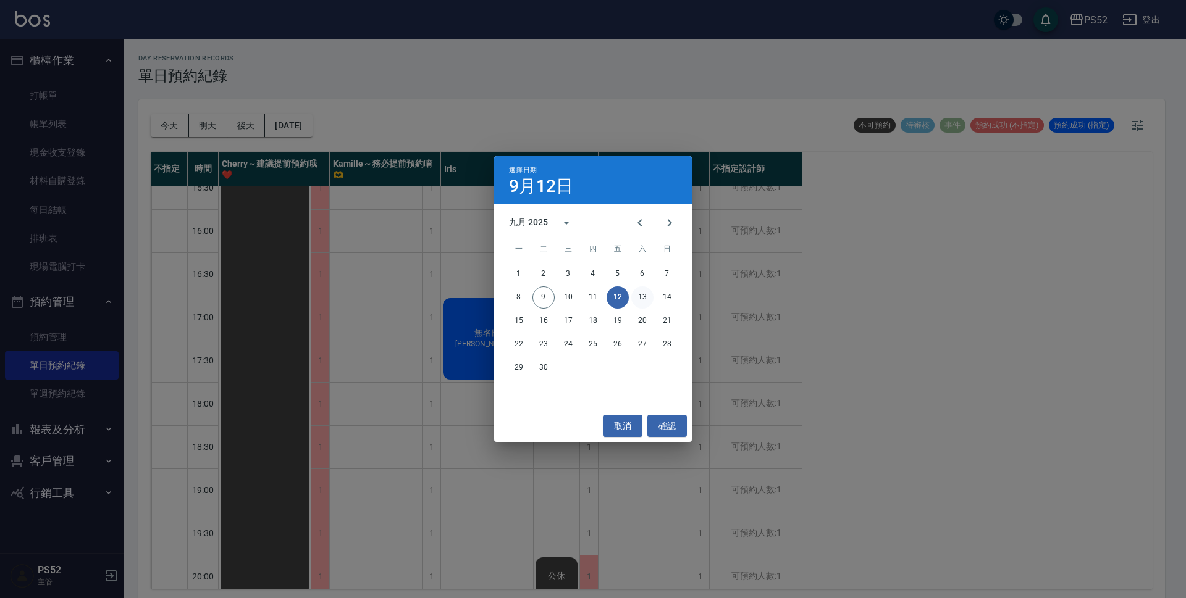
click at [640, 296] on button "13" at bounding box center [642, 298] width 22 height 22
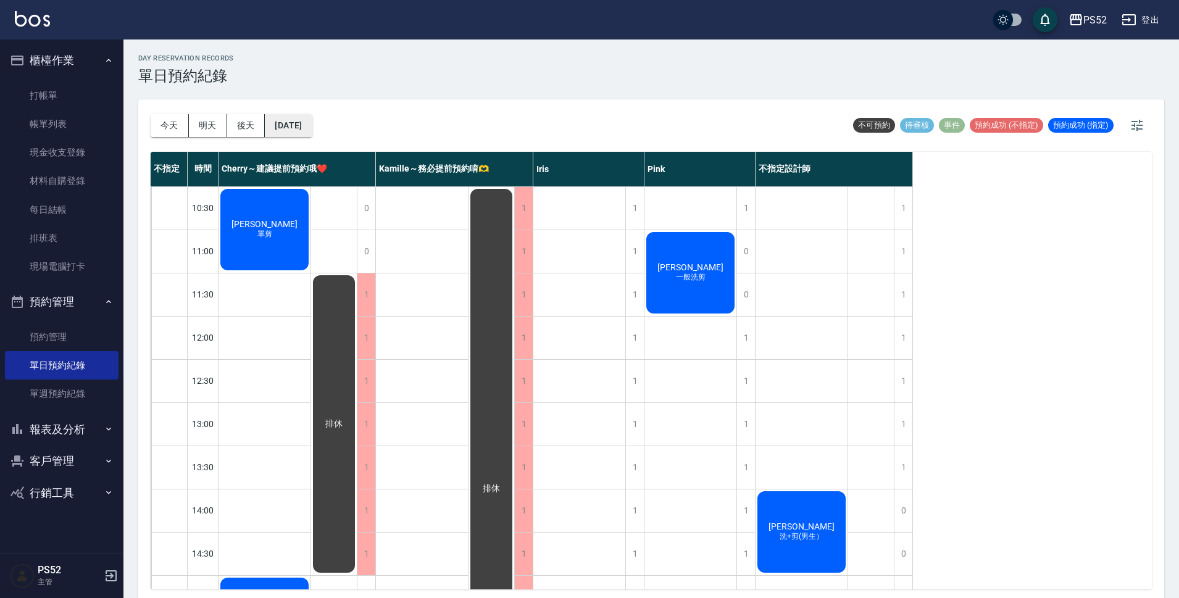
click at [296, 134] on button "[DATE]" at bounding box center [288, 125] width 47 height 23
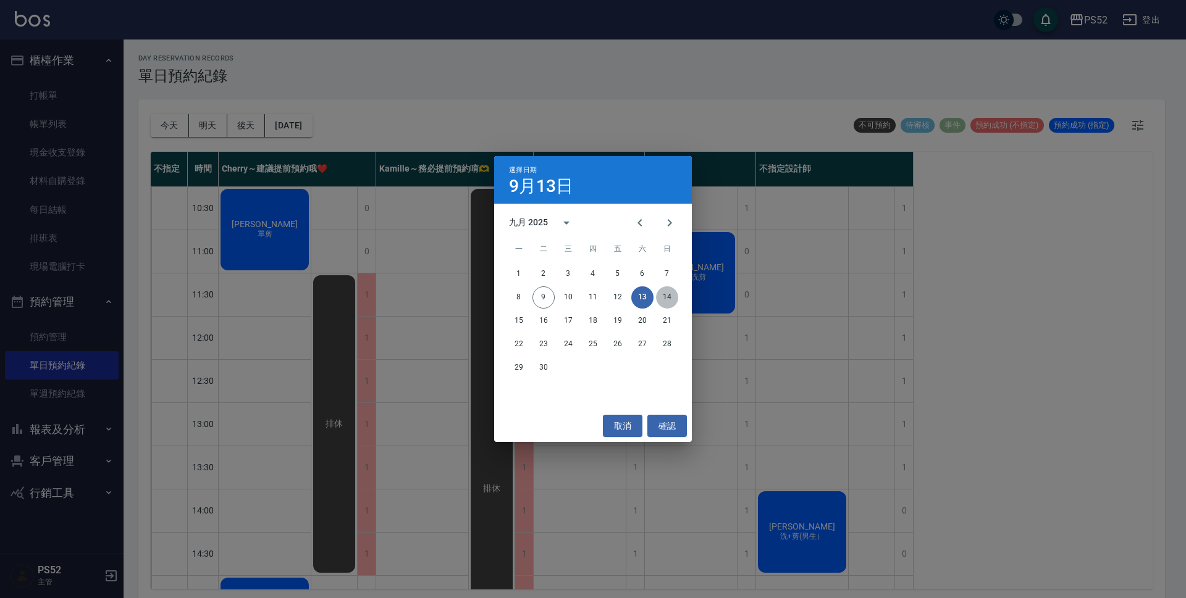
click at [663, 295] on button "14" at bounding box center [667, 298] width 22 height 22
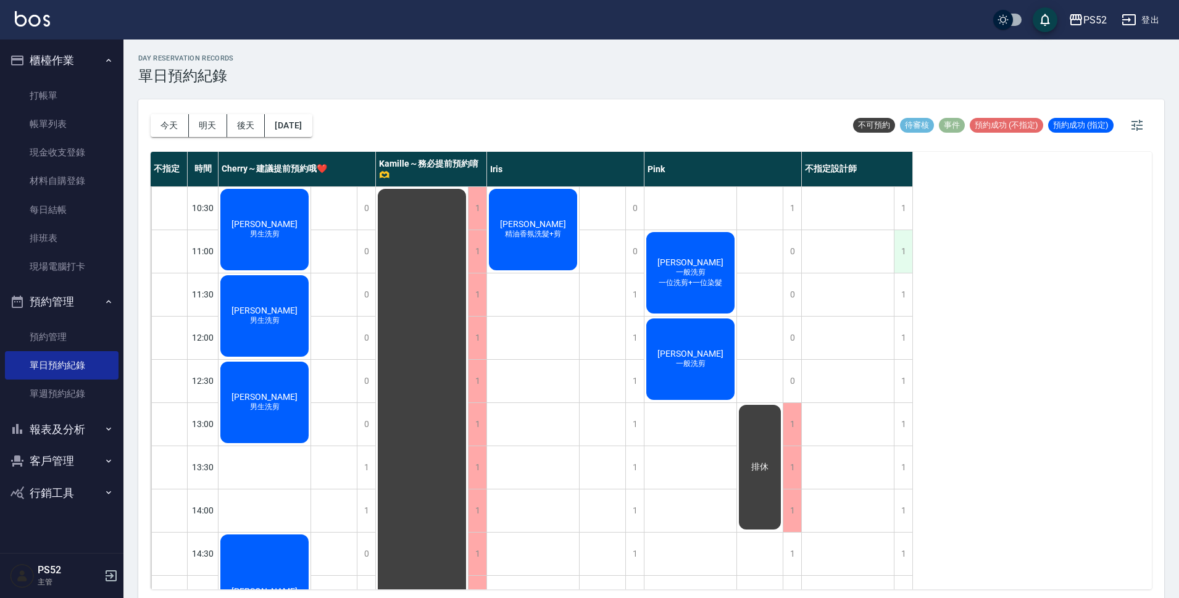
click at [905, 258] on div "1" at bounding box center [903, 251] width 19 height 43
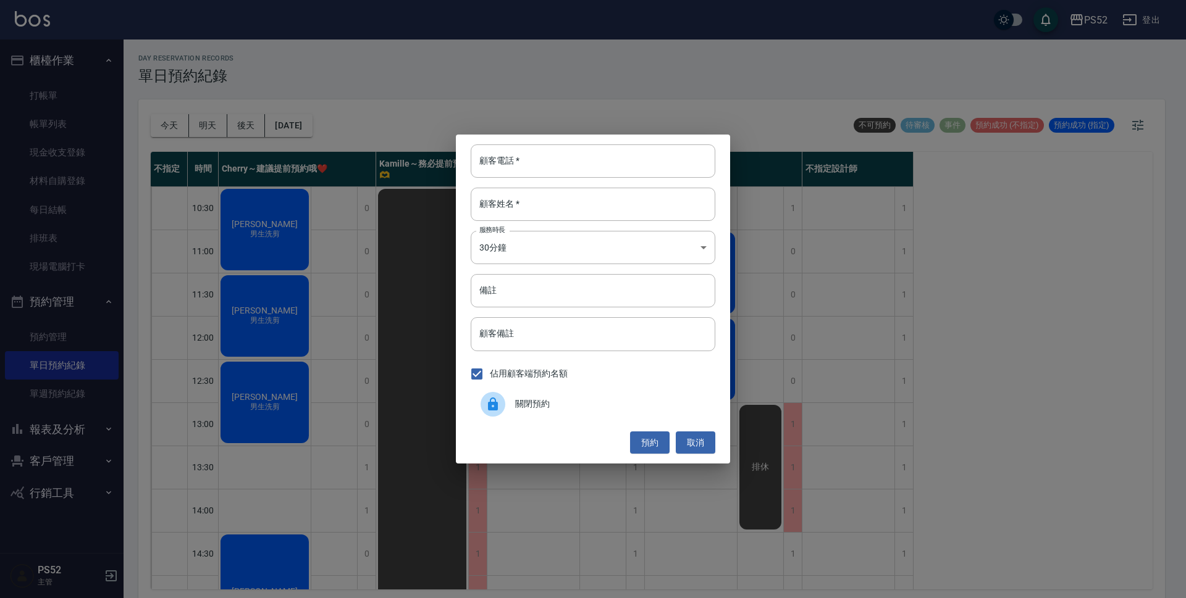
click at [582, 404] on span "關閉預約" at bounding box center [610, 404] width 190 height 13
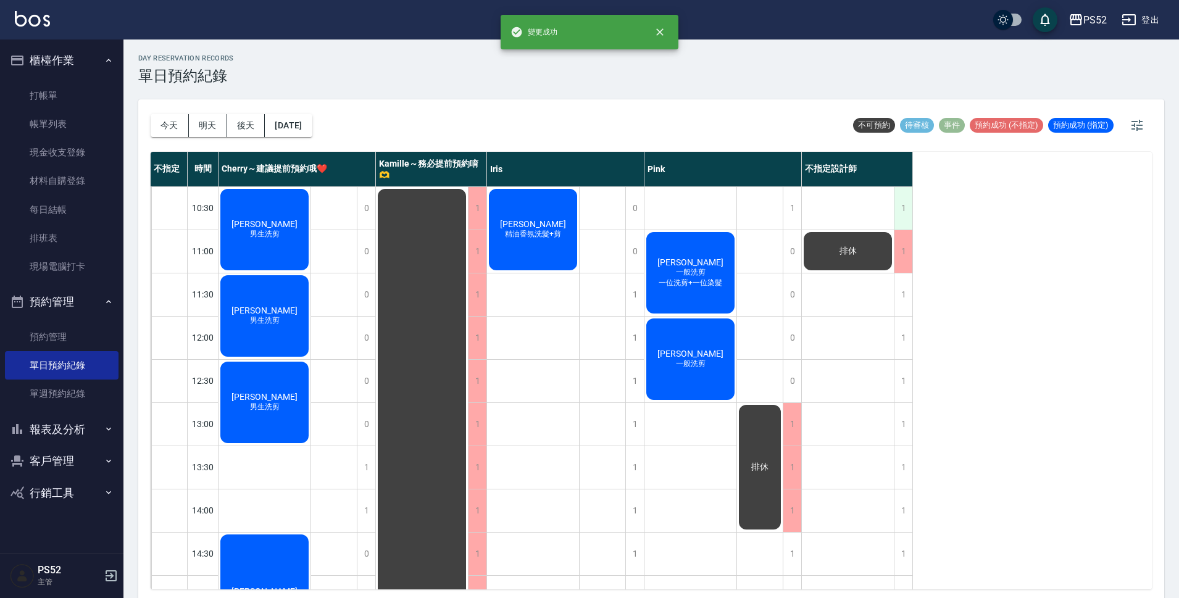
click at [900, 206] on div "1" at bounding box center [903, 208] width 19 height 43
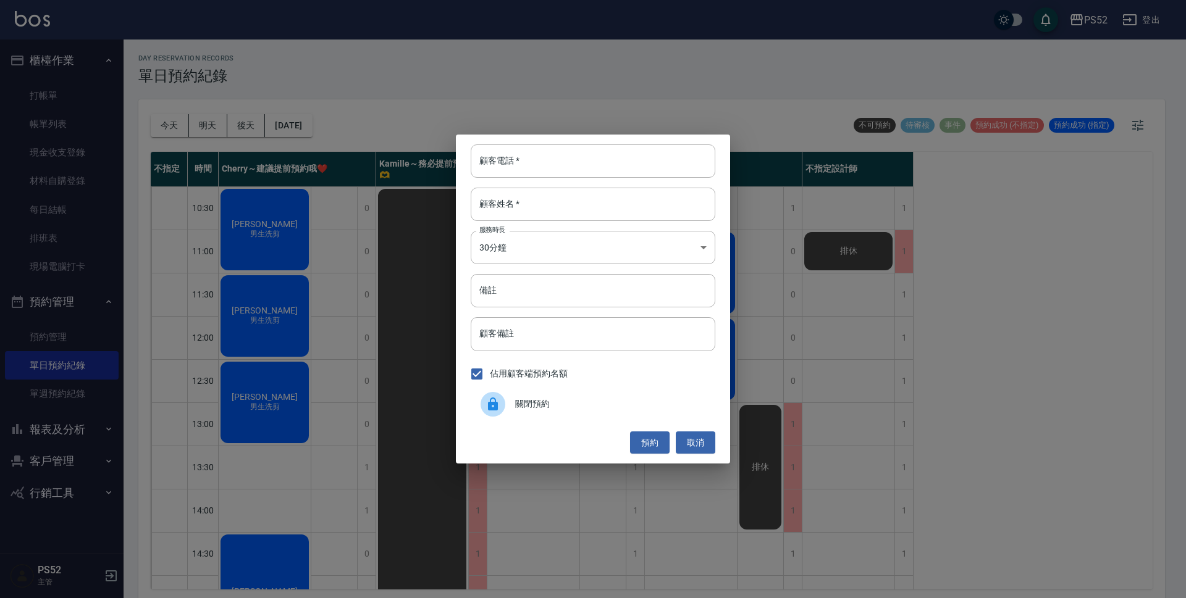
click at [613, 405] on span "關閉預約" at bounding box center [610, 404] width 190 height 13
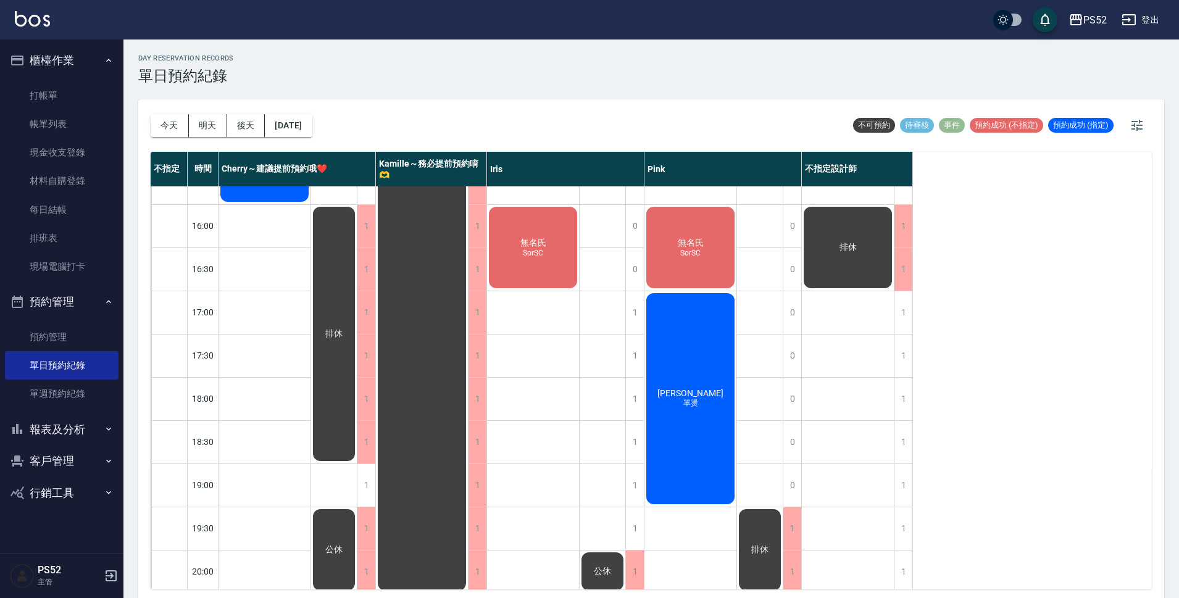
scroll to position [472, 0]
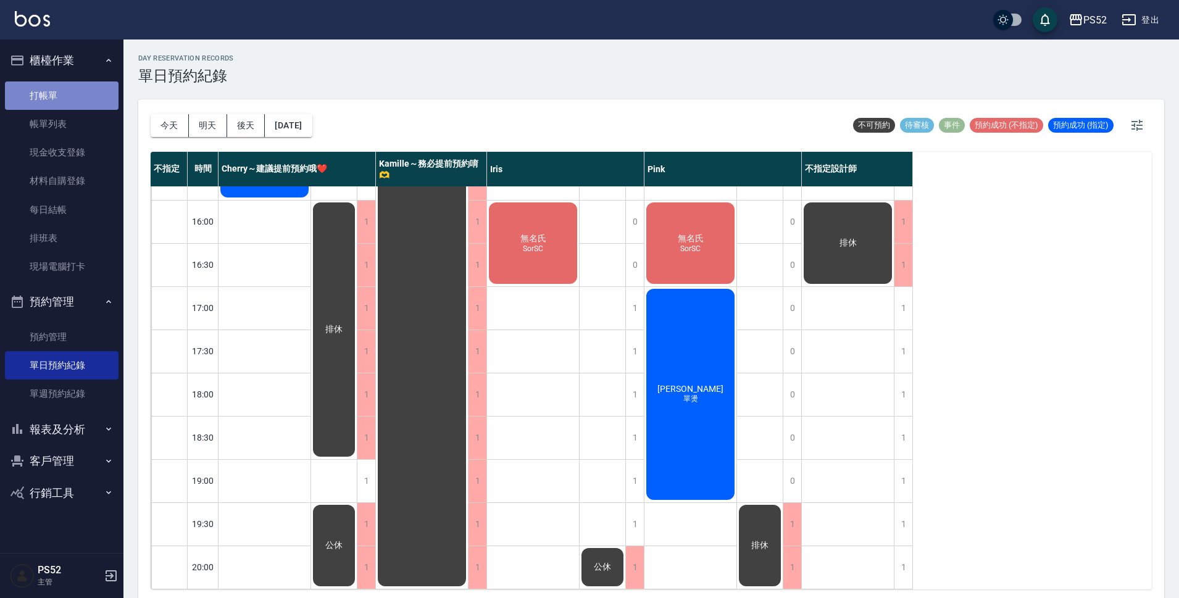
click at [72, 91] on link "打帳單" at bounding box center [62, 96] width 114 height 28
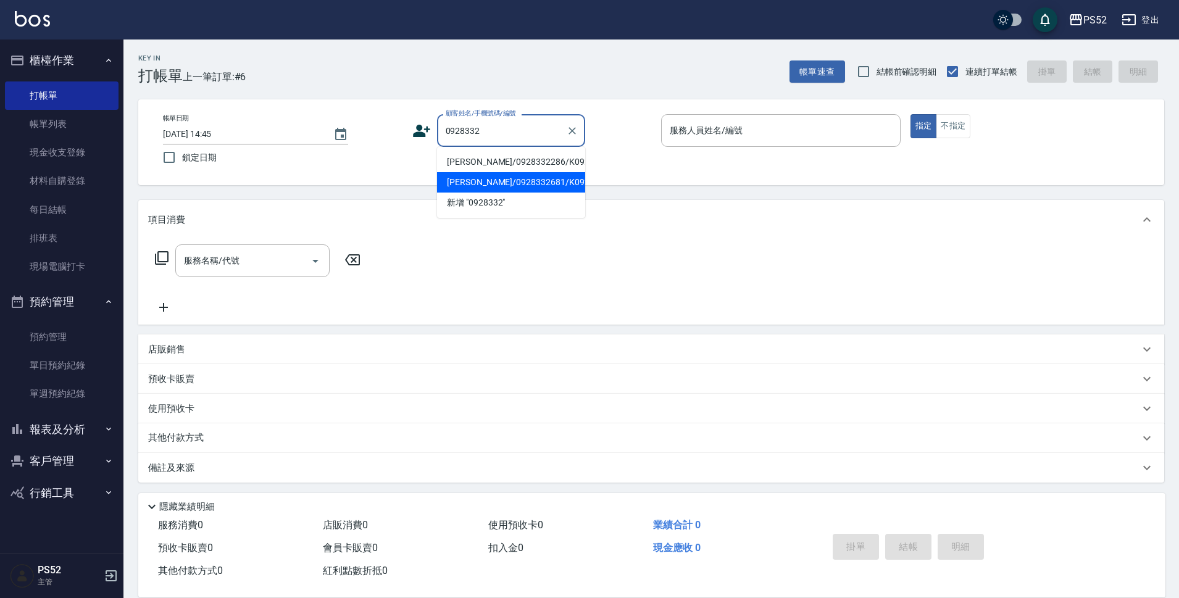
drag, startPoint x: 481, startPoint y: 164, endPoint x: 489, endPoint y: 195, distance: 32.5
click at [489, 195] on ul "[PERSON_NAME]/0928332286/K0928332286 [PERSON_NAME]/0928332681/K0928332681 新增 "0…" at bounding box center [511, 182] width 148 height 71
click at [489, 193] on li "[PERSON_NAME]/0928332681/K0928332681" at bounding box center [511, 182] width 148 height 20
type input "[PERSON_NAME]/0928332681/K0928332681"
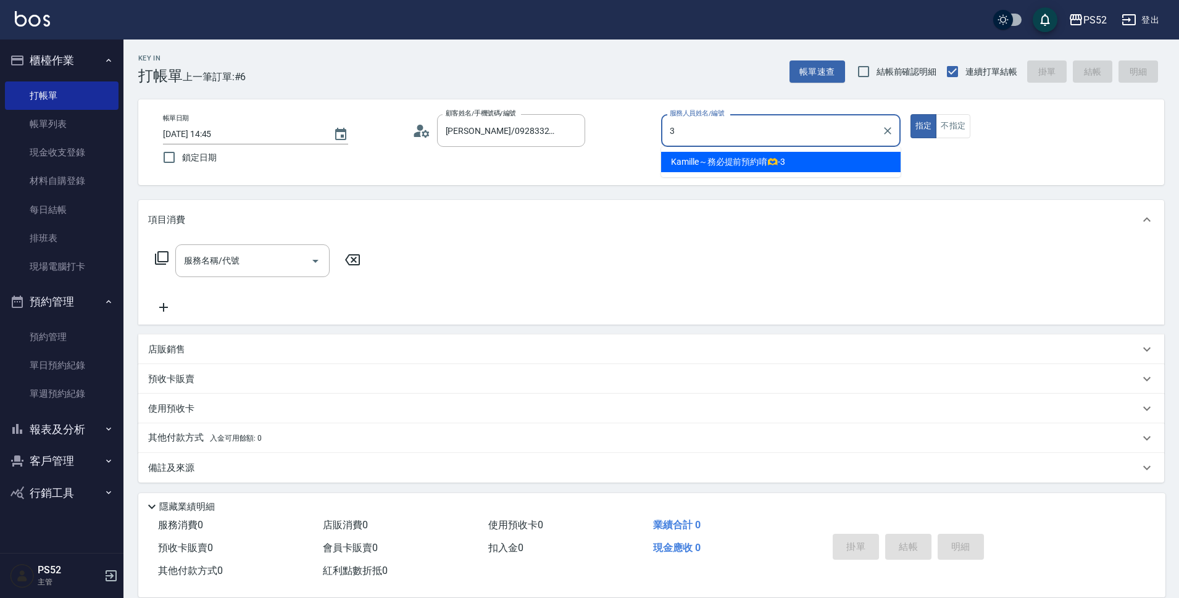
type input "3"
type button "true"
type input "Kamille～務必提前預約唷🫶-3"
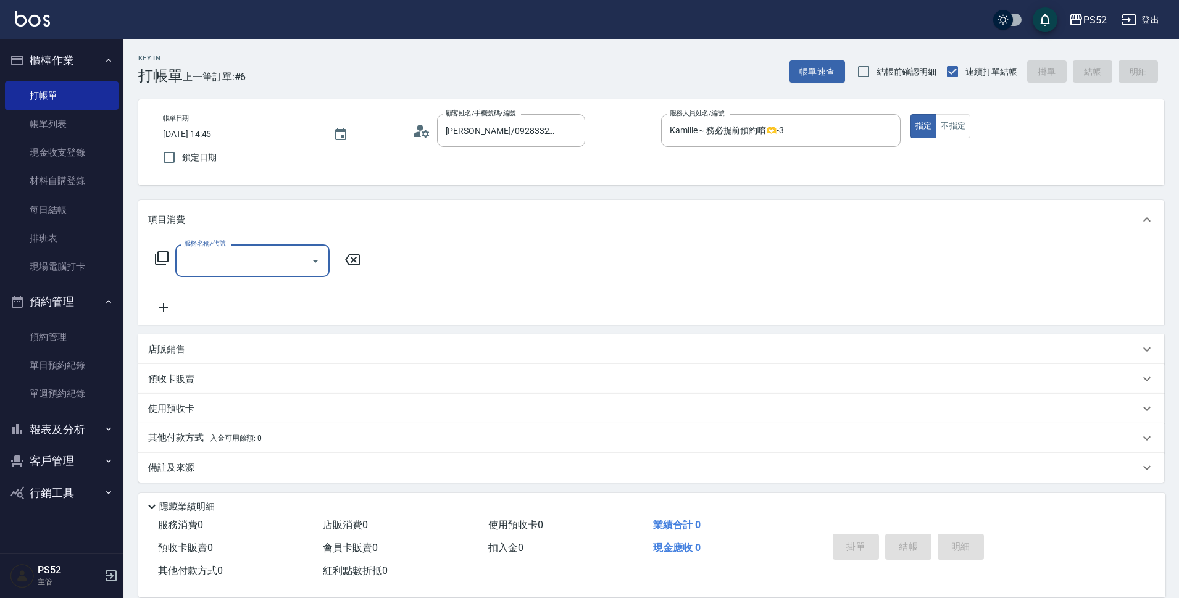
click at [217, 264] on input "服務名稱/代號" at bounding box center [243, 261] width 125 height 22
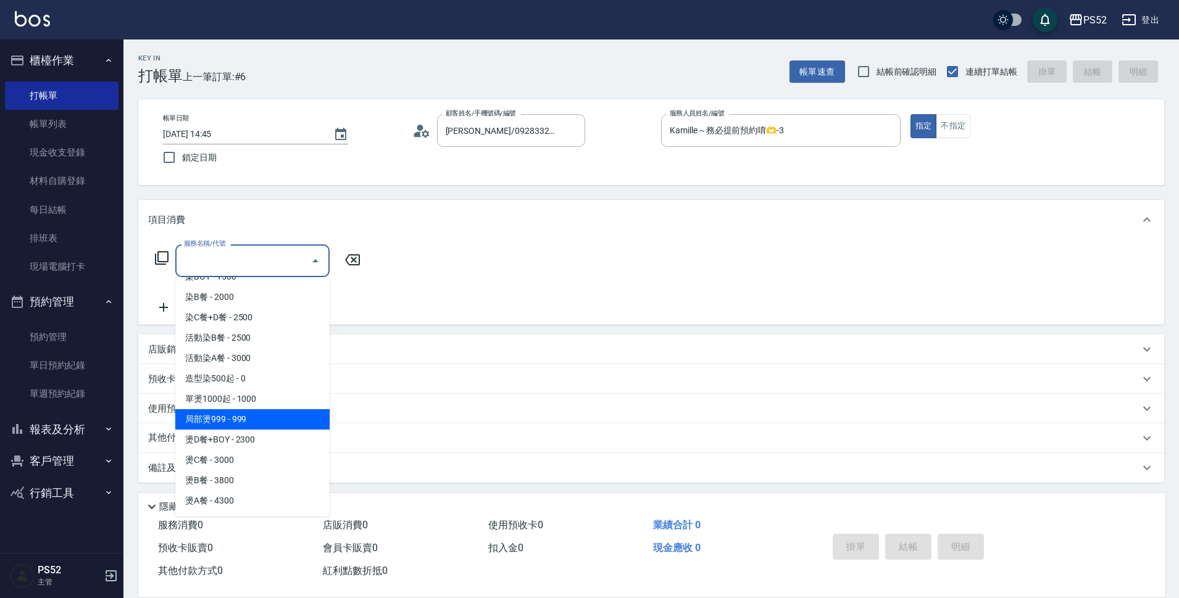
scroll to position [227, 0]
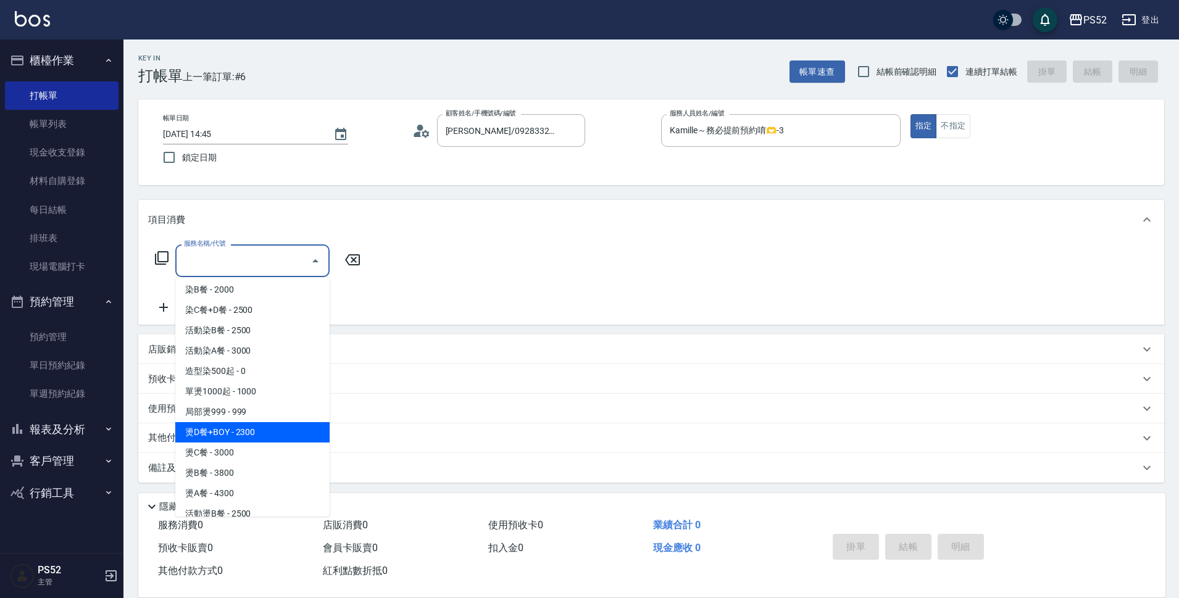
click at [242, 430] on span "燙D餐+BOY - 2300" at bounding box center [252, 432] width 154 height 20
type input "燙D餐+BOY(P3)"
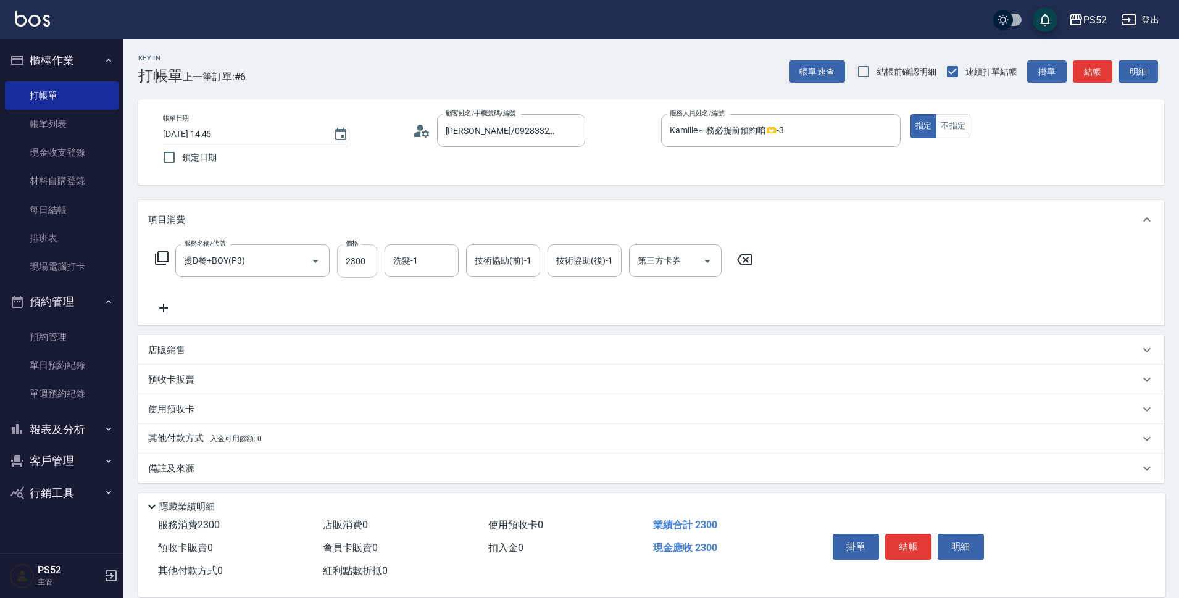
drag, startPoint x: 336, startPoint y: 269, endPoint x: 358, endPoint y: 266, distance: 21.8
click at [337, 269] on div "服務名稱/代號 燙D餐+BOY(P3) 服務名稱/代號 價格 2300 價格 洗髮-1 洗髮-1 技術協助(前)-1 技術協助(前)-1 技術協助(後)-1 …" at bounding box center [454, 261] width 612 height 33
click at [358, 266] on input "2300" at bounding box center [357, 261] width 40 height 33
type input "2500"
click at [933, 544] on div "掛單 結帳 明細" at bounding box center [908, 548] width 161 height 39
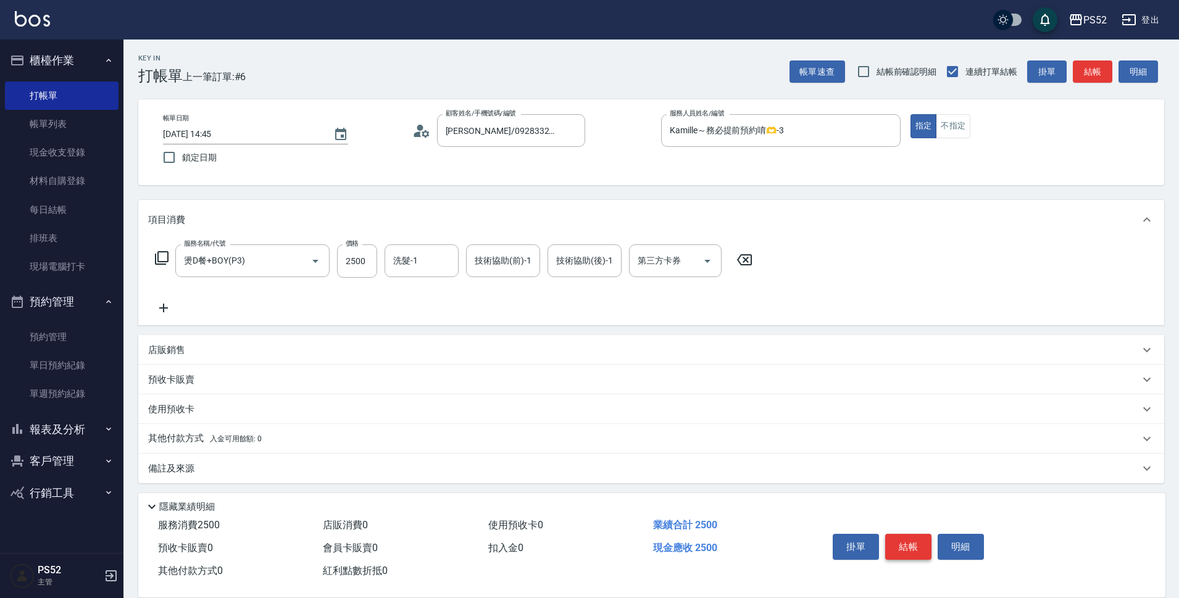
click at [913, 540] on button "結帳" at bounding box center [909, 547] width 46 height 26
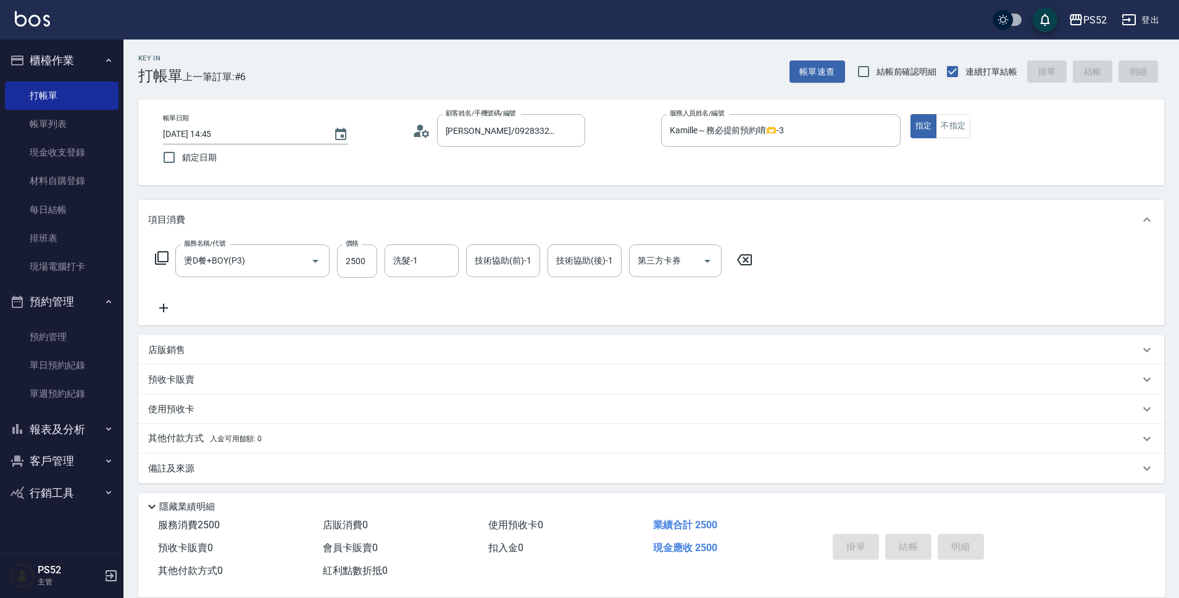
type input "[DATE] 14:46"
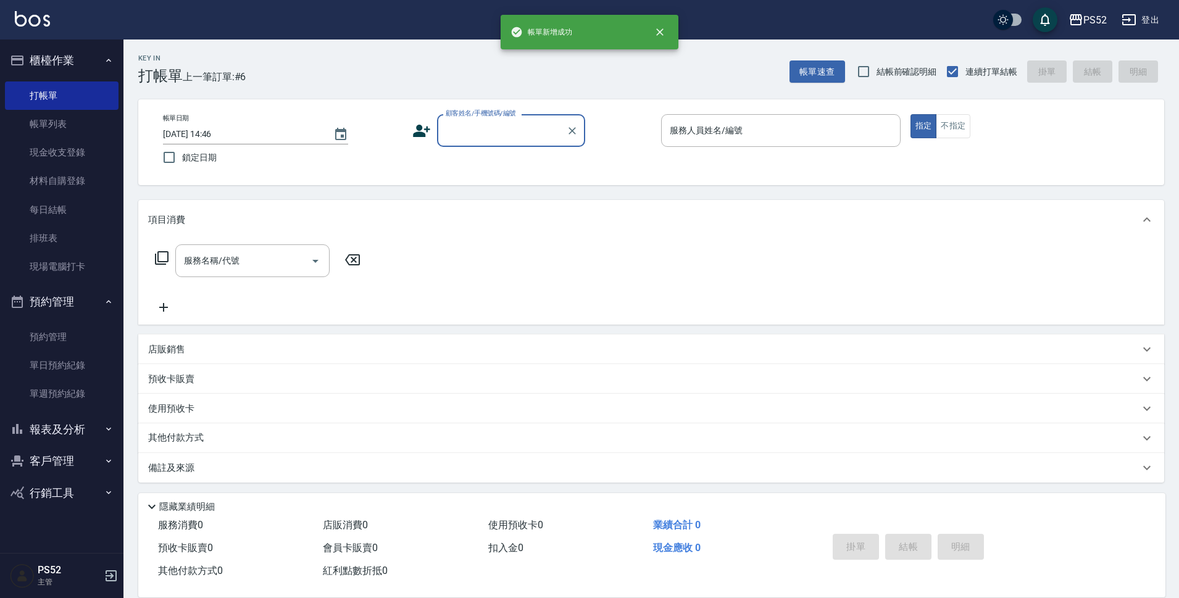
scroll to position [0, 0]
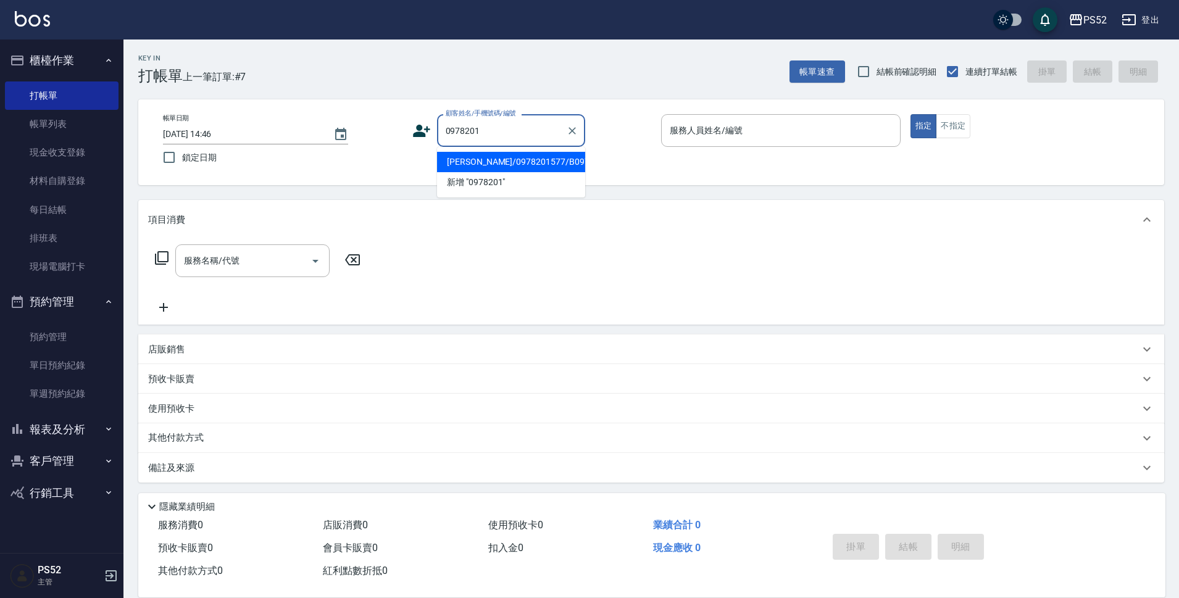
click at [484, 172] on li "[PERSON_NAME]/0978201577/B0978201577" at bounding box center [511, 162] width 148 height 20
type input "[PERSON_NAME]/0978201577/B0978201577"
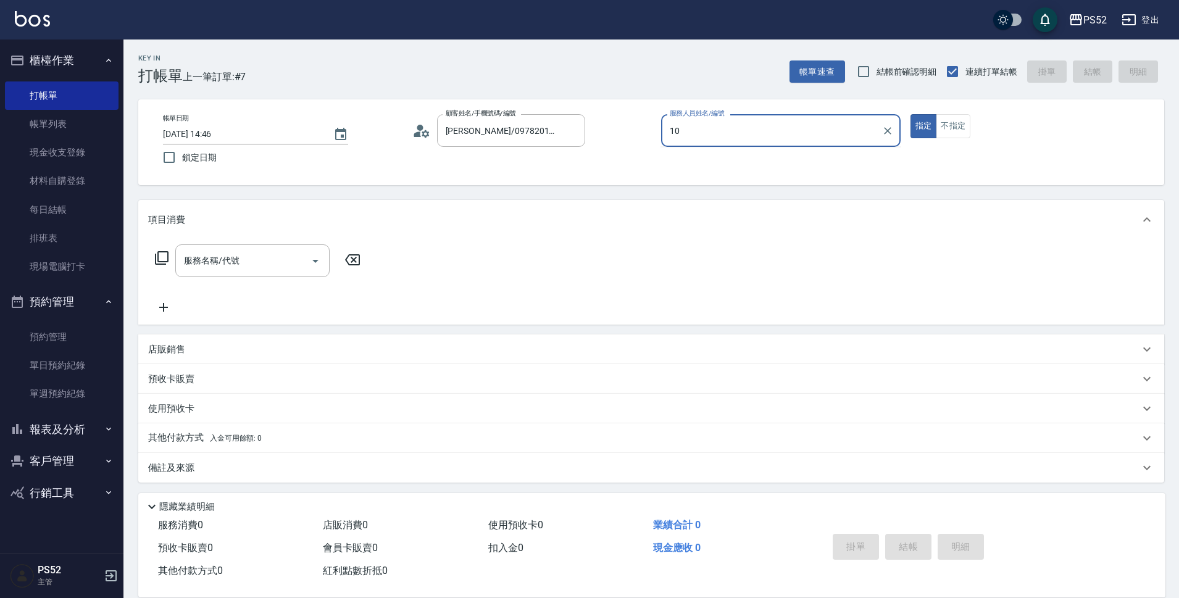
type input "Iris-10"
click at [174, 275] on div "服務名稱/代號 服務名稱/代號" at bounding box center [258, 261] width 220 height 33
click at [192, 275] on div "服務名稱/代號" at bounding box center [252, 261] width 154 height 33
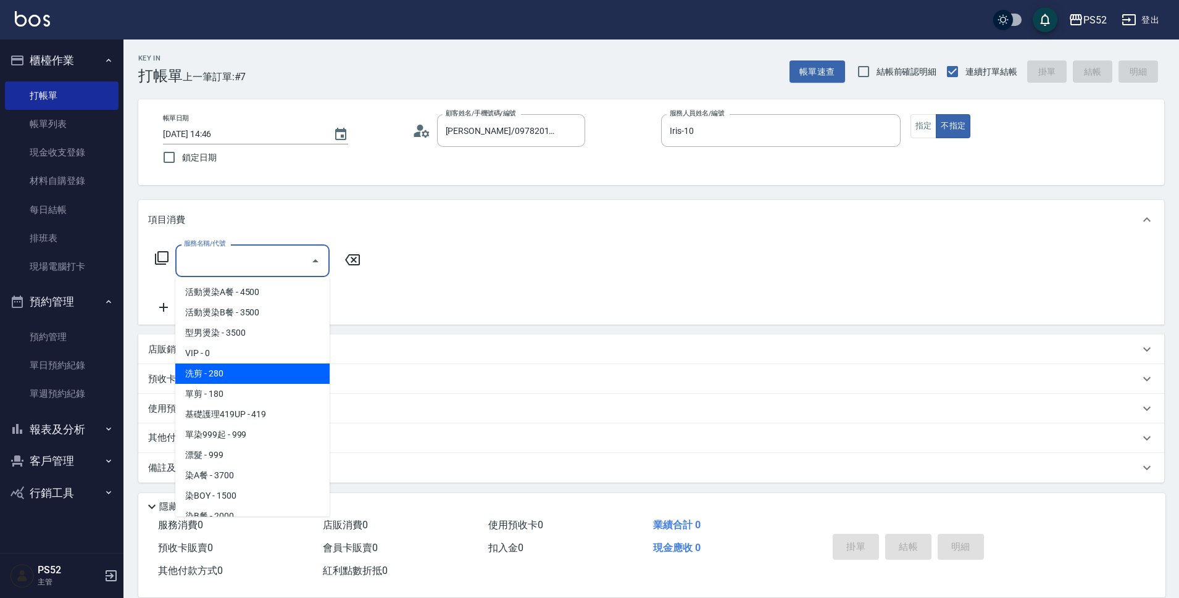
click at [234, 379] on span "洗剪 - 280" at bounding box center [252, 374] width 154 height 20
type input "洗剪(C1)"
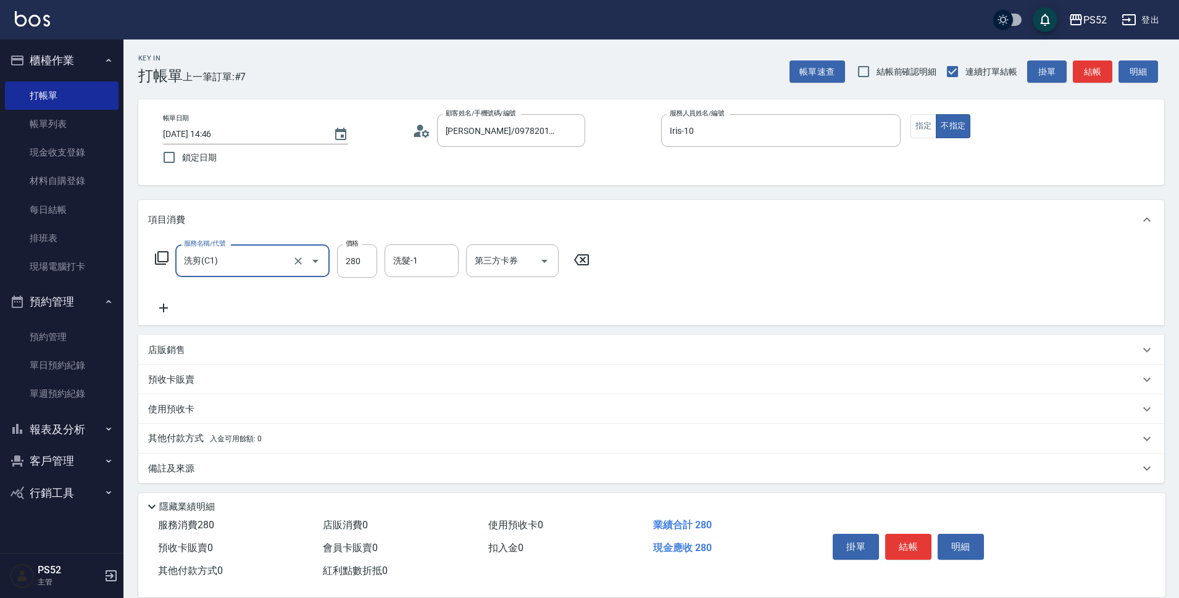
click at [170, 308] on icon at bounding box center [163, 308] width 31 height 15
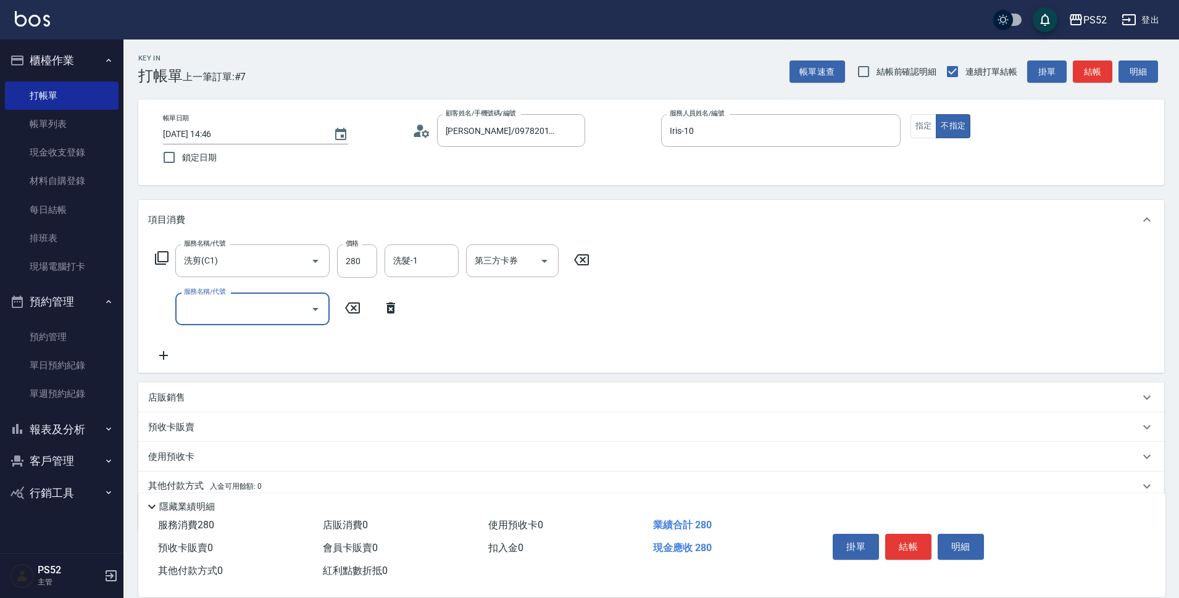
click at [207, 308] on div "服務名稱/代號 服務名稱/代號" at bounding box center [252, 309] width 154 height 33
click at [212, 313] on input "服務名稱/代號" at bounding box center [243, 309] width 125 height 22
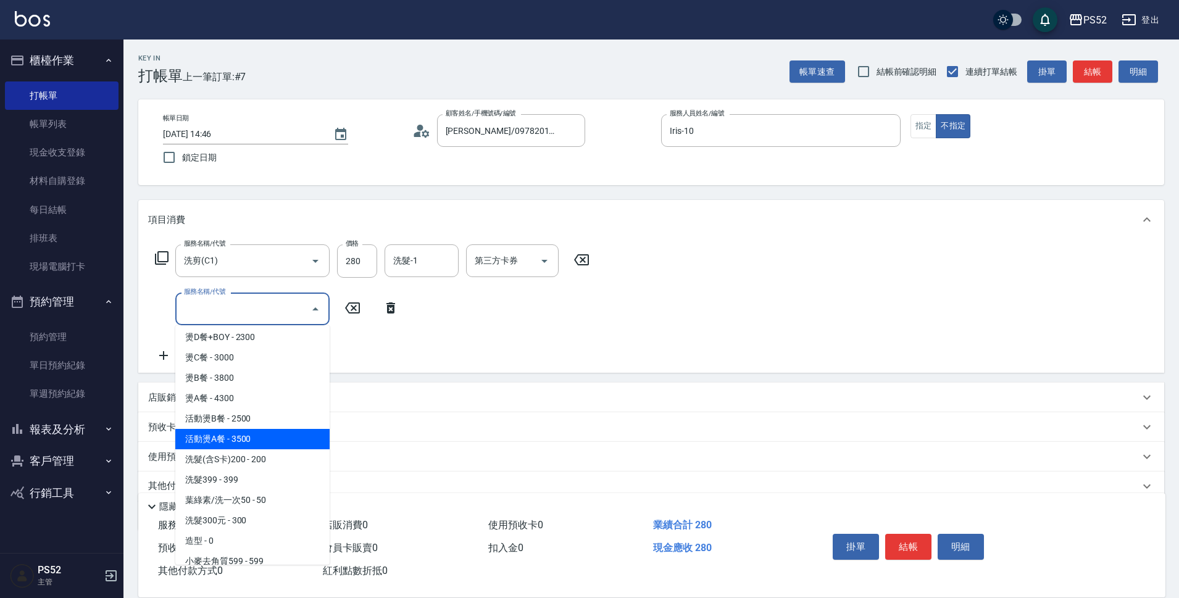
scroll to position [371, 0]
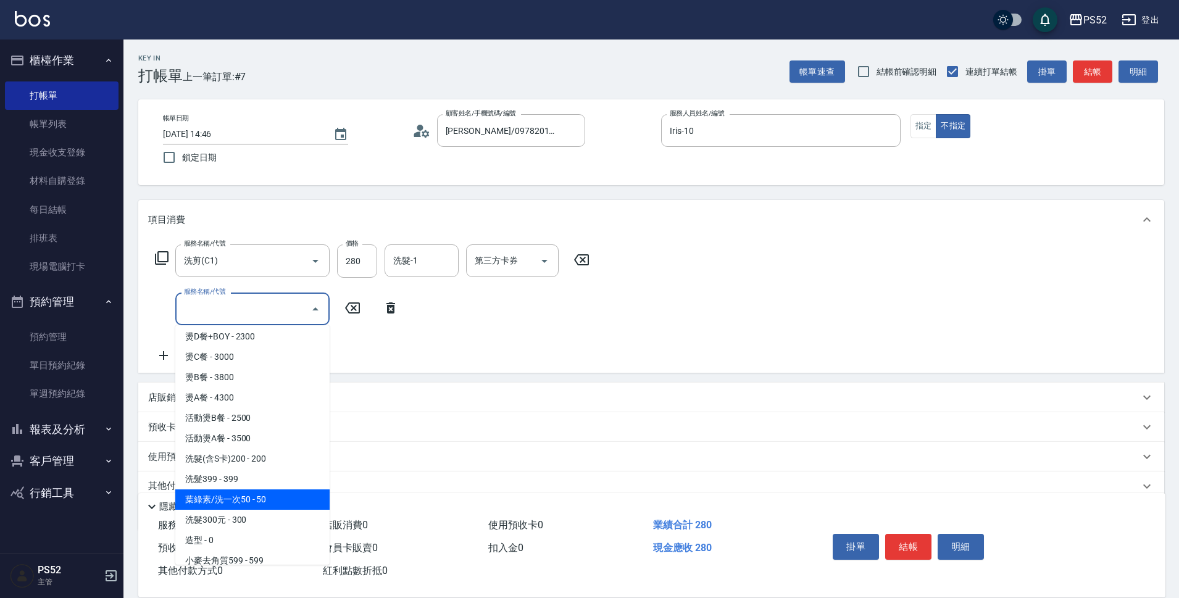
click at [295, 497] on span "葉綠素/洗一次50 - 50" at bounding box center [252, 500] width 154 height 20
type input "葉綠素/洗一次50(S3)"
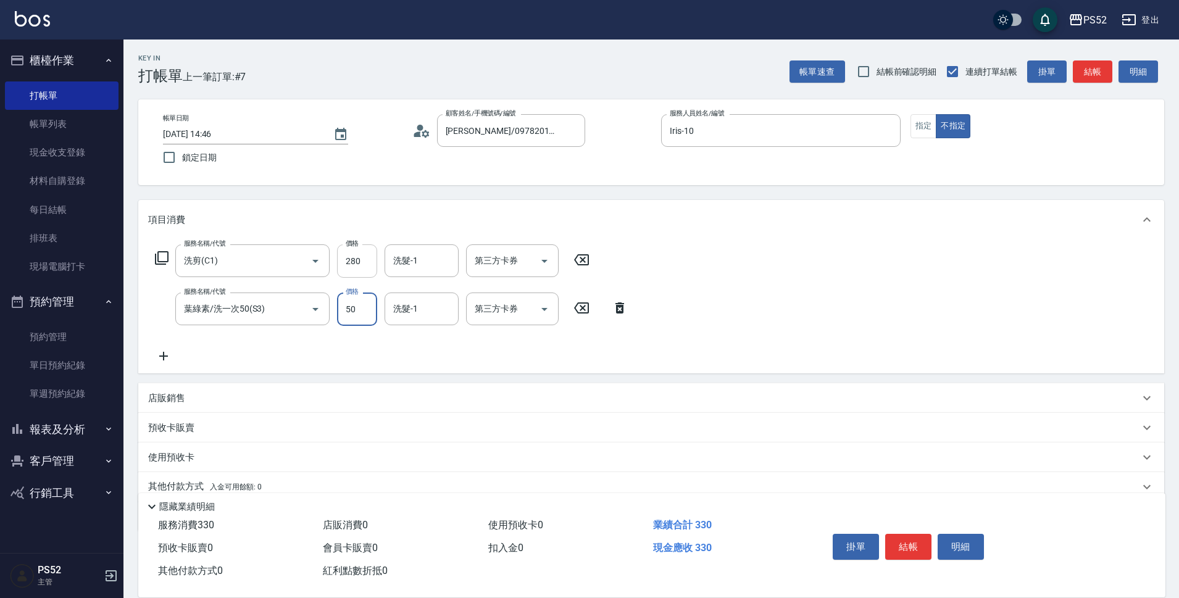
click at [340, 269] on input "280" at bounding box center [357, 261] width 40 height 33
click at [340, 267] on input "280" at bounding box center [357, 261] width 40 height 33
type input "300"
click at [899, 535] on button "結帳" at bounding box center [909, 547] width 46 height 26
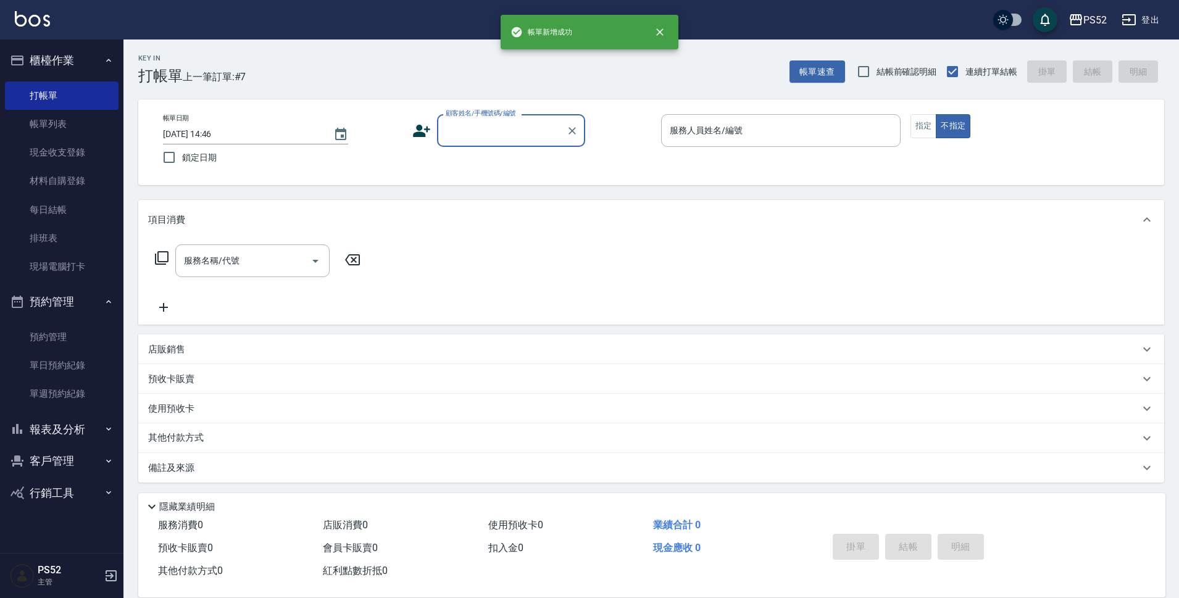
scroll to position [0, 0]
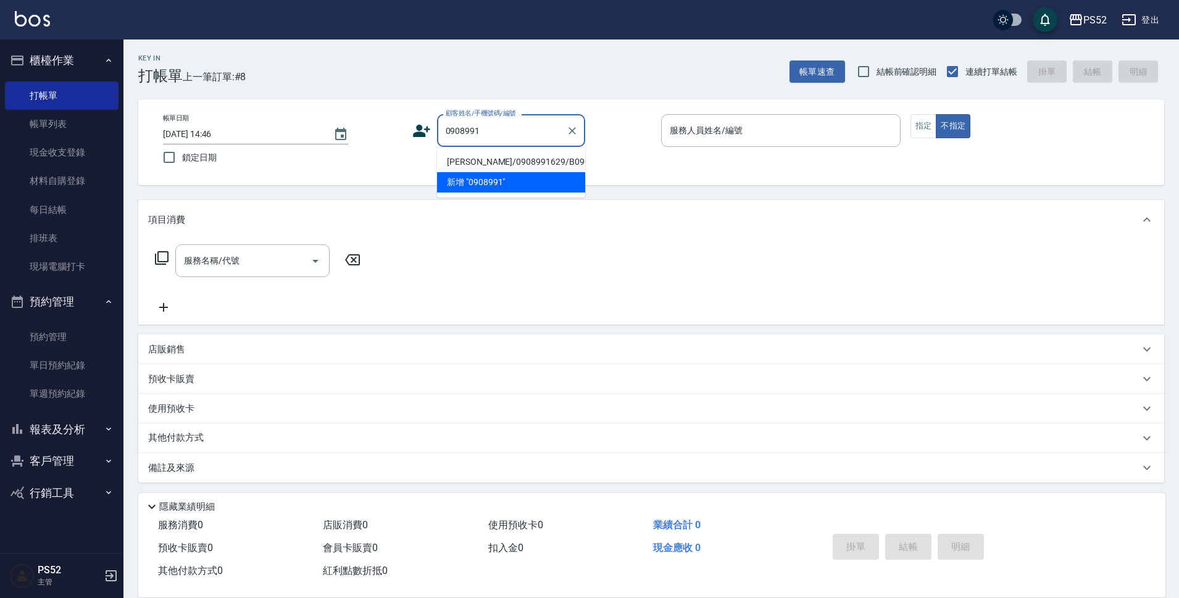
click at [463, 161] on li "[PERSON_NAME]/0908991629/B0908991629" at bounding box center [511, 162] width 148 height 20
type input "[PERSON_NAME]/0908991629/B0908991629"
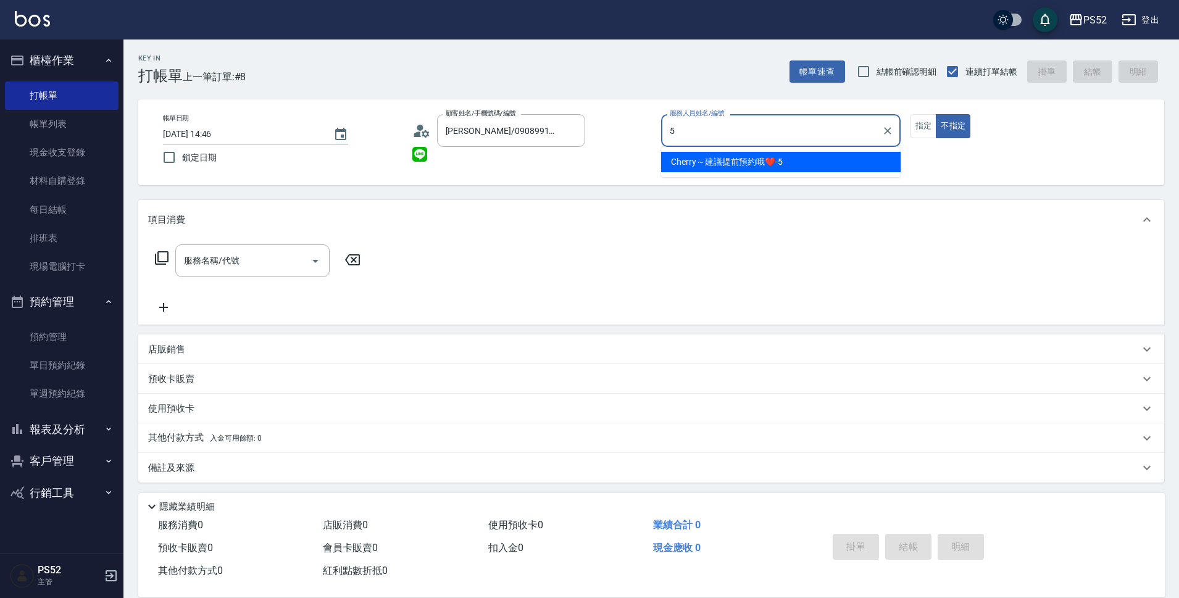
type input "Cherry～建議提前預約哦❤️-5"
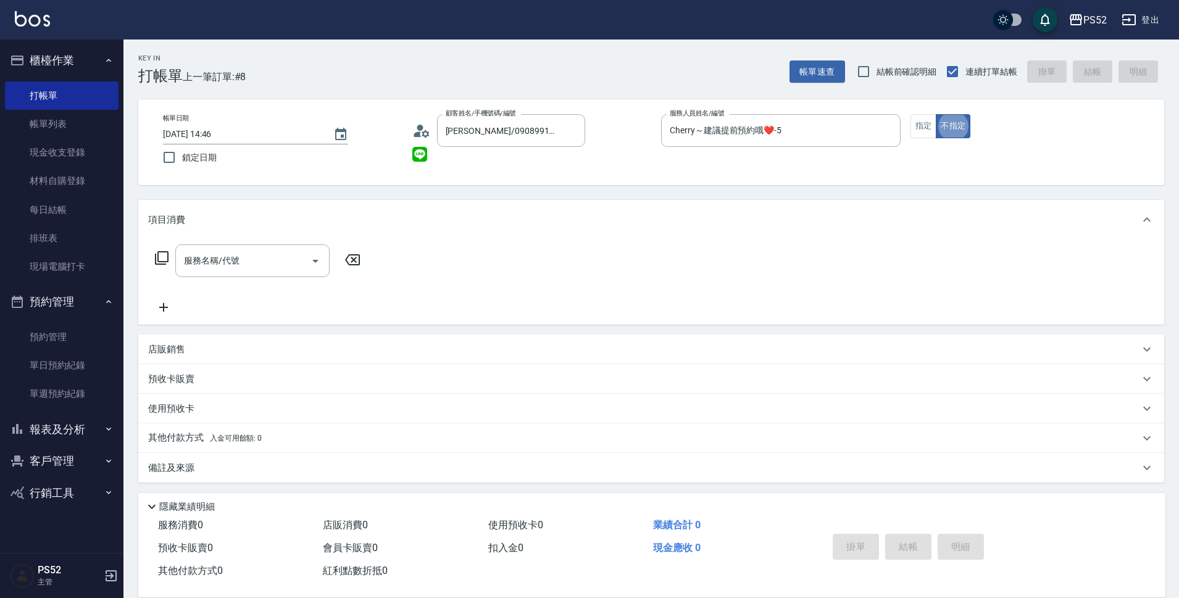
type button "false"
click at [265, 264] on input "服務名稱/代號" at bounding box center [243, 261] width 125 height 22
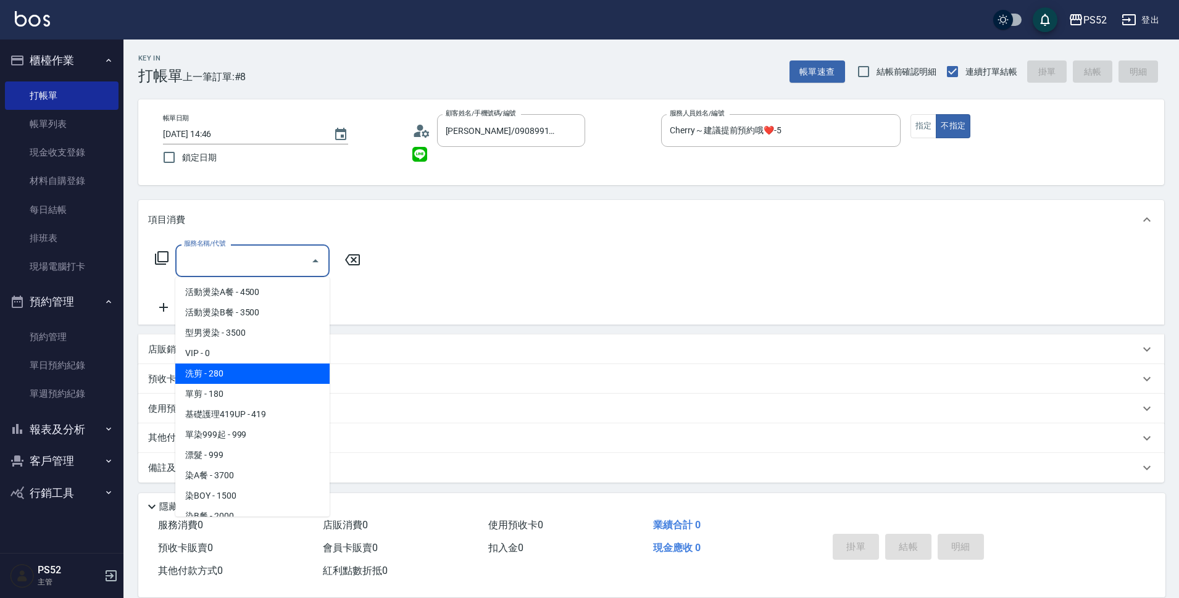
click at [267, 369] on span "洗剪 - 280" at bounding box center [252, 374] width 154 height 20
type input "洗剪(C1)"
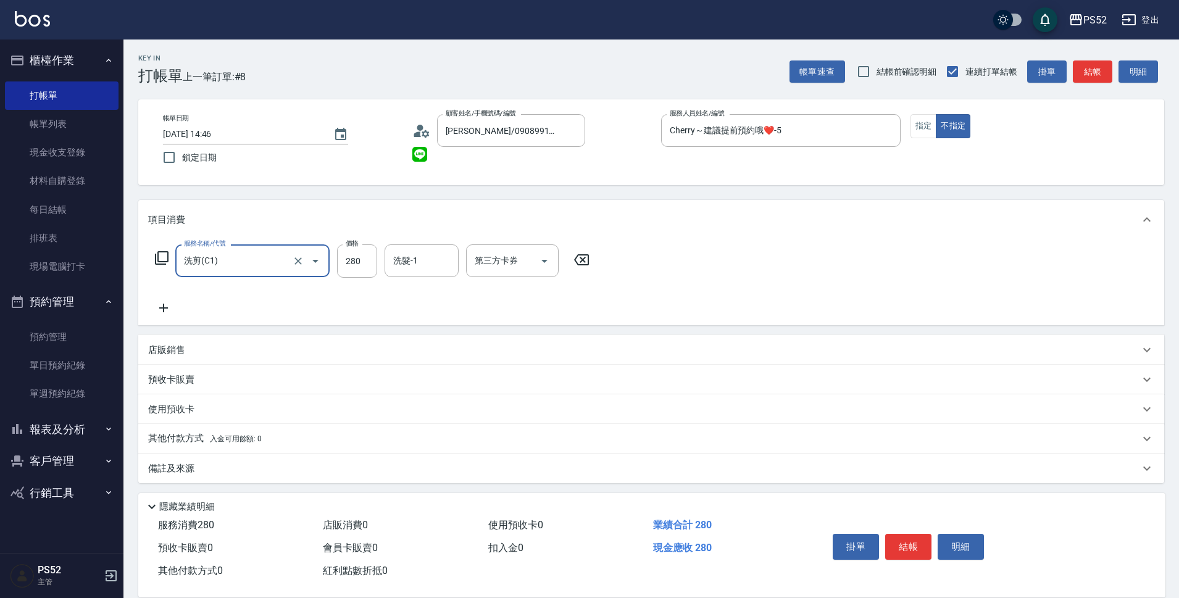
click at [917, 537] on button "結帳" at bounding box center [909, 547] width 46 height 26
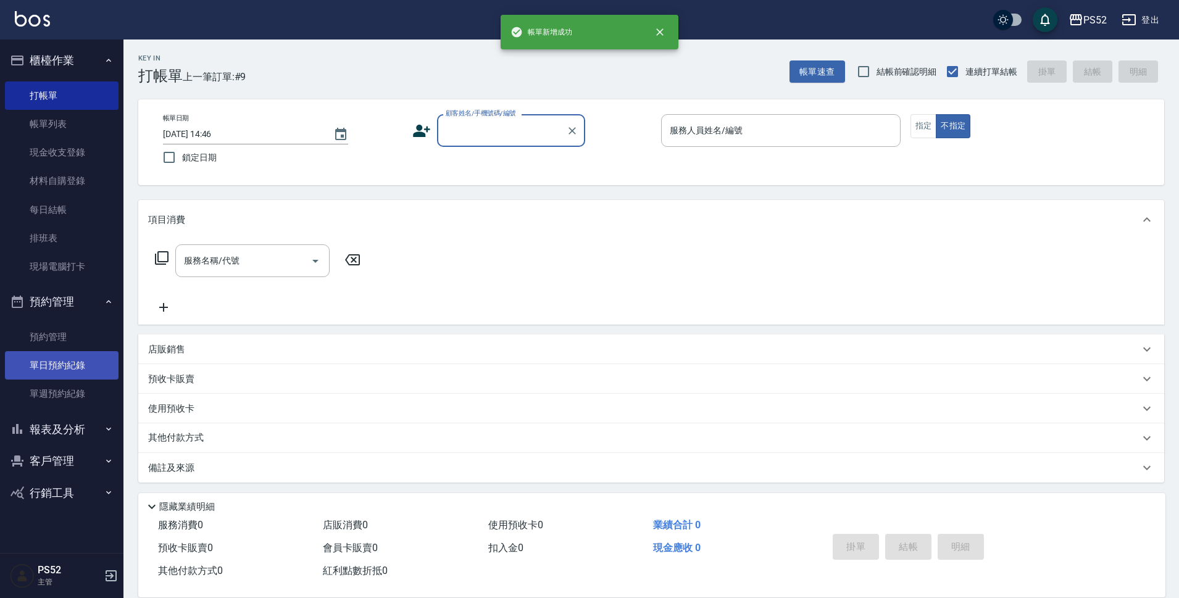
click at [74, 368] on link "單日預約紀錄" at bounding box center [62, 365] width 114 height 28
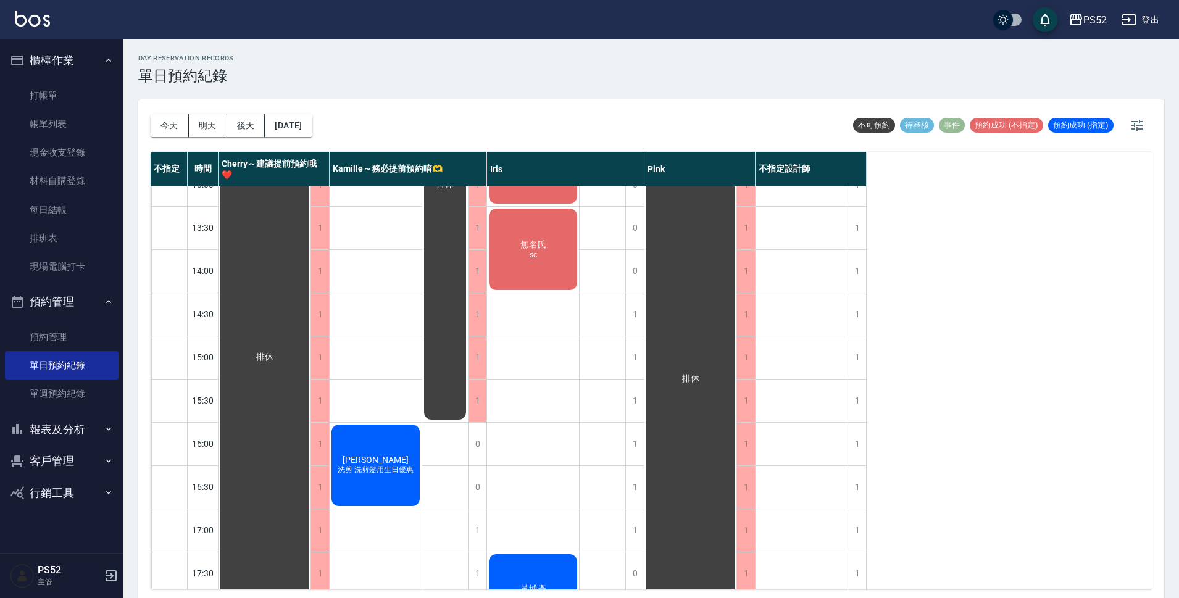
scroll to position [247, 0]
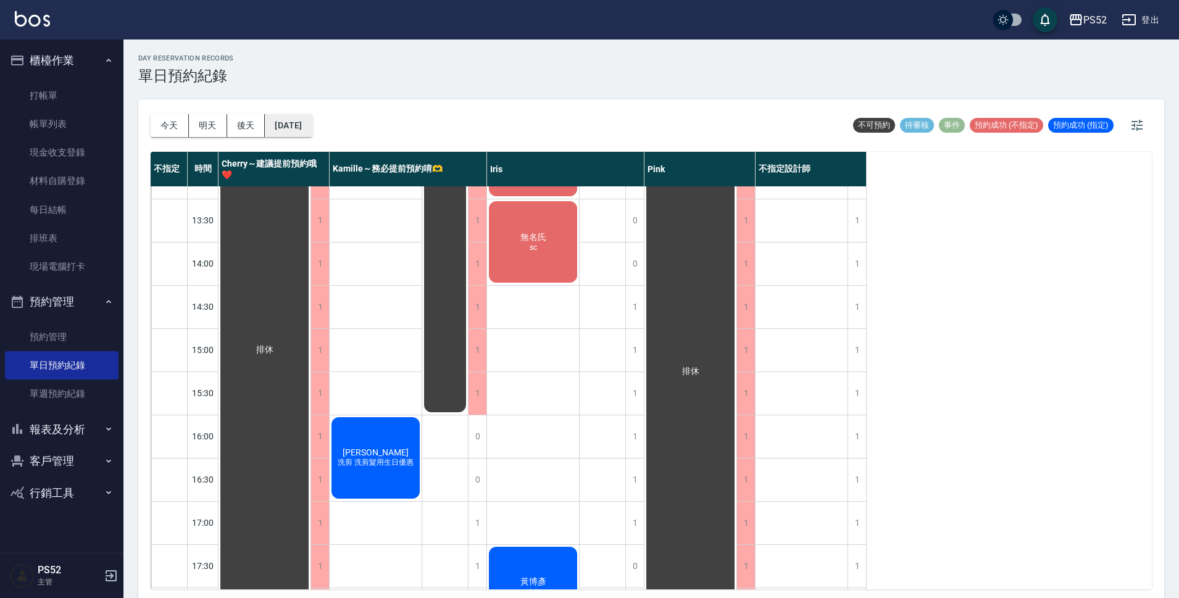
click at [291, 124] on button "[DATE]" at bounding box center [288, 125] width 47 height 23
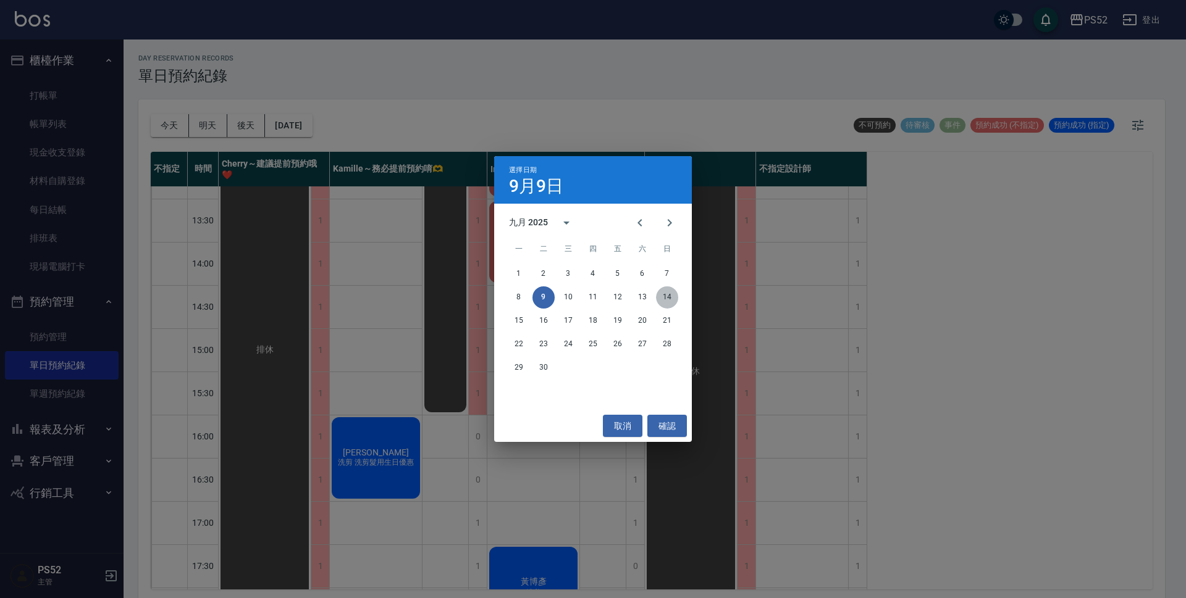
click at [665, 295] on button "14" at bounding box center [667, 298] width 22 height 22
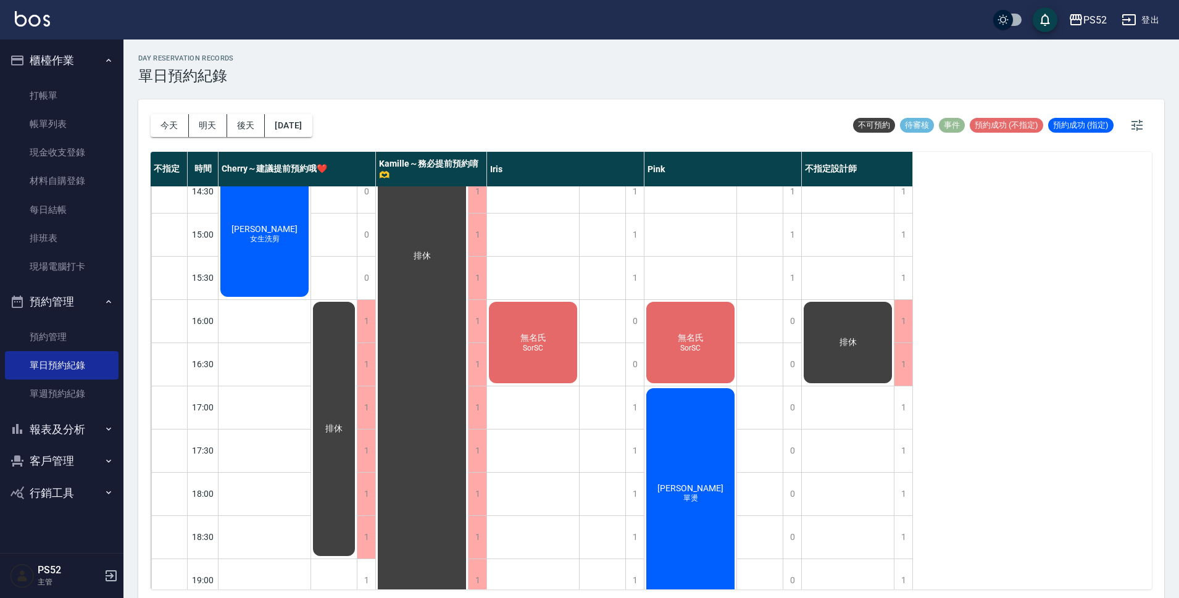
scroll to position [472, 0]
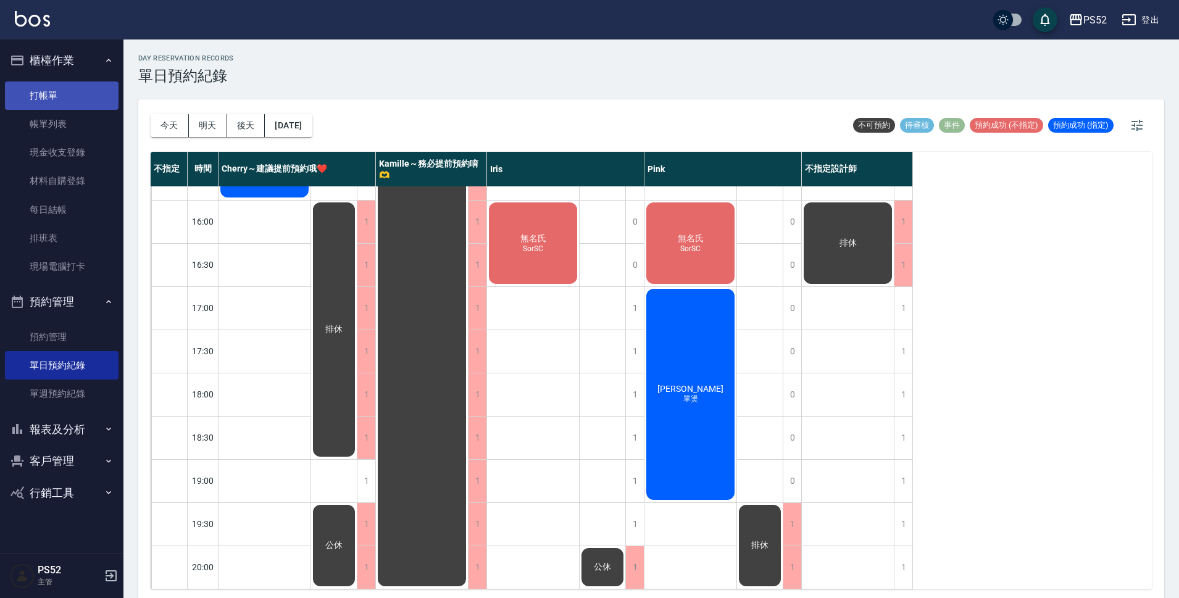
click at [82, 91] on link "打帳單" at bounding box center [62, 96] width 114 height 28
